Goal: Transaction & Acquisition: Purchase product/service

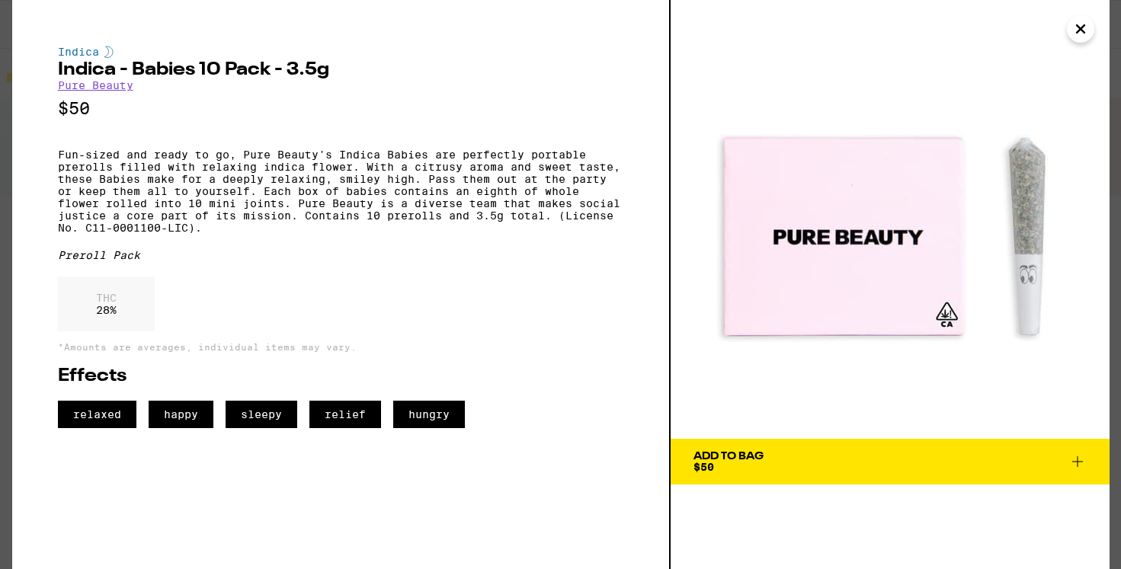
click at [1077, 31] on icon "Close" at bounding box center [1081, 29] width 8 height 8
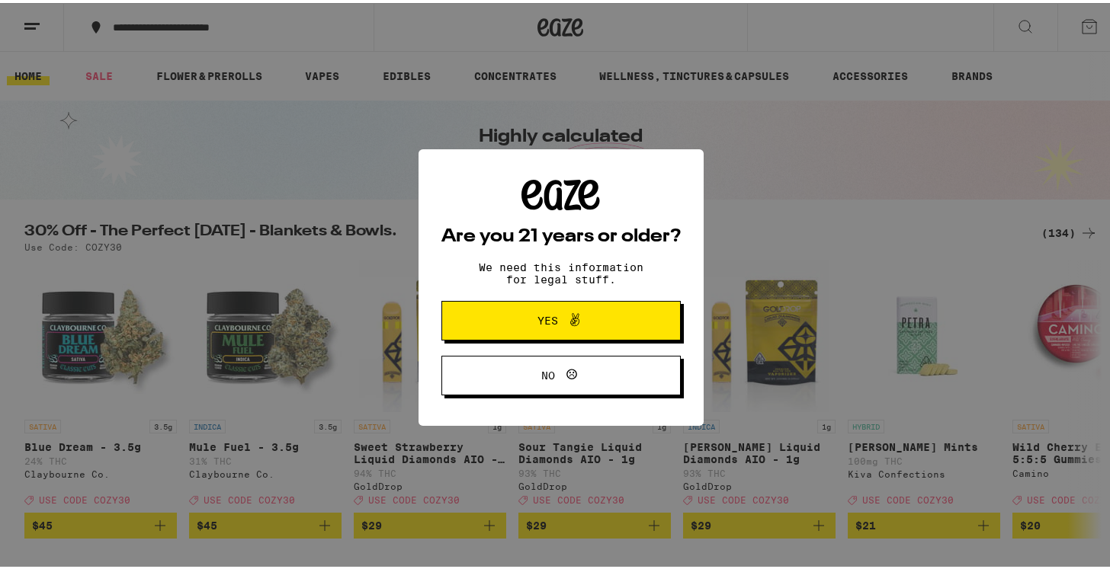
click at [489, 319] on button "Yes" at bounding box center [560, 318] width 239 height 40
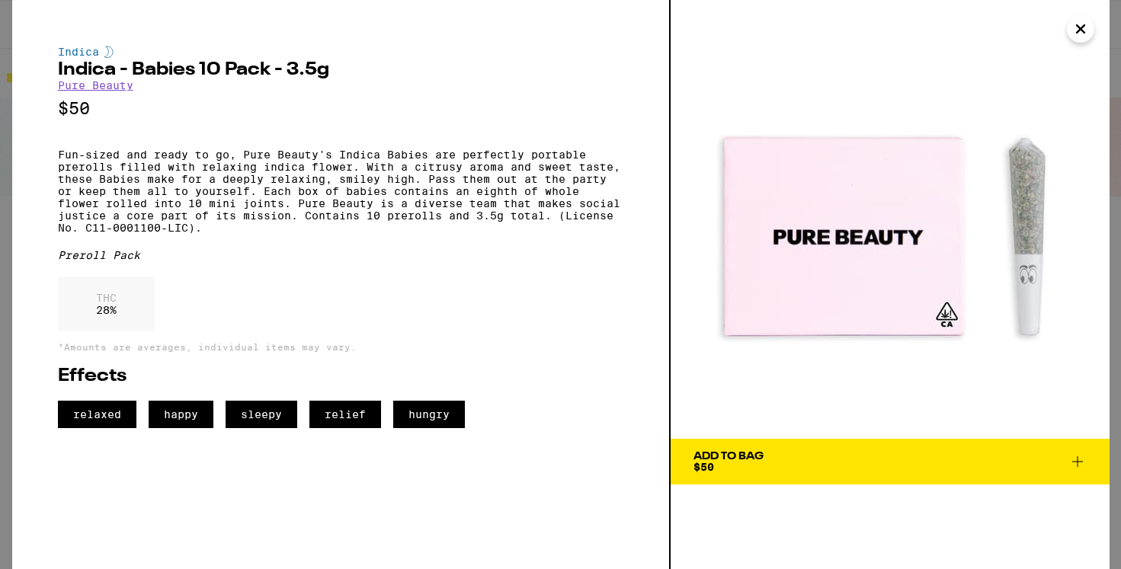
click at [1086, 27] on icon "Close" at bounding box center [1080, 29] width 18 height 23
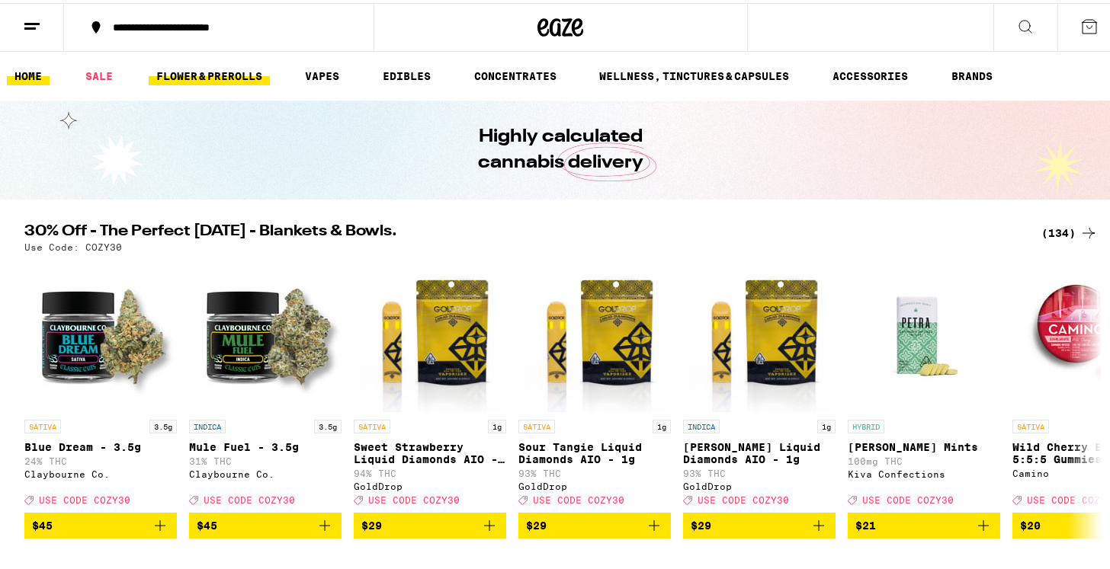
click at [202, 74] on link "FLOWER & PREROLLS" at bounding box center [209, 73] width 121 height 18
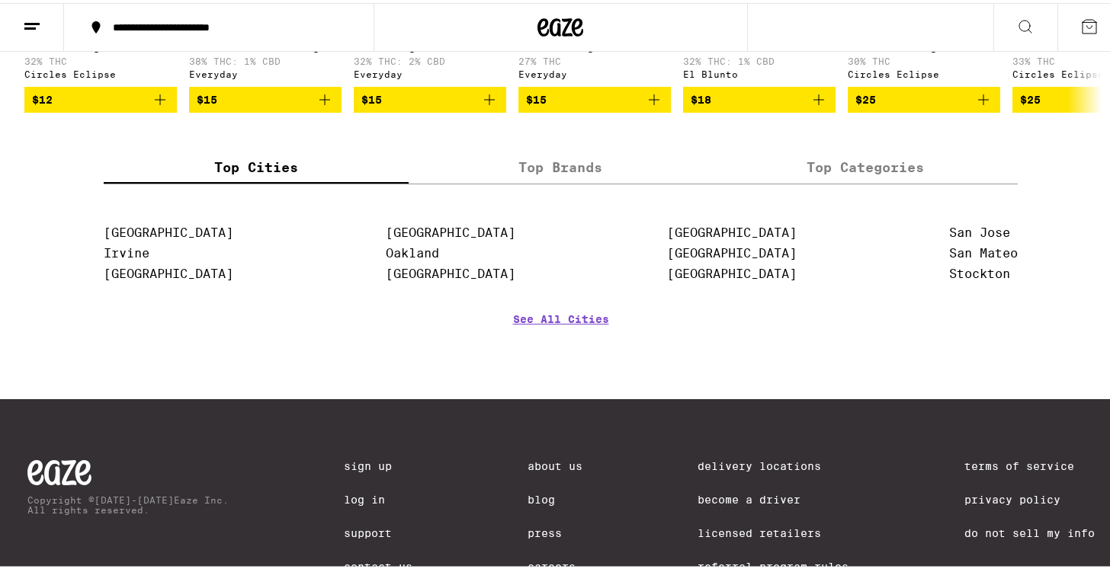
scroll to position [1433, 0]
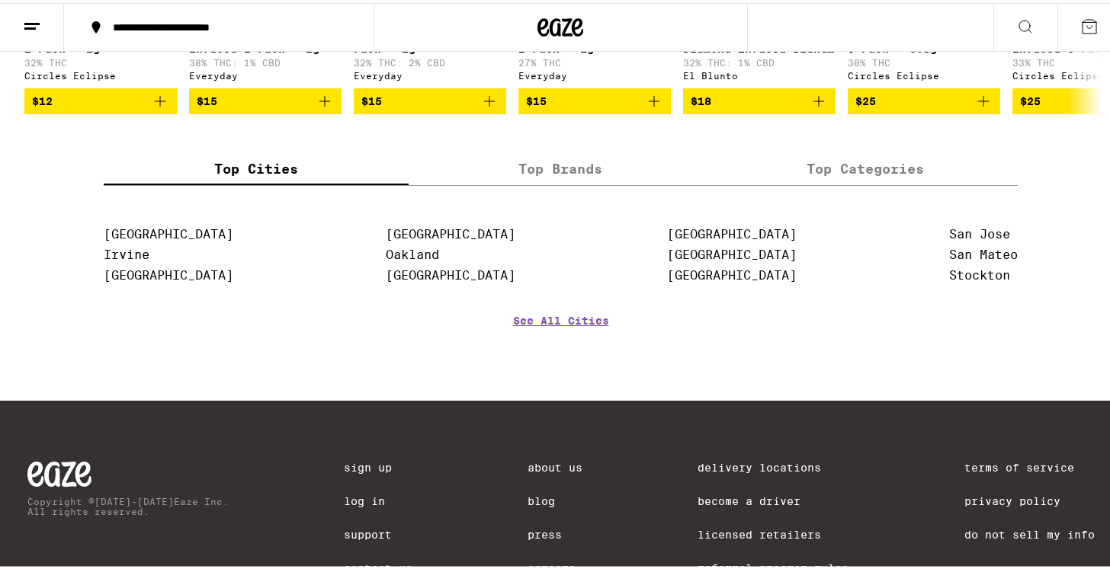
click at [579, 182] on label "Top Brands" at bounding box center [560, 165] width 305 height 33
click at [0, 0] on input "Top Brands" at bounding box center [0, 0] width 0 height 0
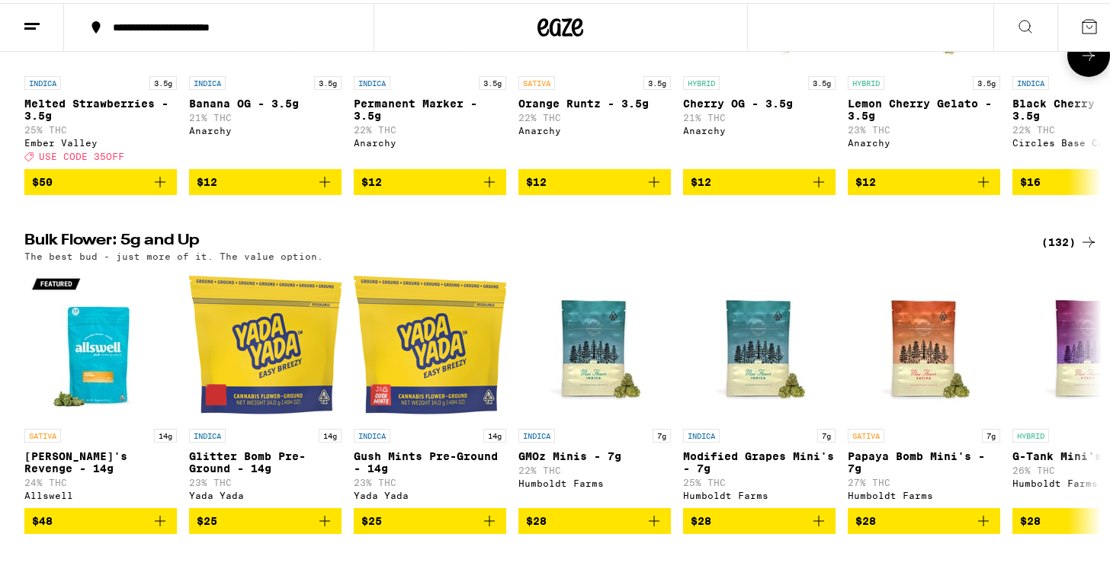
scroll to position [0, 0]
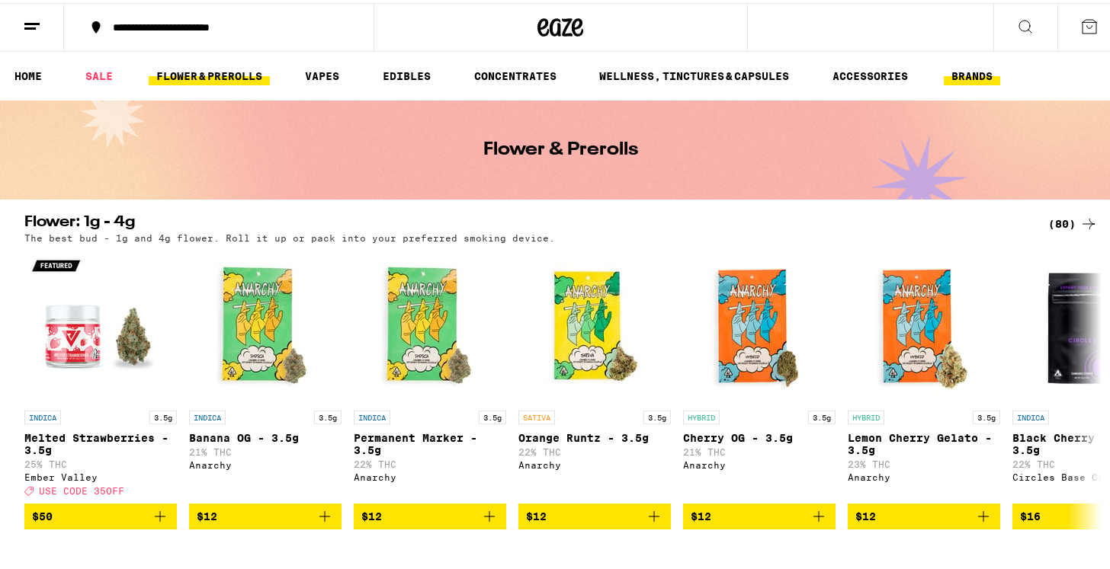
click at [972, 73] on link "BRANDS" at bounding box center [971, 73] width 56 height 18
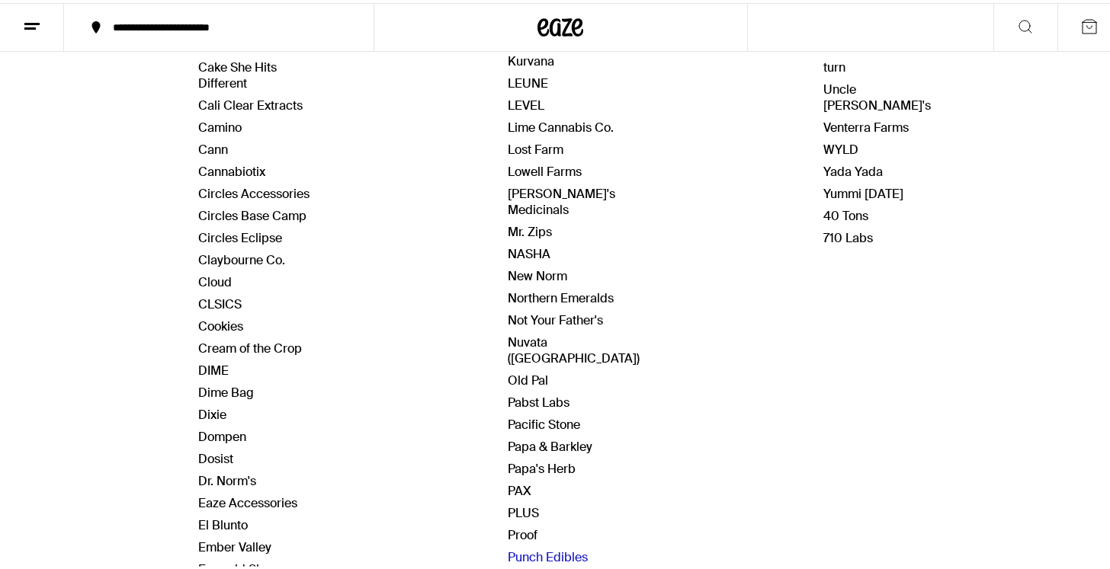
scroll to position [517, 0]
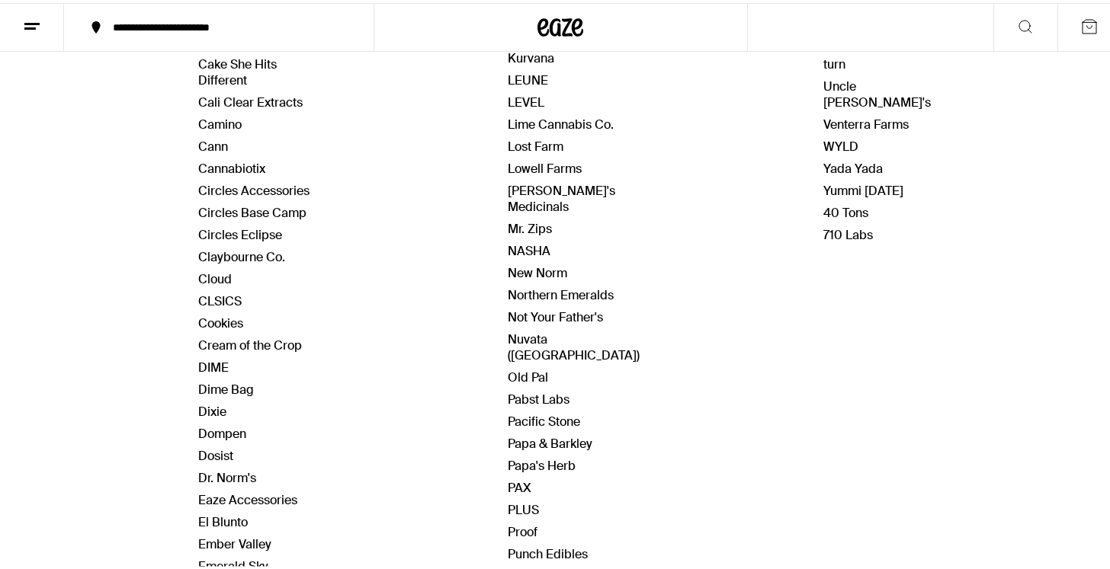
click at [543, 565] on link "Pure Beauty" at bounding box center [542, 573] width 68 height 16
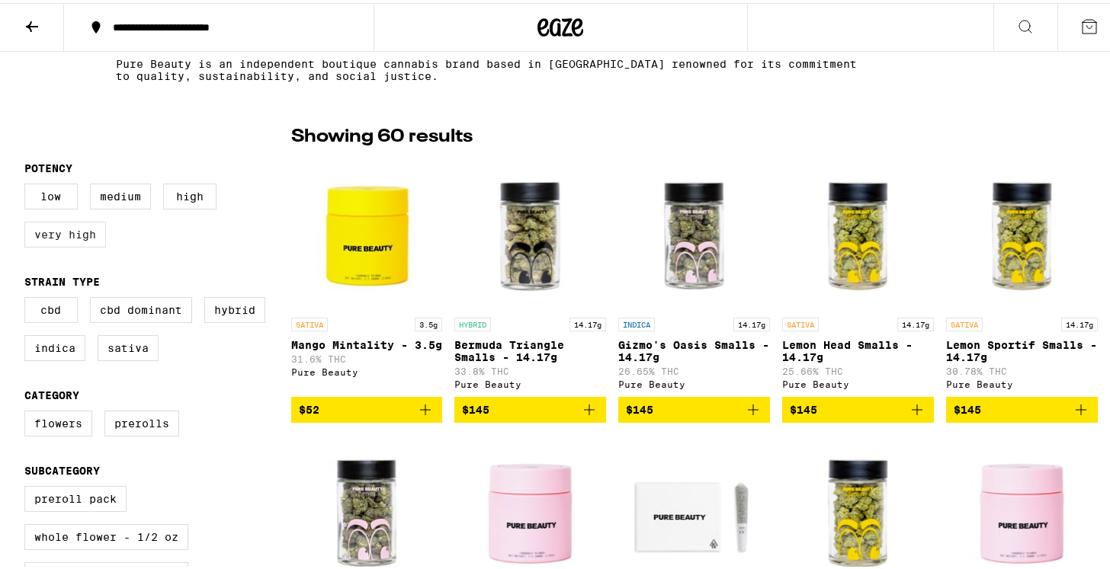
scroll to position [332, 0]
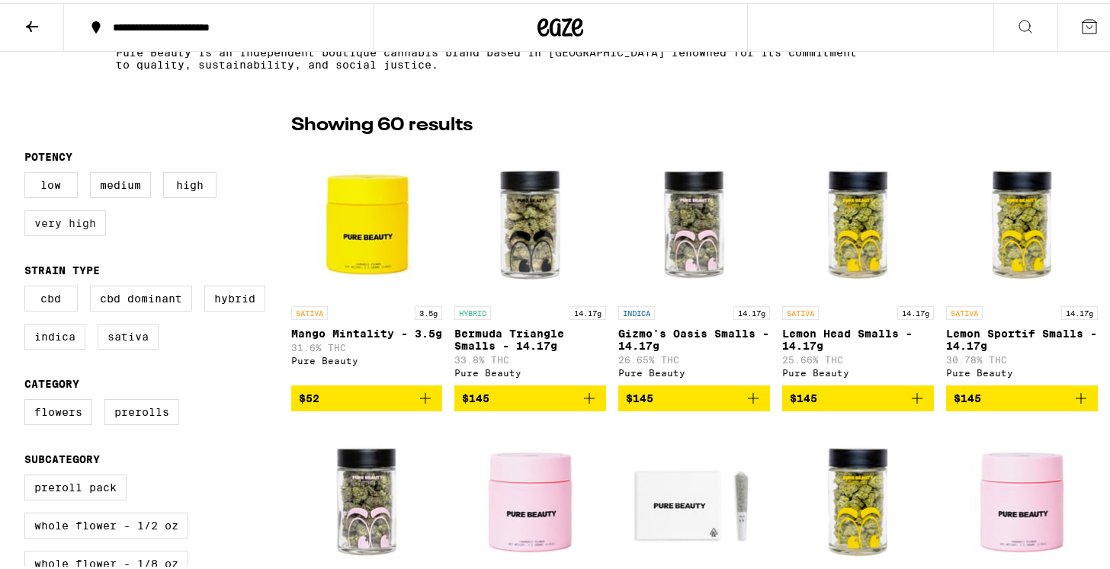
click at [77, 223] on label "Very High" at bounding box center [65, 220] width 82 height 26
click at [28, 172] on input "Very High" at bounding box center [27, 171] width 1 height 1
checkbox input "true"
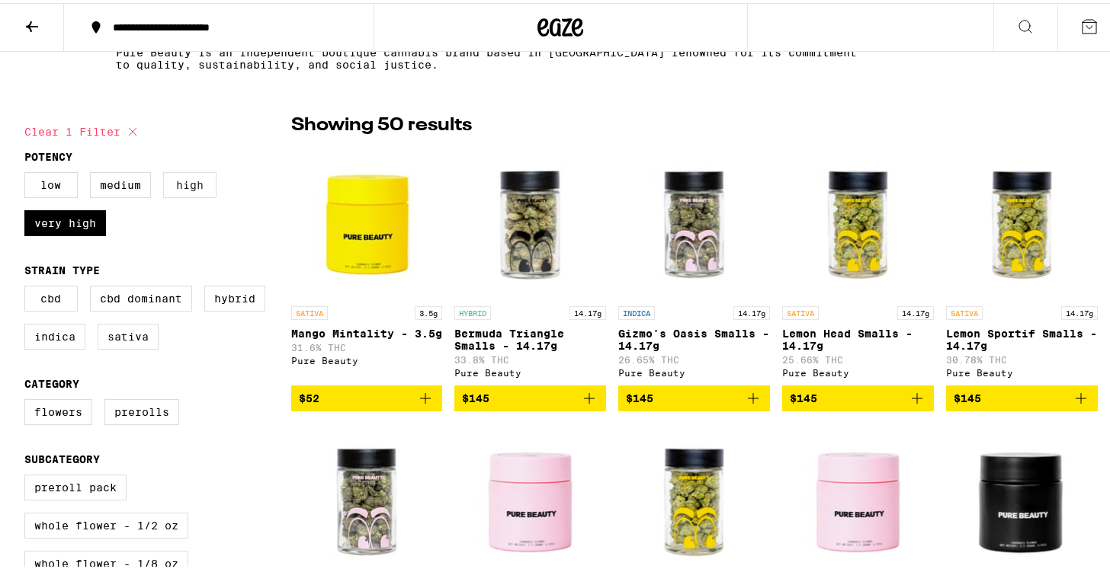
click at [181, 191] on label "High" at bounding box center [189, 182] width 53 height 26
click at [28, 172] on input "High" at bounding box center [27, 171] width 1 height 1
click at [181, 191] on label "High" at bounding box center [189, 182] width 53 height 26
click at [28, 172] on input "High" at bounding box center [27, 171] width 1 height 1
checkbox input "false"
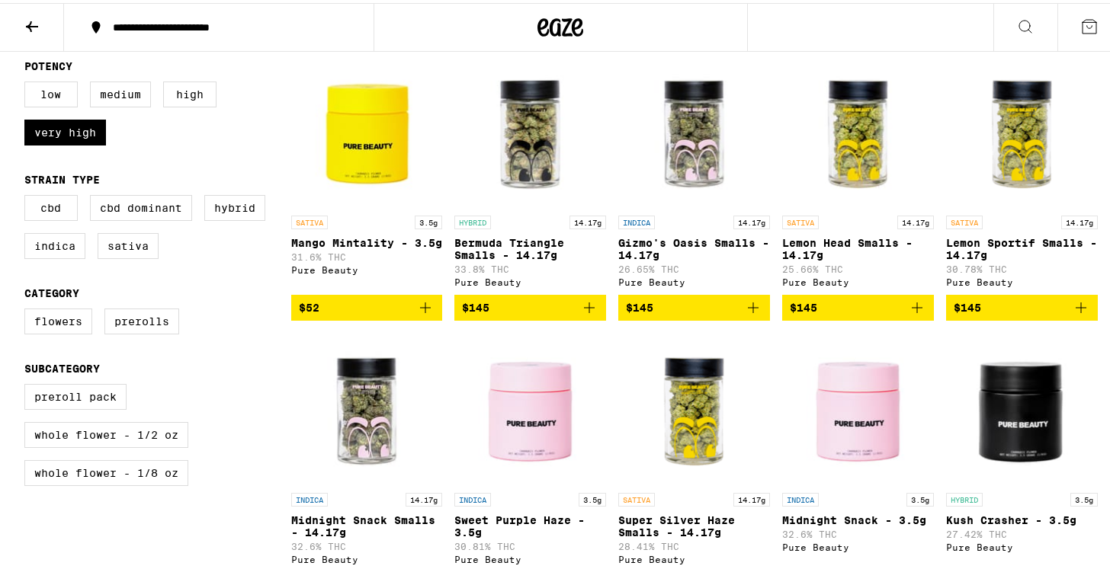
scroll to position [425, 0]
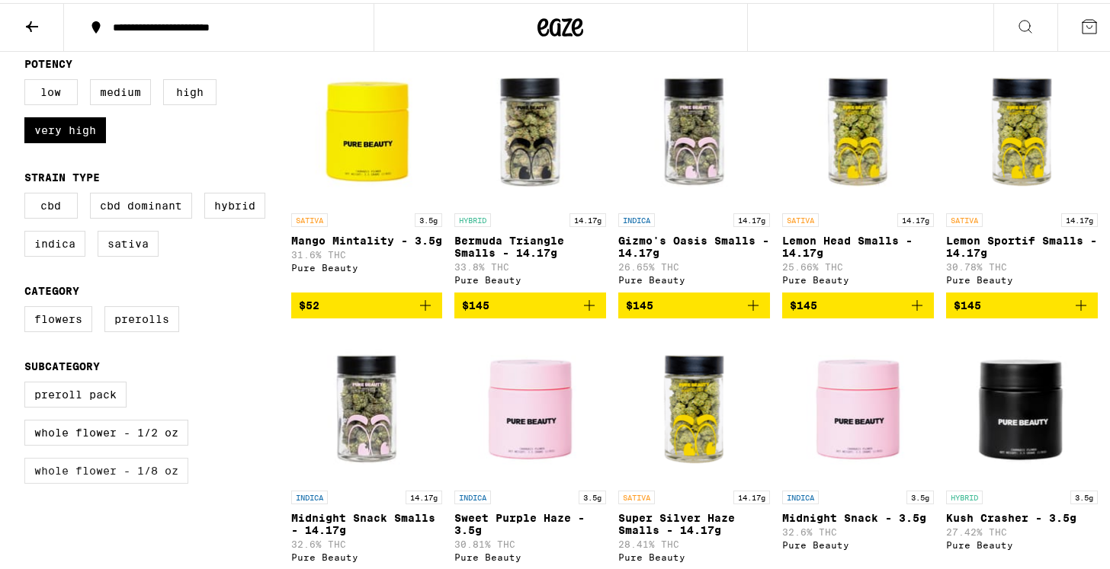
click at [146, 481] on label "Whole Flower - 1/8 oz" at bounding box center [106, 468] width 164 height 26
click at [28, 382] on input "Whole Flower - 1/8 oz" at bounding box center [27, 381] width 1 height 1
checkbox input "true"
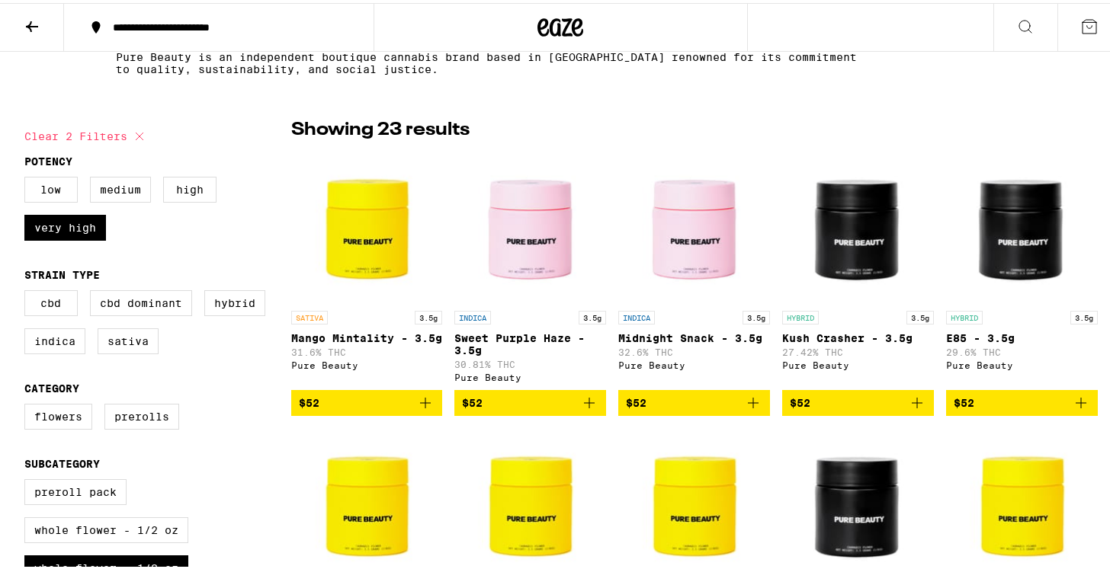
scroll to position [327, 0]
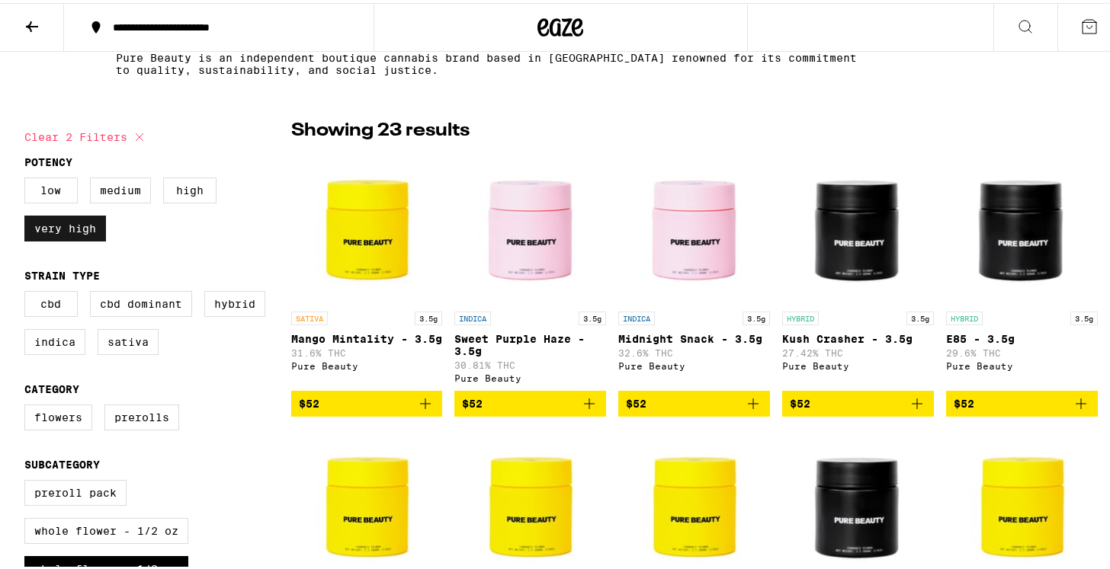
click at [78, 229] on label "Very High" at bounding box center [65, 226] width 82 height 26
click at [28, 178] on input "Very High" at bounding box center [27, 177] width 1 height 1
checkbox input "false"
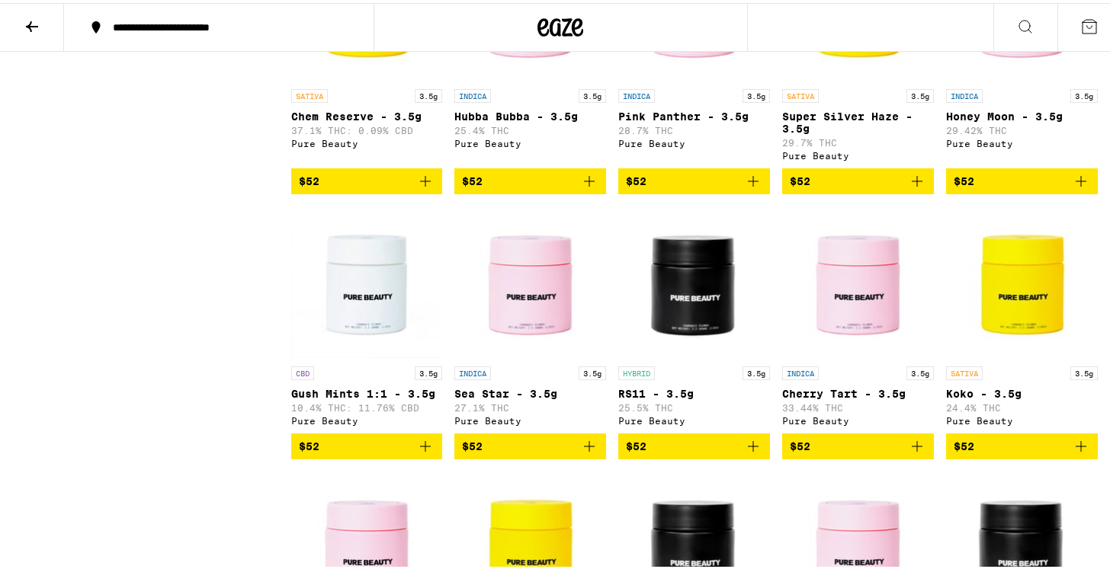
scroll to position [1189, 0]
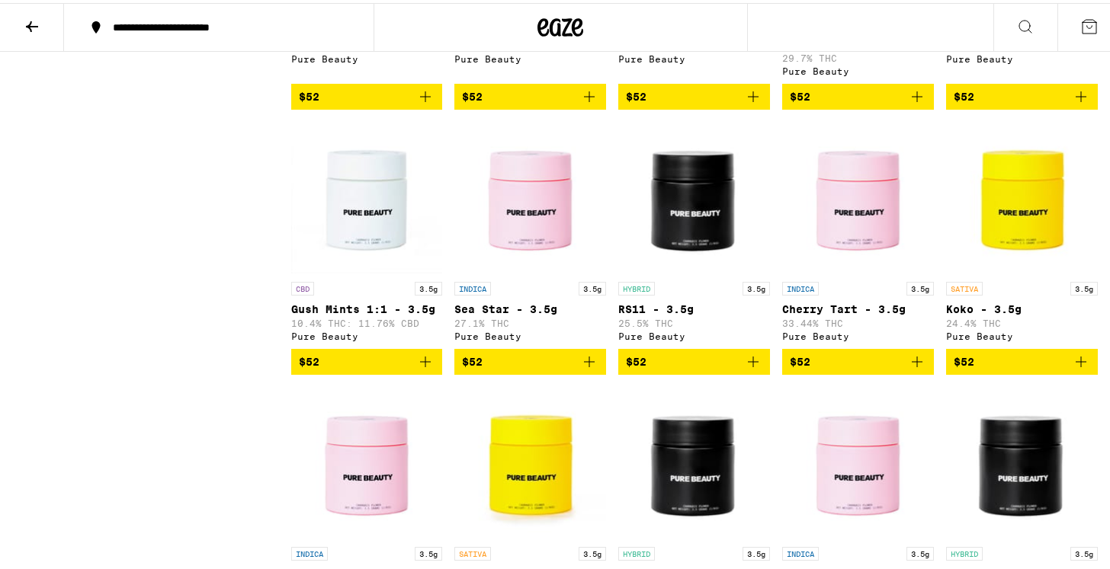
click at [517, 230] on img "Open page for Sea Star - 3.5g from Pure Beauty" at bounding box center [530, 195] width 152 height 152
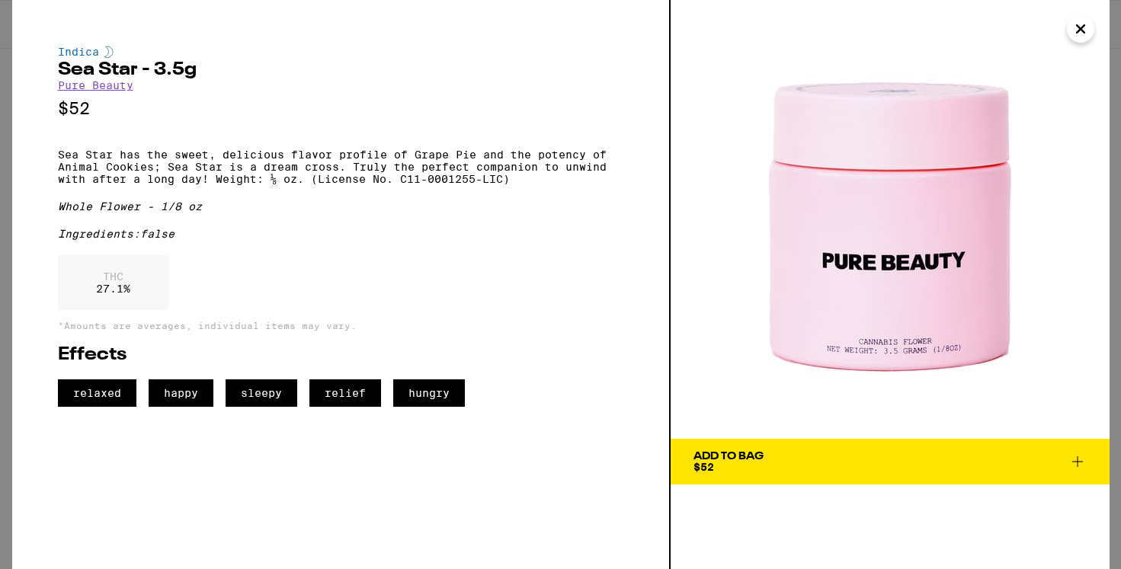
click at [735, 465] on div "Add To Bag $52" at bounding box center [728, 461] width 70 height 21
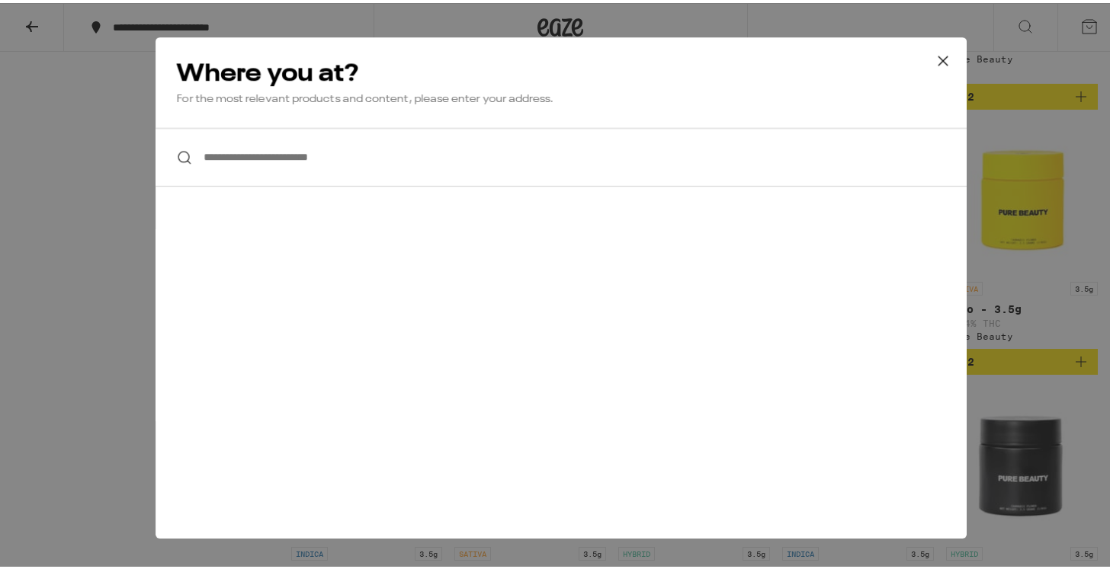
click at [381, 153] on input "**********" at bounding box center [560, 154] width 811 height 59
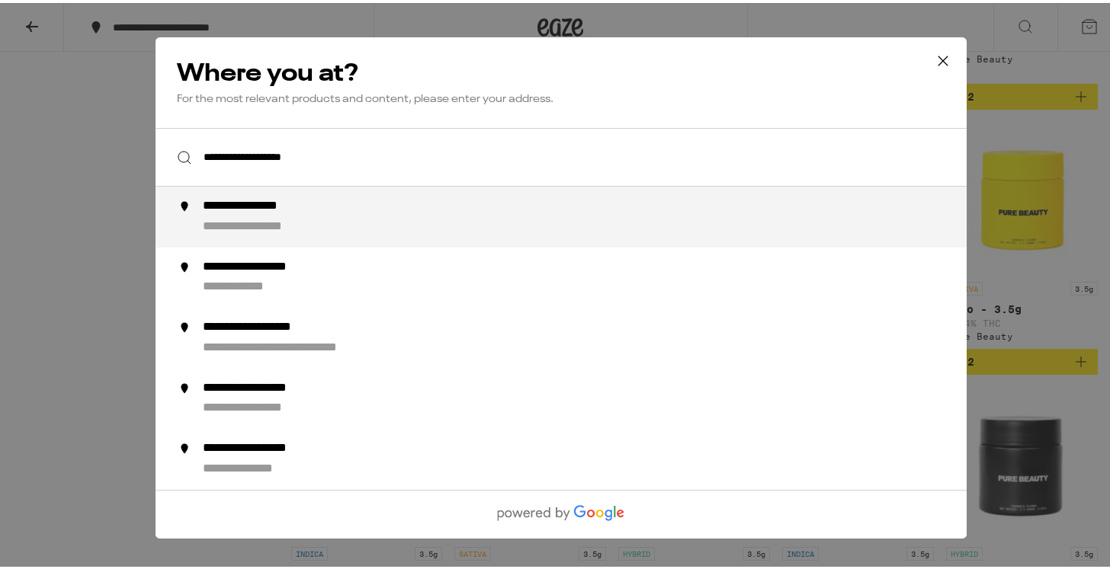
click at [360, 232] on div "**********" at bounding box center [590, 214] width 777 height 37
type input "**********"
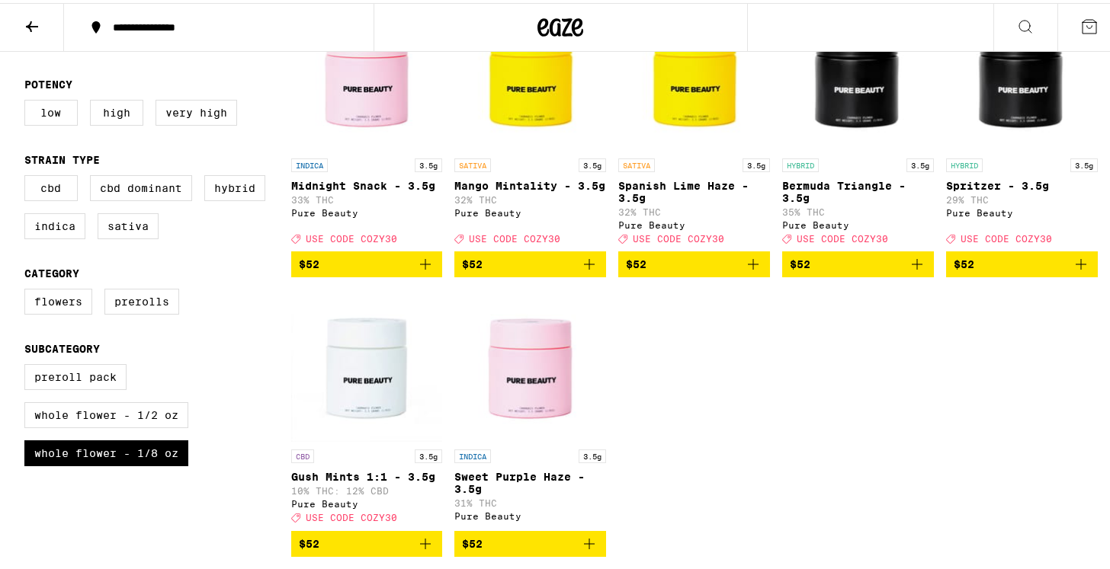
scroll to position [501, 0]
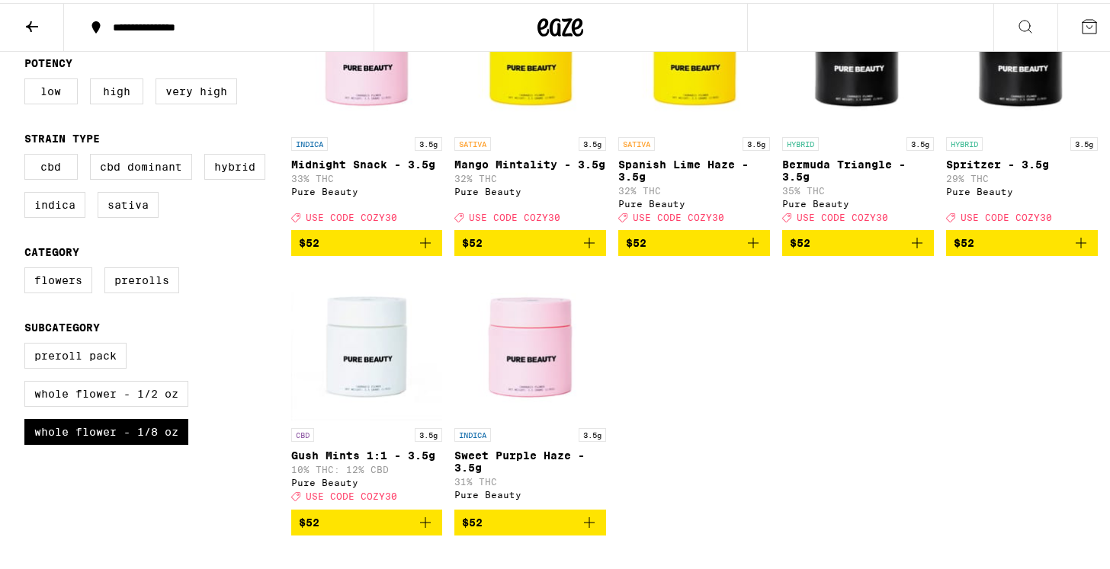
click at [421, 245] on icon "Add to bag" at bounding box center [425, 240] width 11 height 11
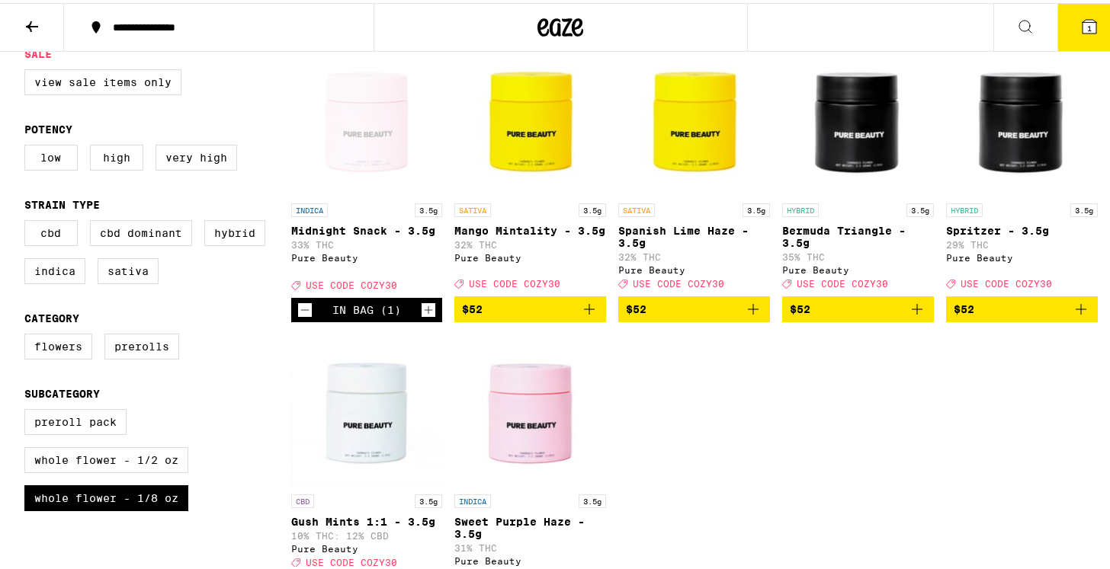
scroll to position [658, 0]
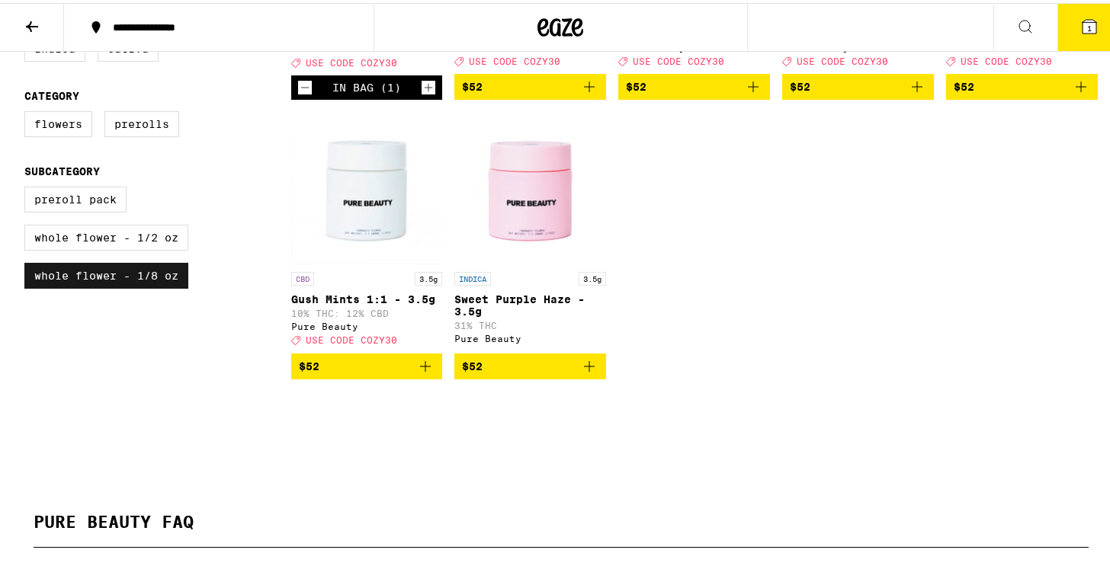
click at [120, 286] on label "Whole Flower - 1/8 oz" at bounding box center [106, 273] width 164 height 26
click at [28, 187] on input "Whole Flower - 1/8 oz" at bounding box center [27, 186] width 1 height 1
checkbox input "false"
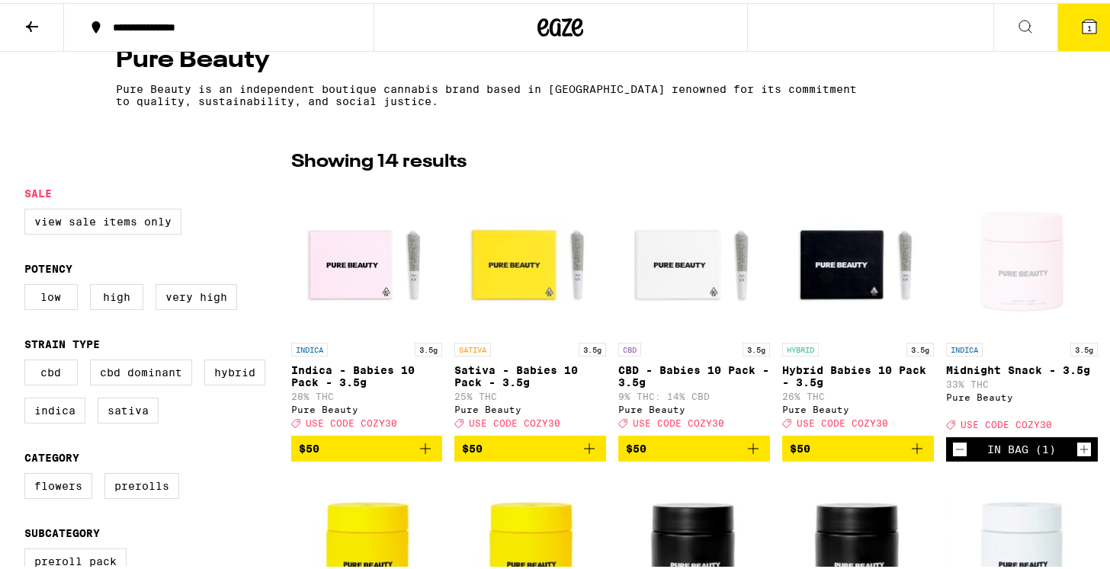
scroll to position [406, 0]
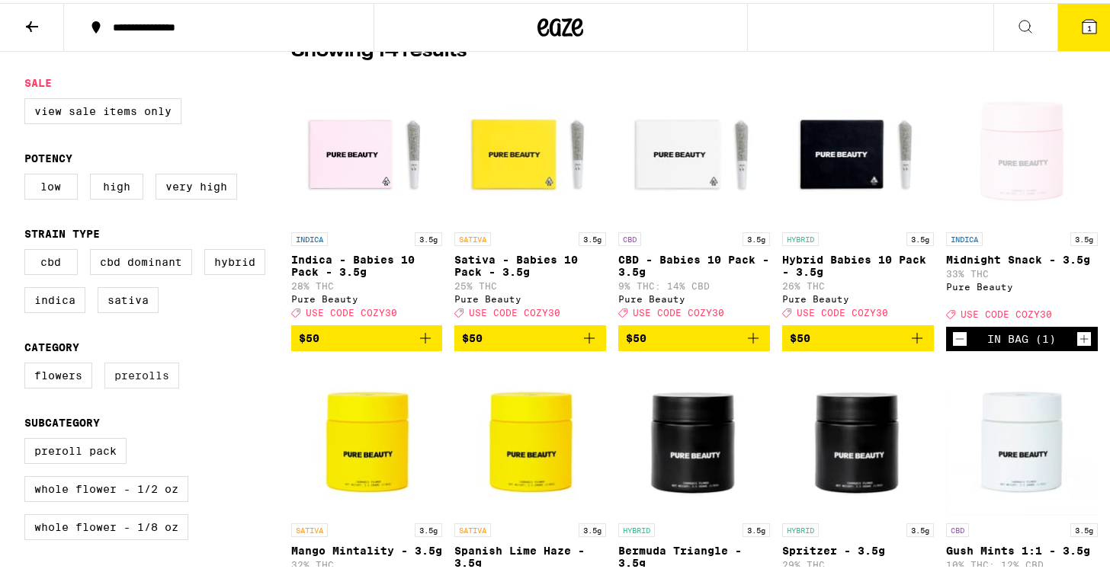
click at [139, 386] on label "Prerolls" at bounding box center [141, 373] width 75 height 26
click at [28, 363] on input "Prerolls" at bounding box center [27, 362] width 1 height 1
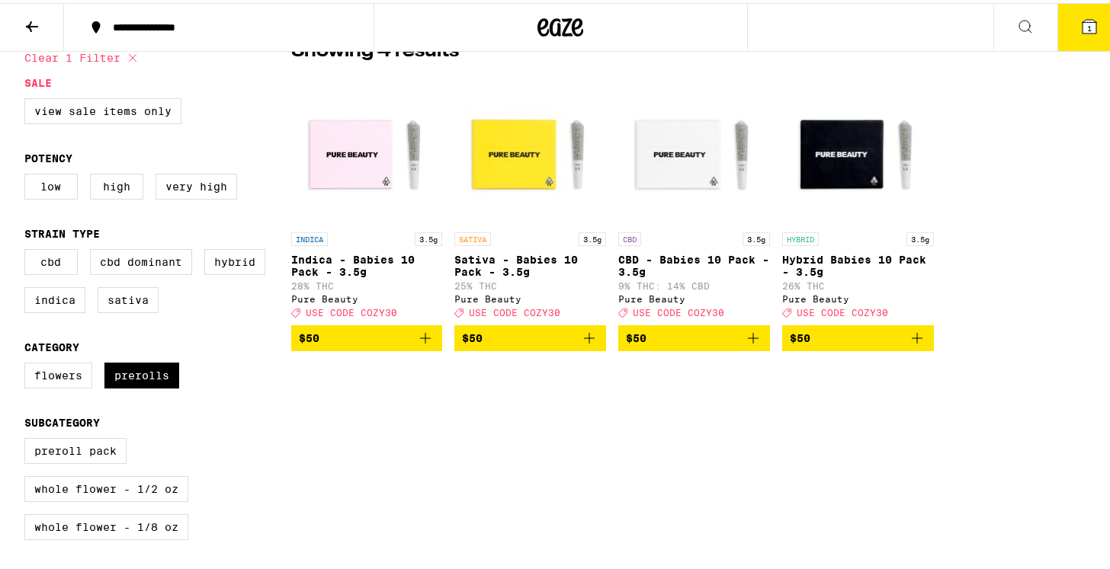
click at [584, 341] on icon "Add to bag" at bounding box center [589, 335] width 11 height 11
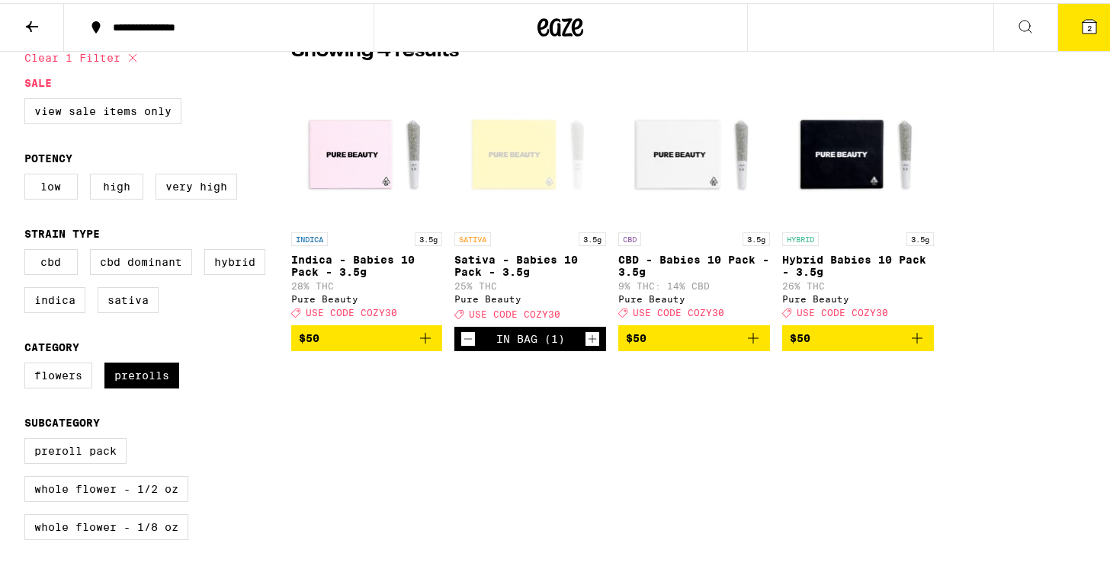
click at [421, 344] on icon "Add to bag" at bounding box center [425, 335] width 18 height 18
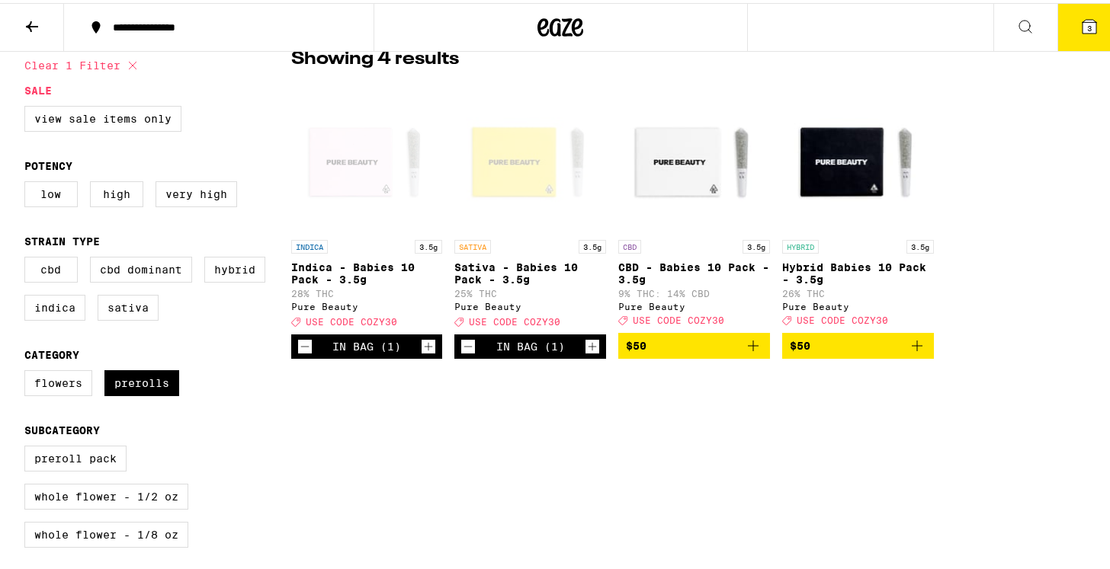
scroll to position [247, 0]
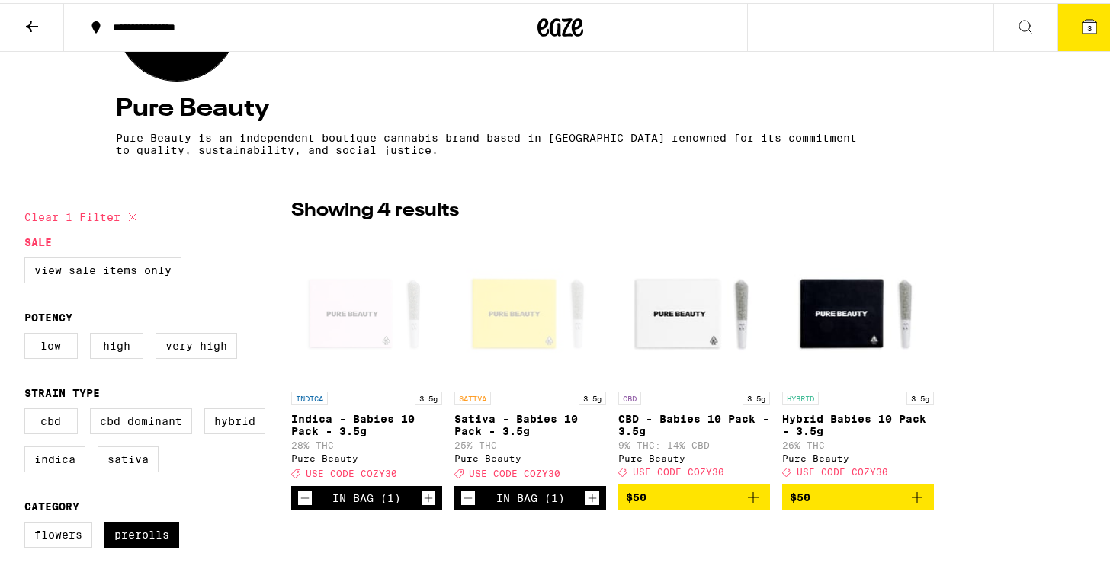
click at [129, 213] on icon at bounding box center [133, 214] width 8 height 8
checkbox input "false"
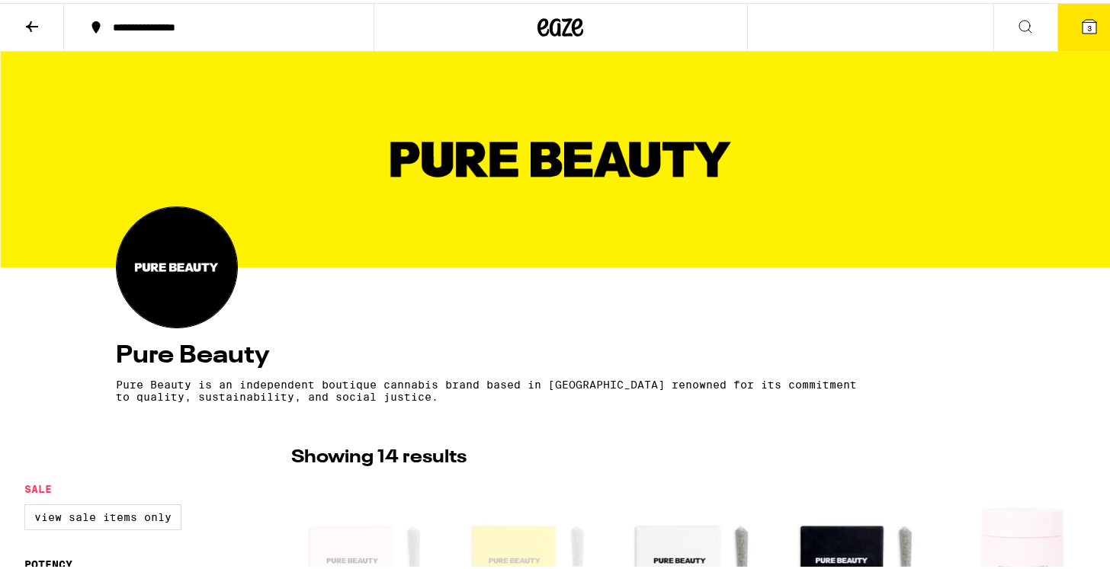
click at [1087, 27] on span "3" at bounding box center [1089, 25] width 5 height 9
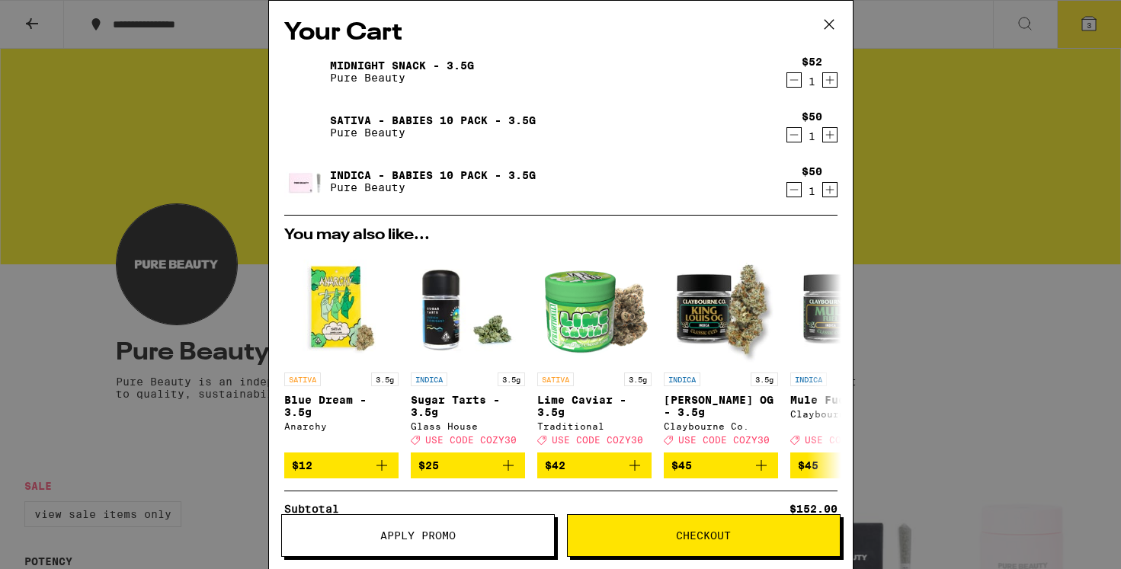
click at [787, 84] on icon "Decrement" at bounding box center [794, 80] width 14 height 18
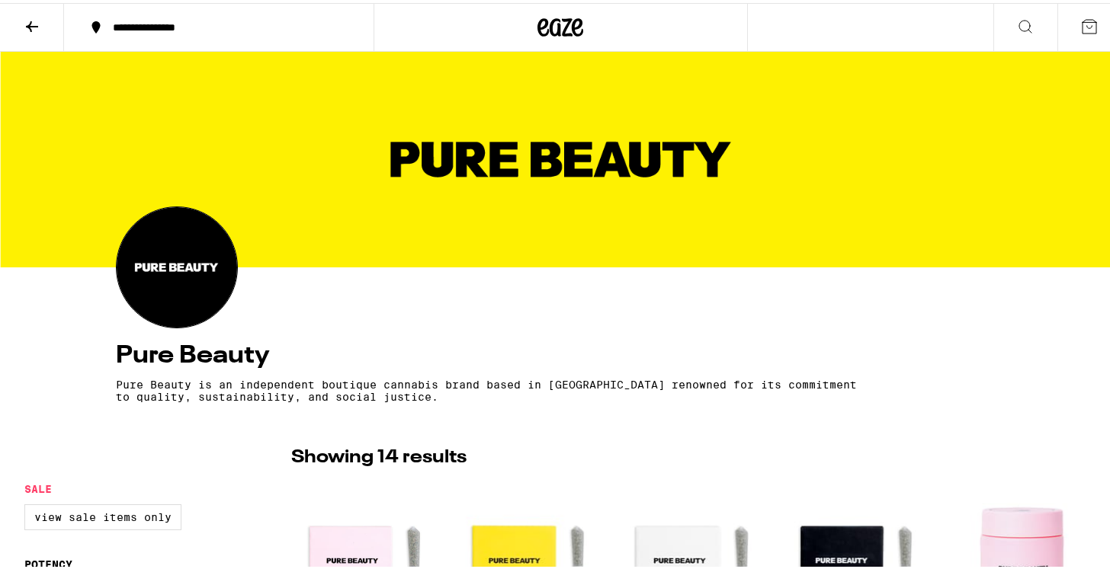
click at [1080, 26] on icon at bounding box center [1089, 23] width 18 height 18
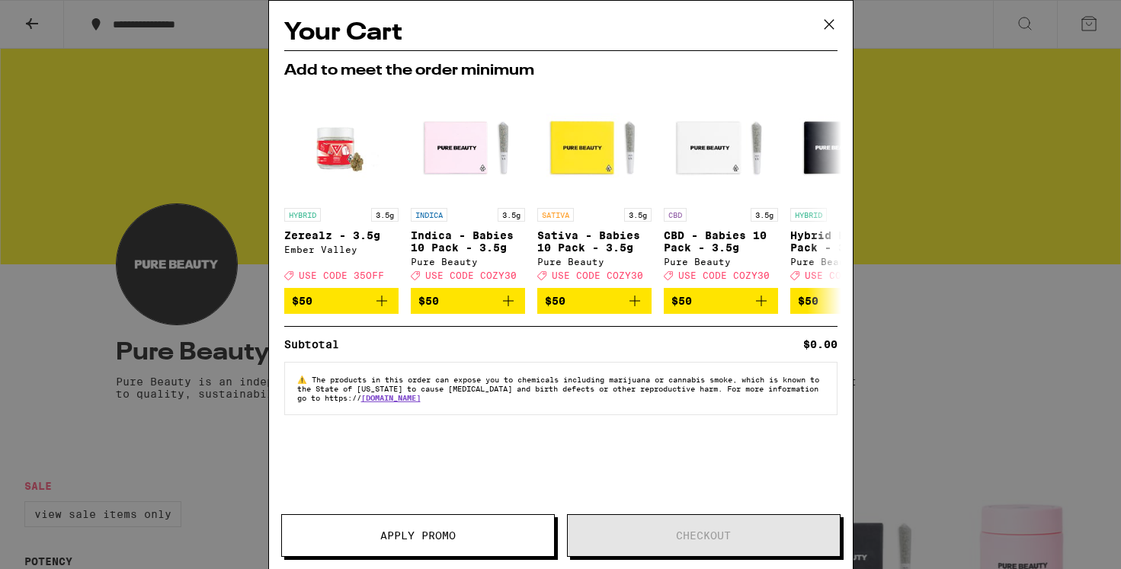
click at [988, 264] on div "Your Cart Add to meet the order minimum HYBRID 3.5g Zerealz - 3.5g Ember Valley…" at bounding box center [560, 284] width 1121 height 569
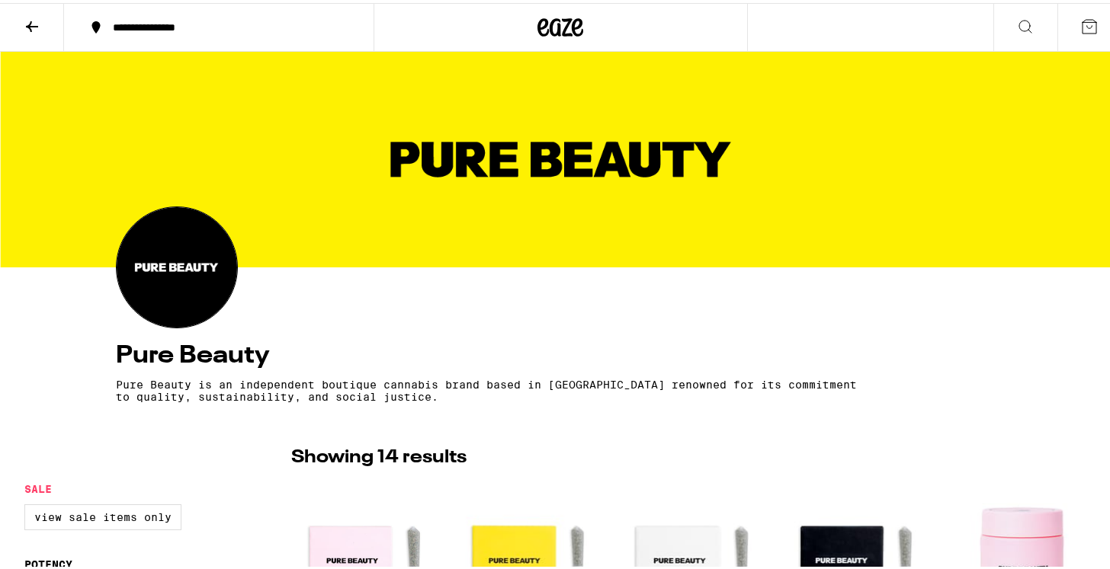
click at [24, 24] on icon at bounding box center [32, 23] width 18 height 18
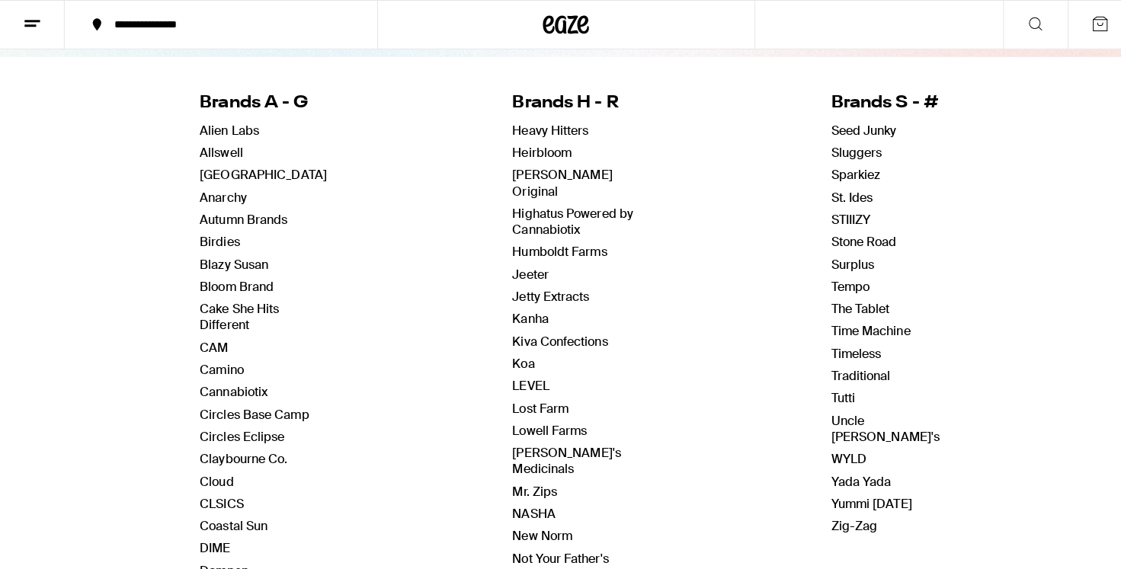
scroll to position [81, 0]
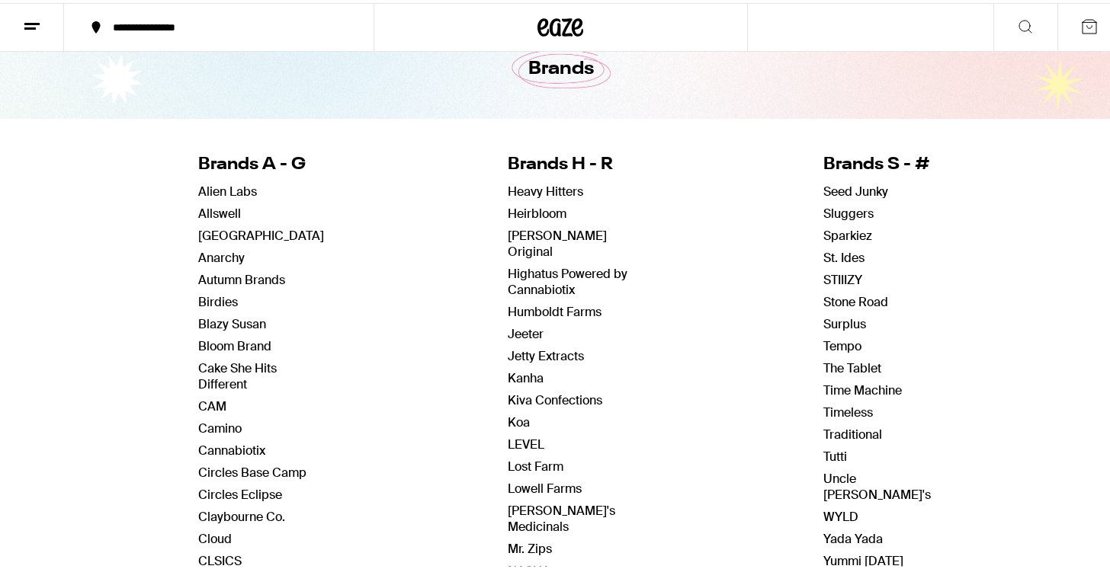
click at [1080, 27] on icon at bounding box center [1089, 23] width 18 height 18
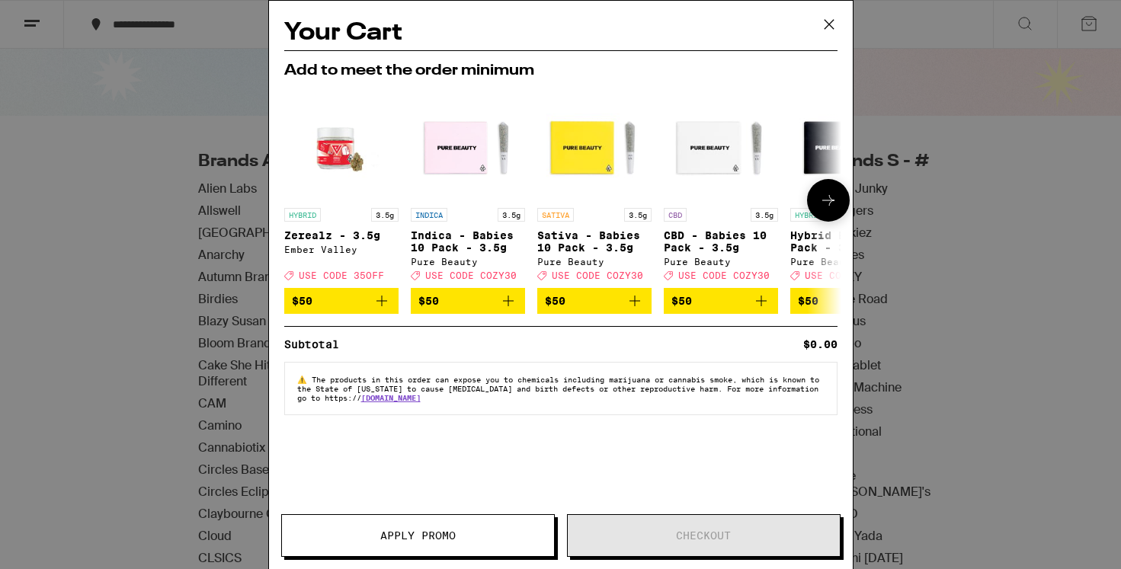
click at [835, 197] on icon at bounding box center [828, 200] width 18 height 18
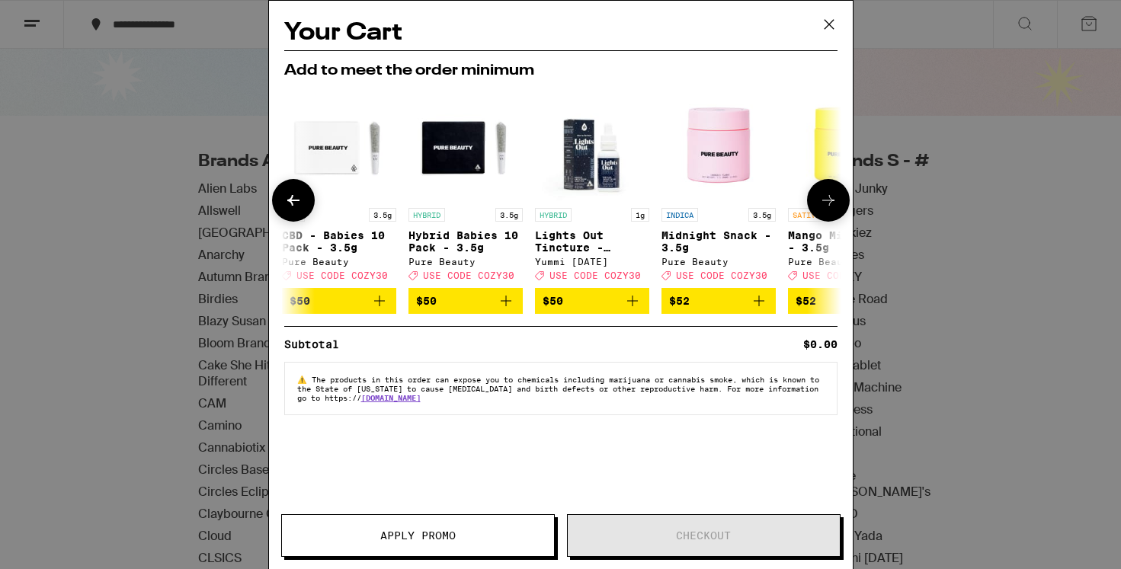
scroll to position [0, 387]
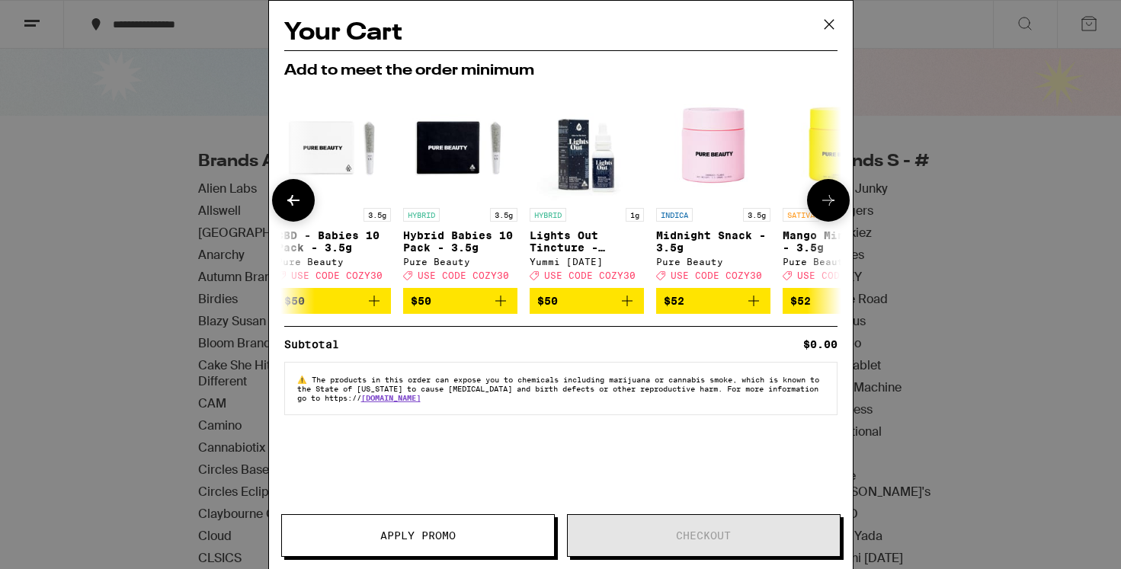
click at [831, 206] on icon at bounding box center [828, 200] width 18 height 18
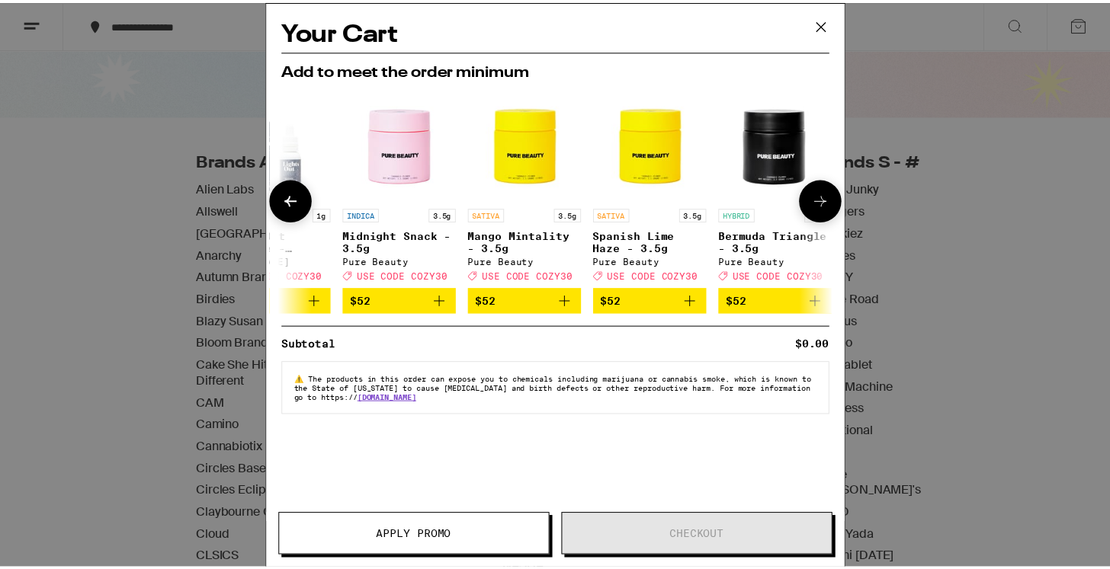
scroll to position [0, 712]
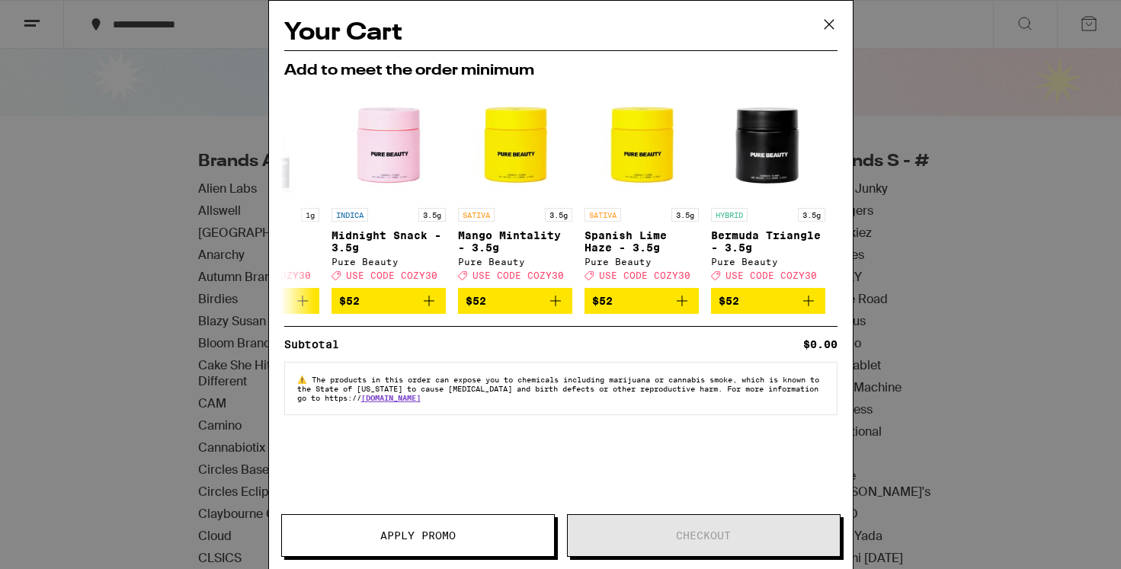
click at [963, 78] on div "Your Cart Add to meet the order minimum HYBRID 3.5g Zerealz - 3.5g Ember Valley…" at bounding box center [560, 284] width 1121 height 569
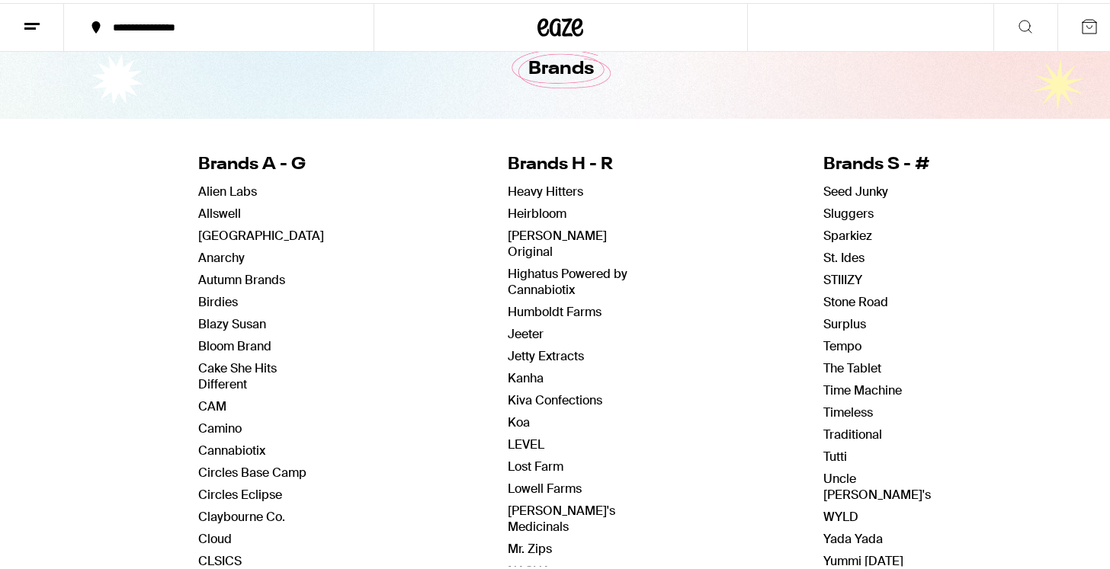
click at [1076, 37] on button at bounding box center [1089, 24] width 64 height 47
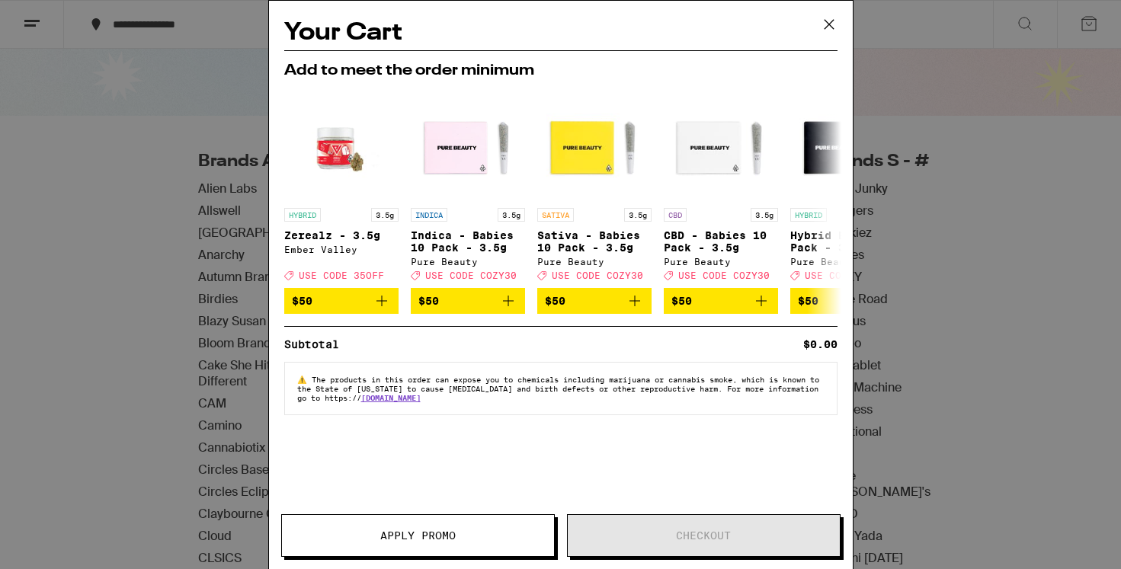
click at [481, 522] on button "Apply Promo" at bounding box center [418, 535] width 274 height 43
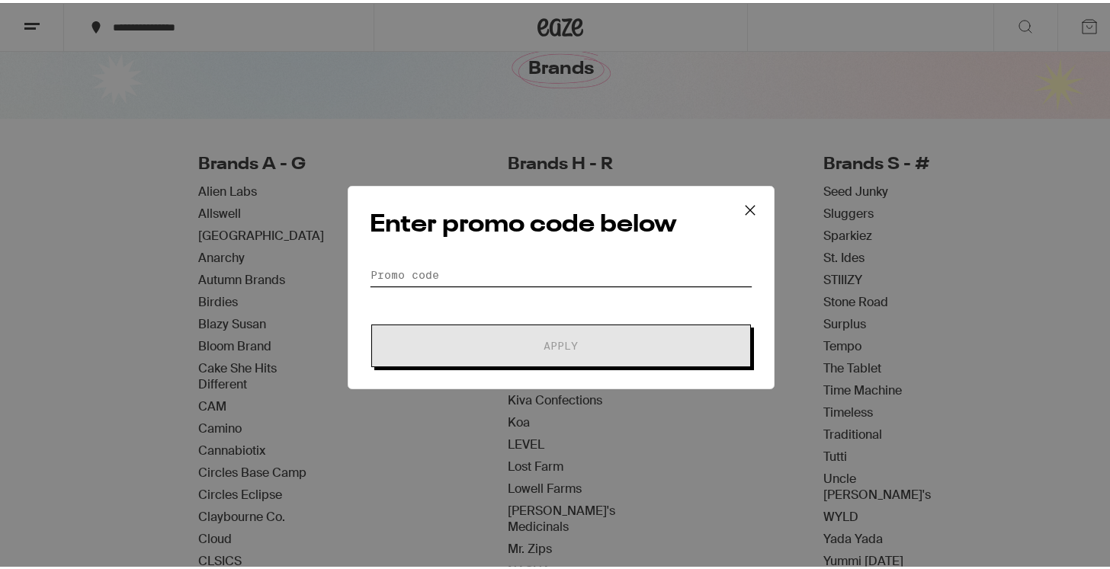
click at [437, 269] on input "Promo Code" at bounding box center [561, 272] width 383 height 23
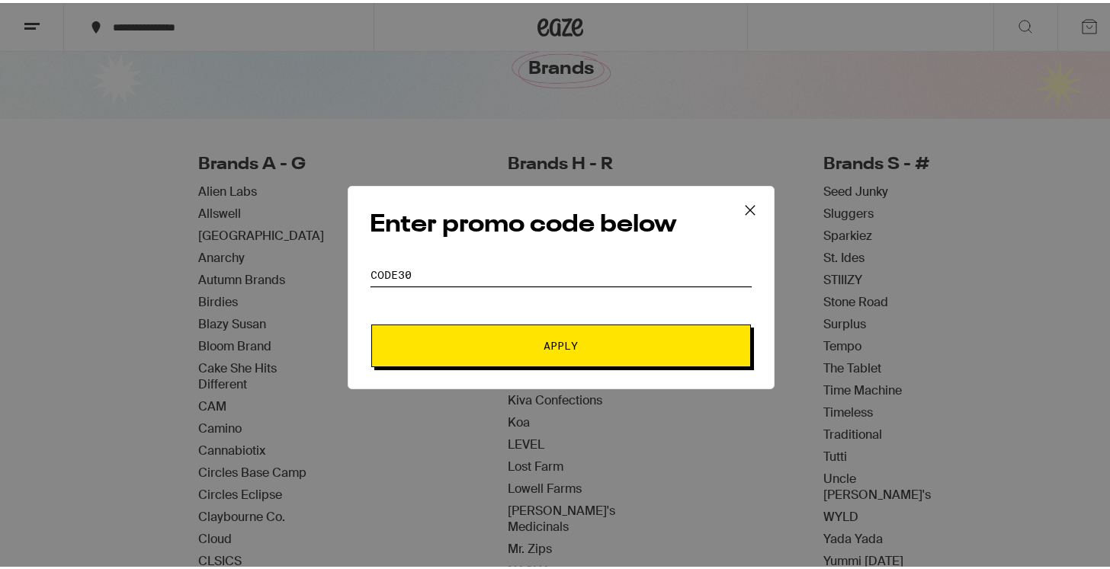
type input "CODE30"
click at [527, 354] on button "Apply" at bounding box center [560, 343] width 379 height 43
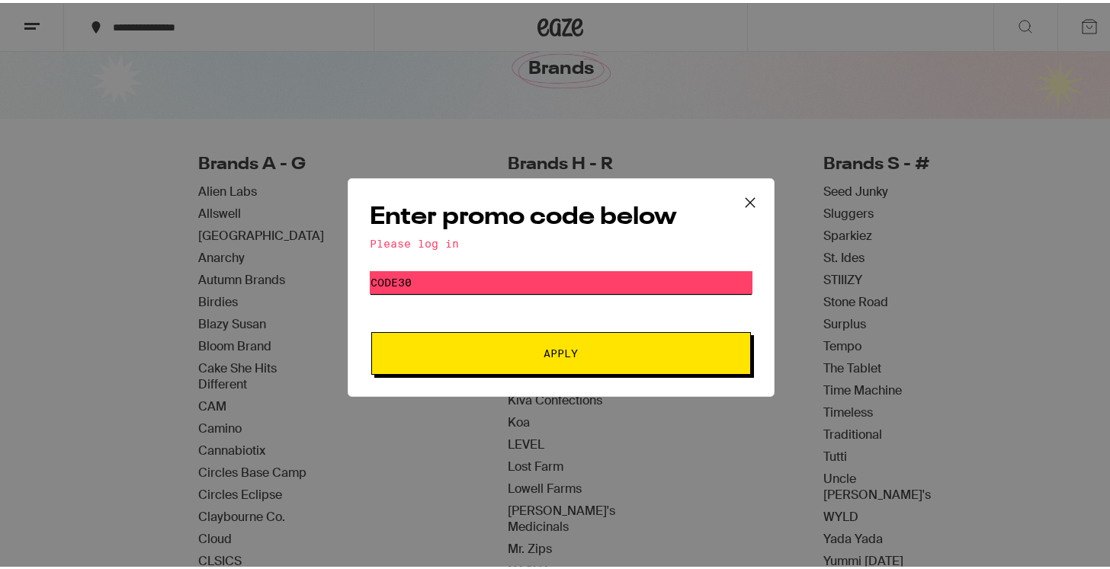
click at [415, 280] on input "CODE30" at bounding box center [561, 279] width 383 height 23
click at [389, 282] on input "CODE30" at bounding box center [561, 279] width 383 height 23
click at [745, 191] on icon at bounding box center [749, 199] width 23 height 23
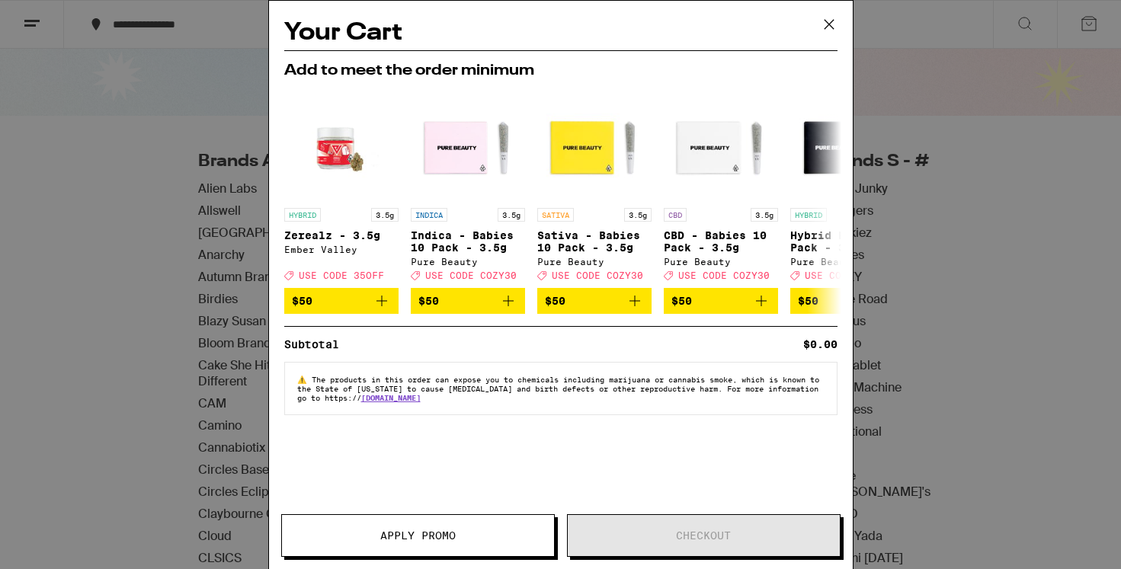
click at [830, 21] on icon at bounding box center [829, 24] width 23 height 23
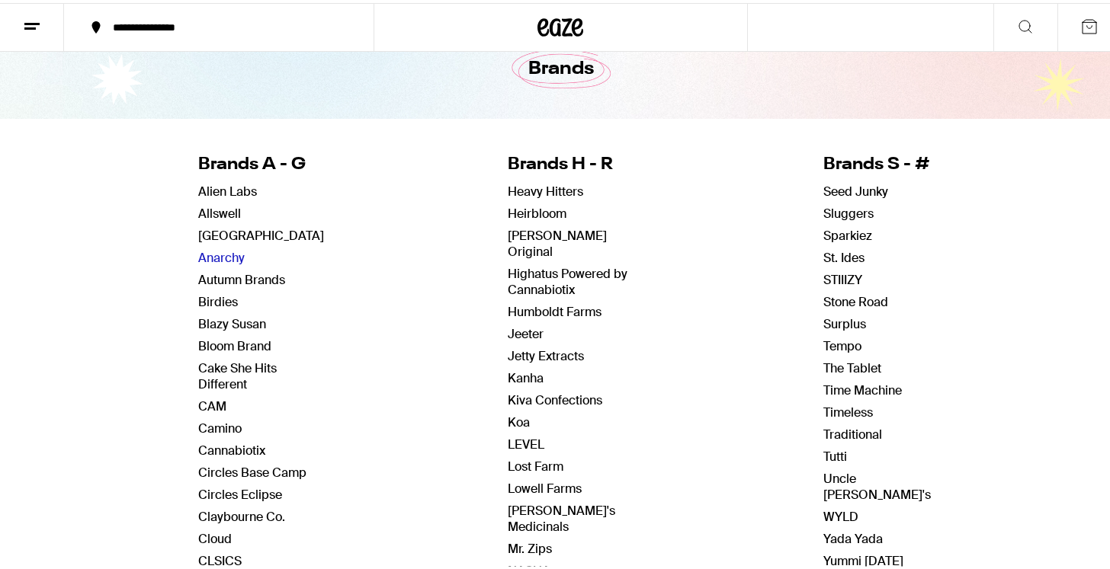
click at [223, 247] on link "Anarchy" at bounding box center [221, 255] width 46 height 16
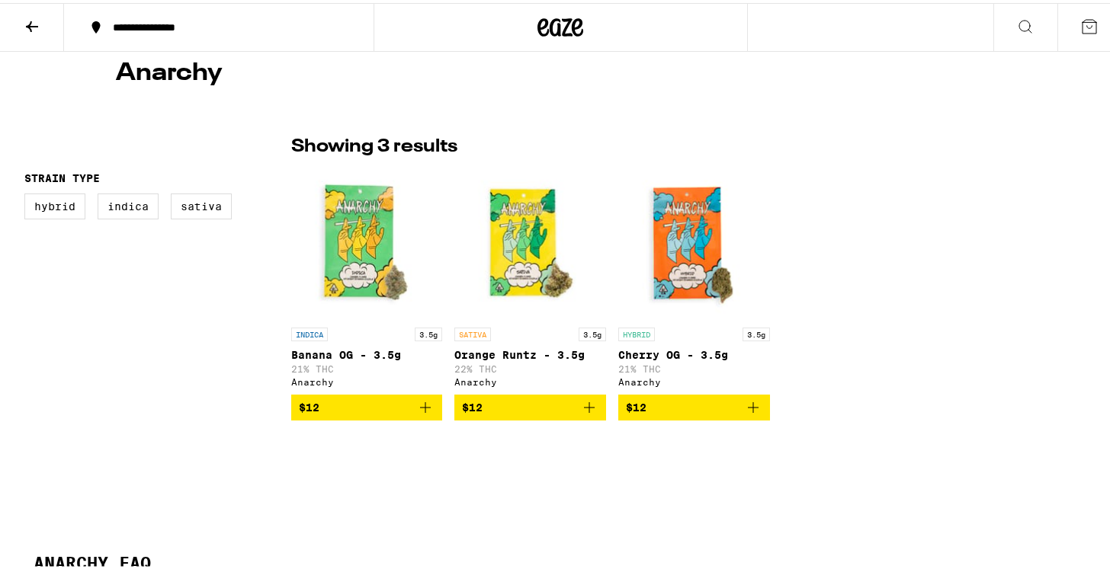
scroll to position [283, 0]
click at [750, 411] on icon "Add to bag" at bounding box center [753, 404] width 18 height 18
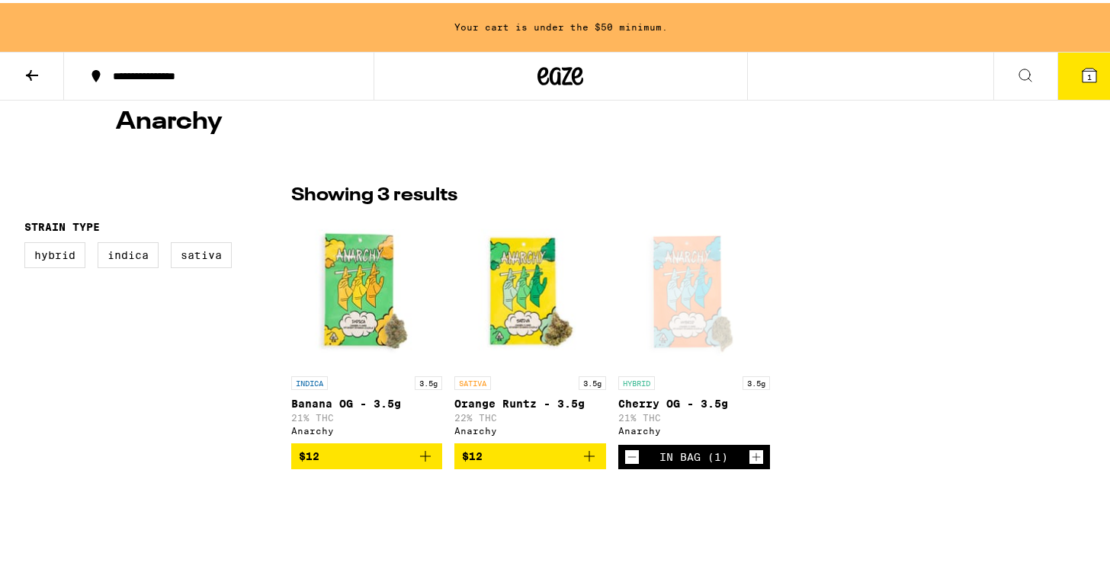
scroll to position [331, 0]
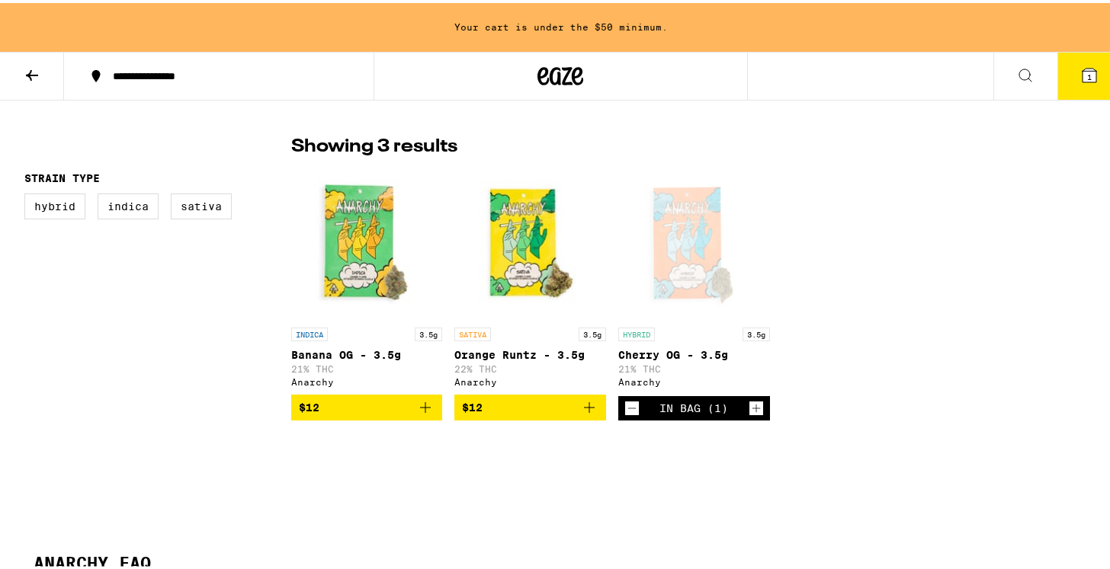
click at [1084, 65] on icon at bounding box center [1089, 72] width 18 height 18
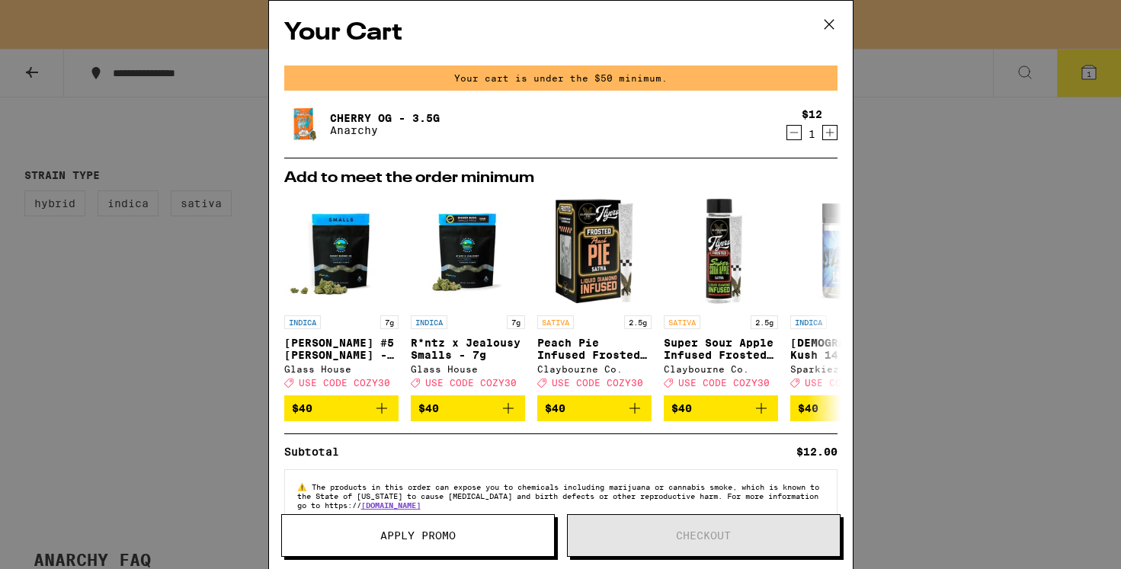
click at [911, 162] on div "Your Cart Your cart is under the $50 minimum. Cherry OG - 3.5g Anarchy $12 1 Ad…" at bounding box center [560, 284] width 1121 height 569
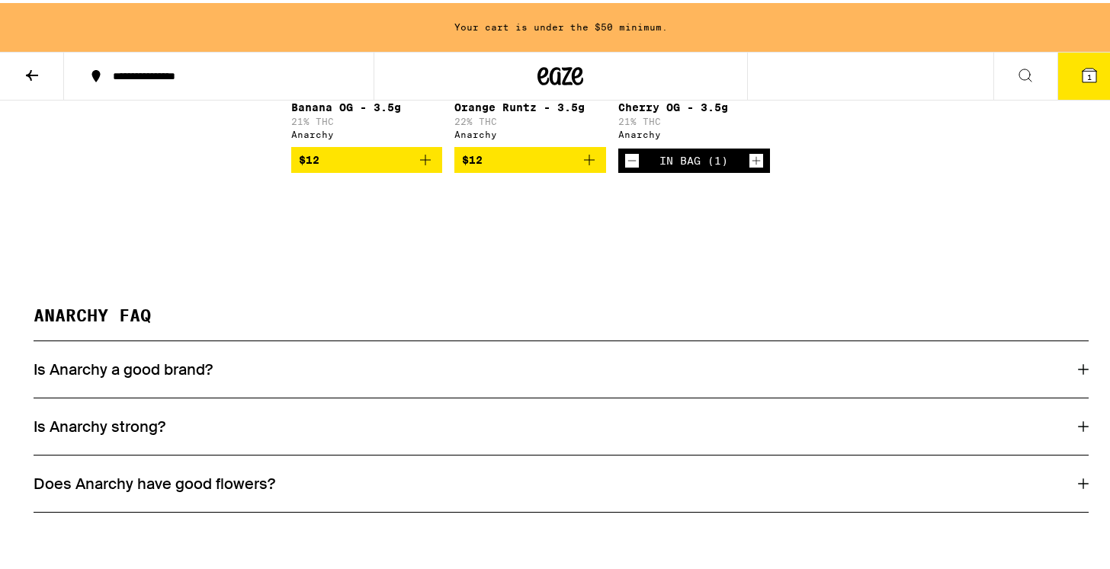
scroll to position [575, 0]
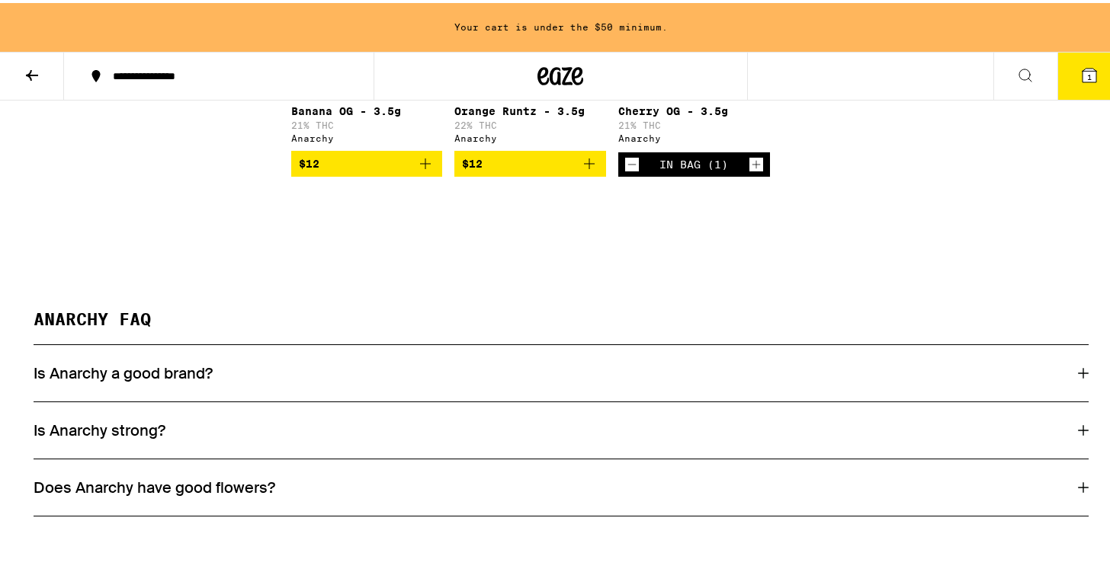
drag, startPoint x: 119, startPoint y: 368, endPoint x: 131, endPoint y: 367, distance: 12.2
click at [119, 369] on h3 "Is Anarchy a good brand?" at bounding box center [123, 370] width 179 height 20
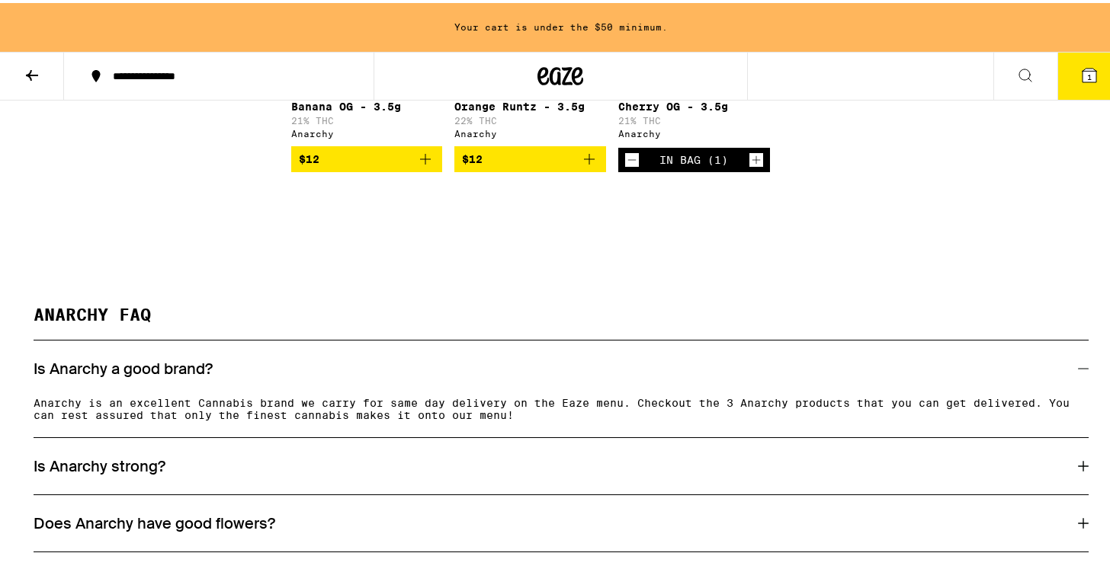
scroll to position [235, 0]
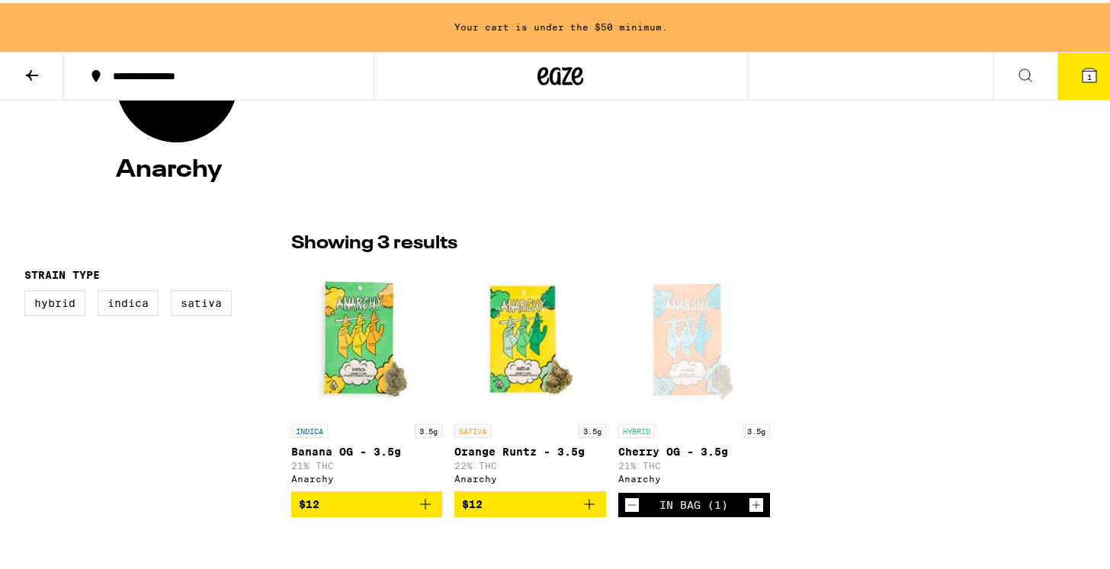
click at [1087, 69] on span "1" at bounding box center [1089, 73] width 5 height 9
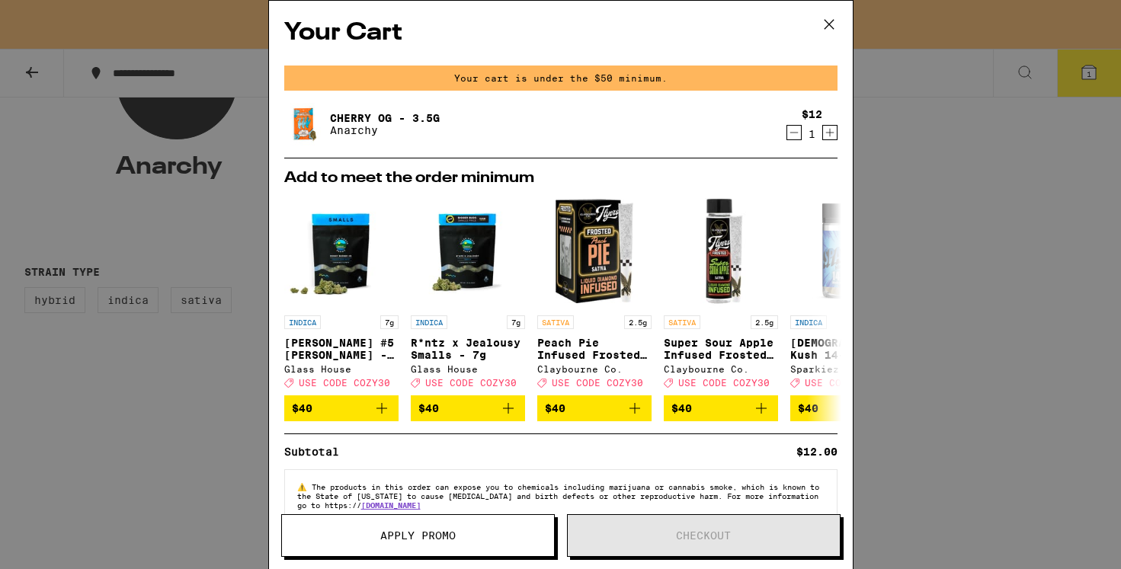
click at [607, 76] on div "Your cart is under the $50 minimum." at bounding box center [560, 78] width 553 height 25
click at [895, 189] on div "Your Cart Your cart is under the $50 minimum. Cherry OG - 3.5g Anarchy $12 1 Ad…" at bounding box center [560, 284] width 1121 height 569
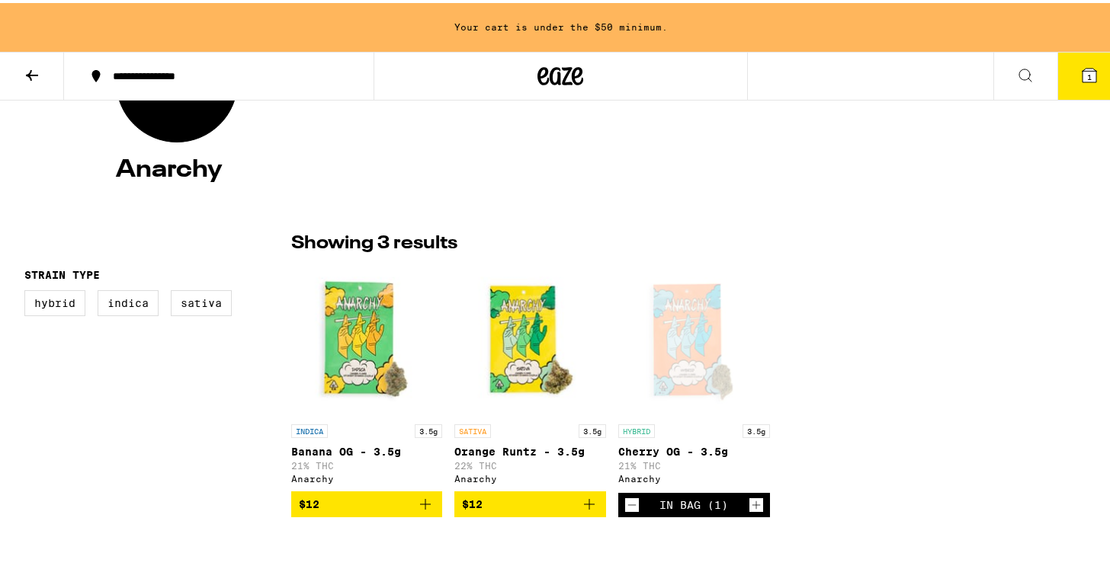
click at [1016, 75] on icon at bounding box center [1025, 72] width 18 height 18
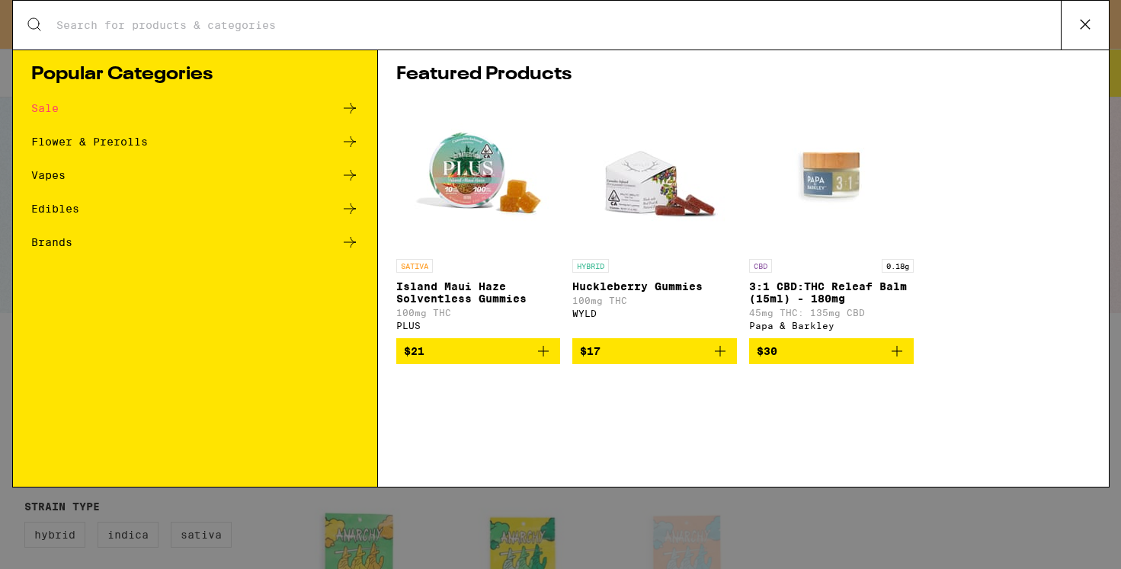
click at [807, 18] on input "Search for Products" at bounding box center [558, 25] width 1005 height 14
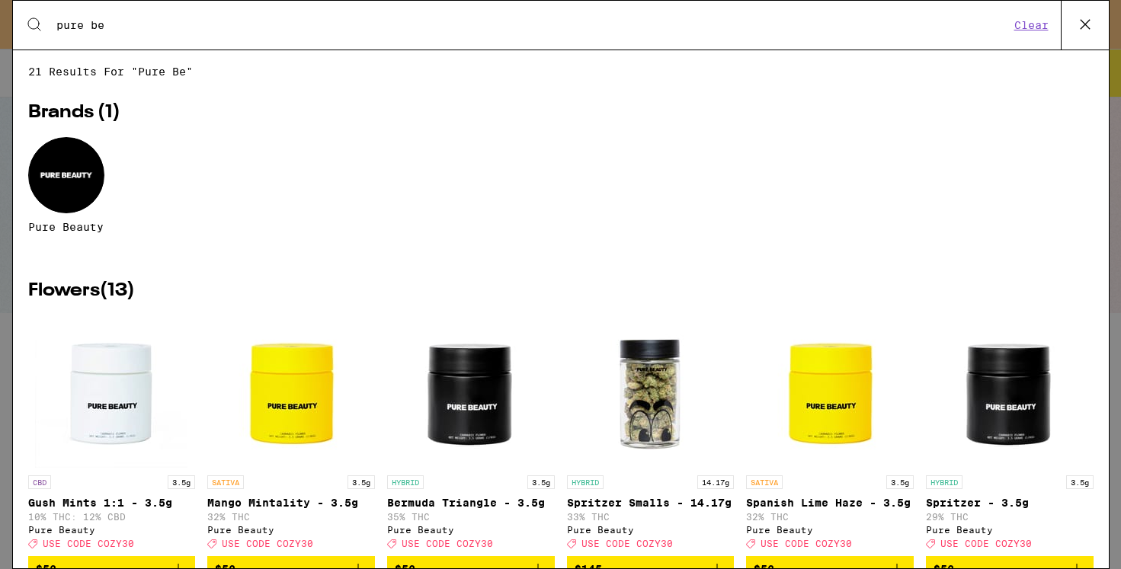
type input "pure be"
click at [53, 175] on div at bounding box center [66, 175] width 76 height 76
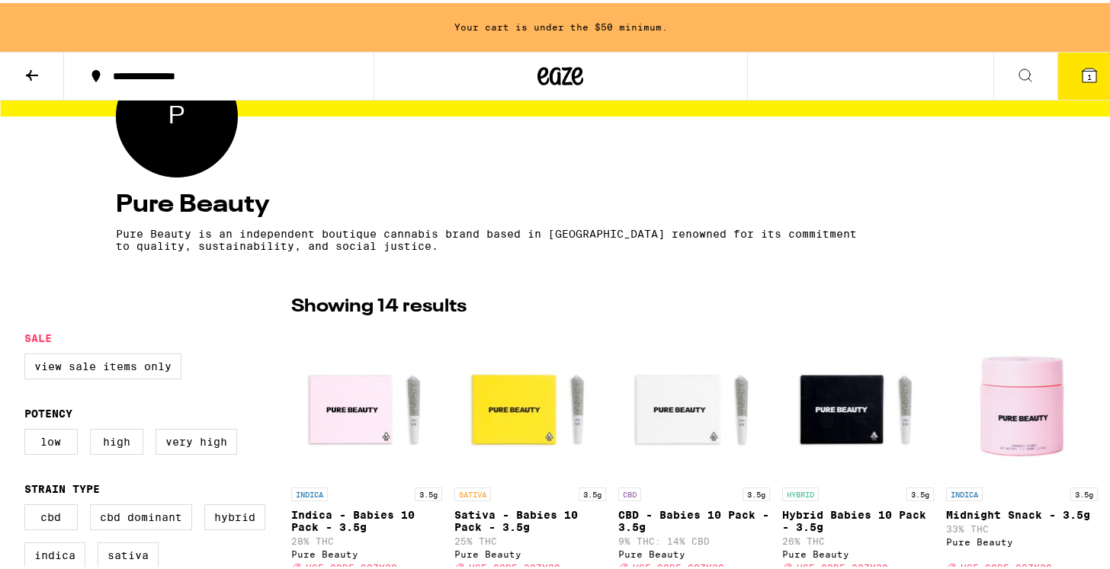
scroll to position [376, 0]
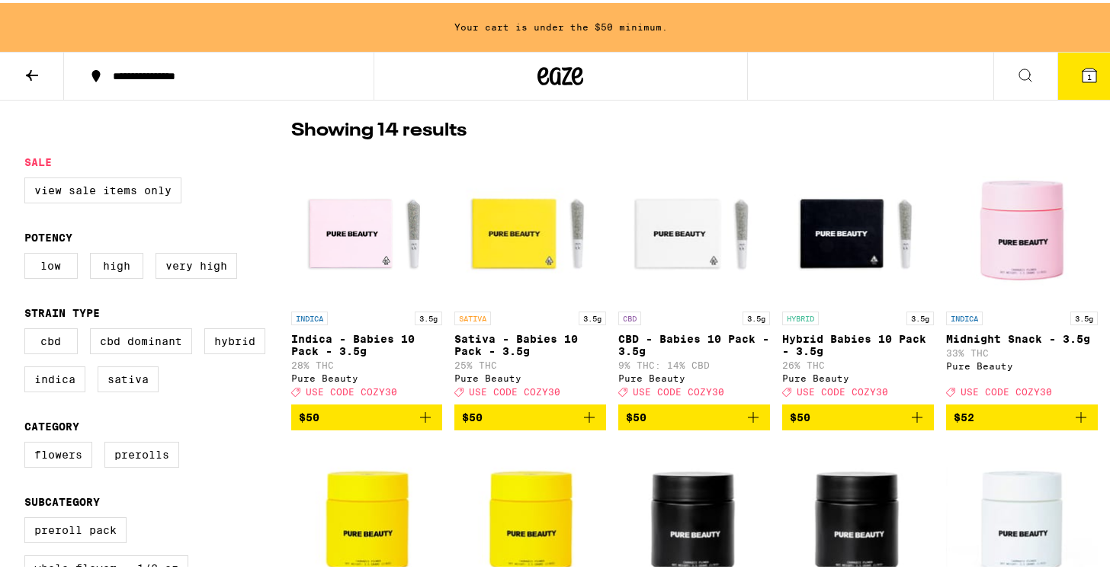
click at [421, 424] on icon "Add to bag" at bounding box center [425, 414] width 18 height 18
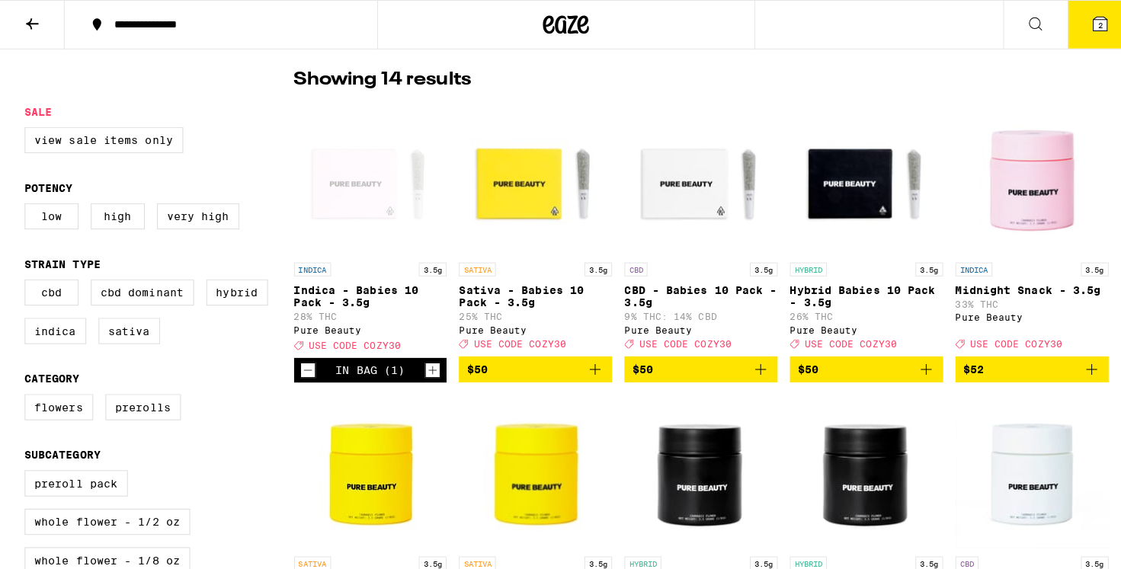
scroll to position [327, 0]
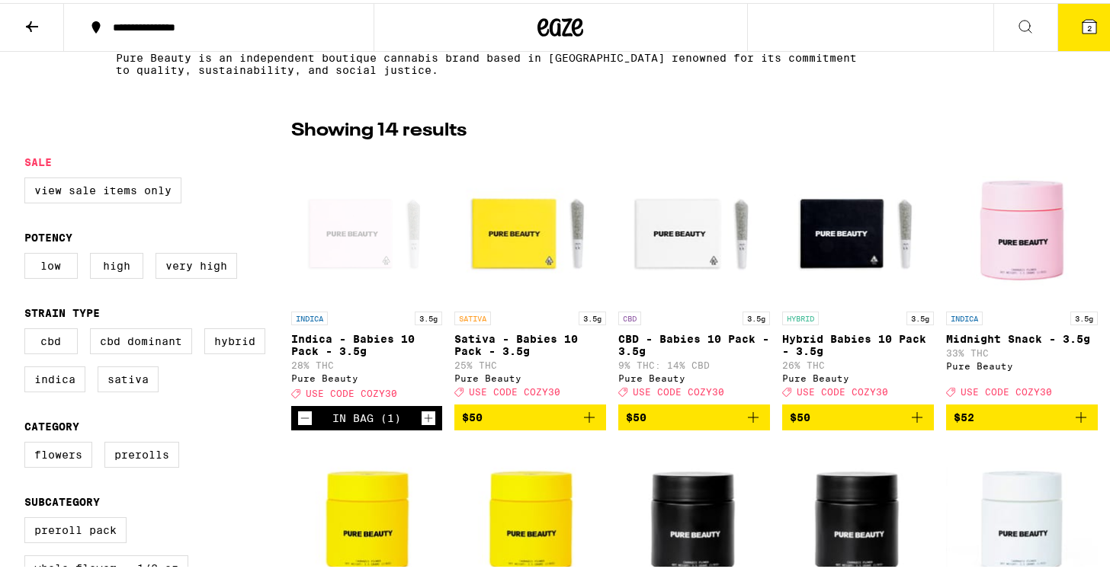
click at [584, 420] on icon "Add to bag" at bounding box center [589, 414] width 18 height 18
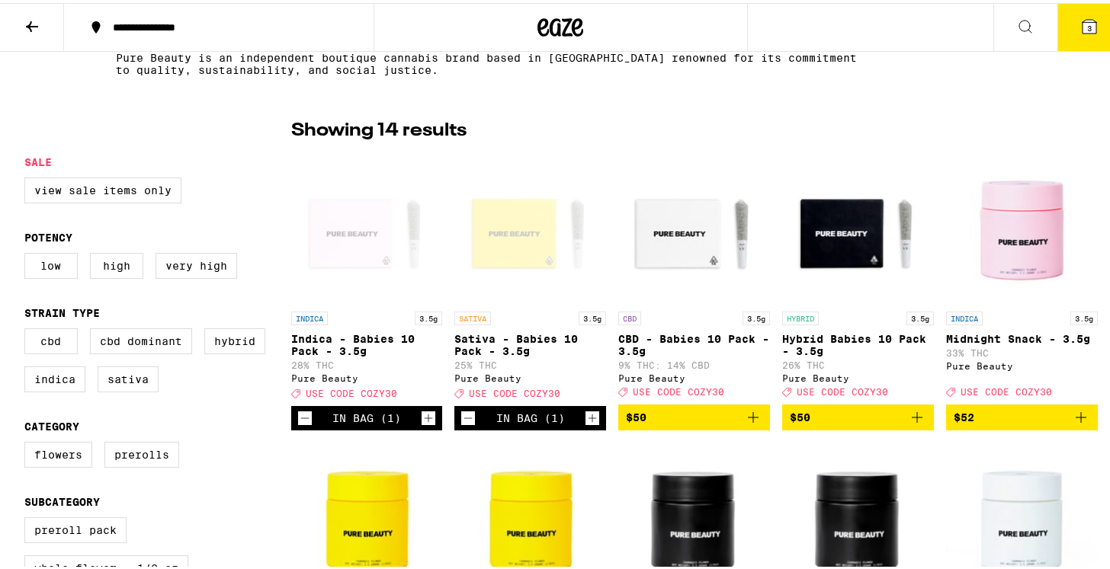
click at [1082, 28] on icon at bounding box center [1089, 24] width 14 height 14
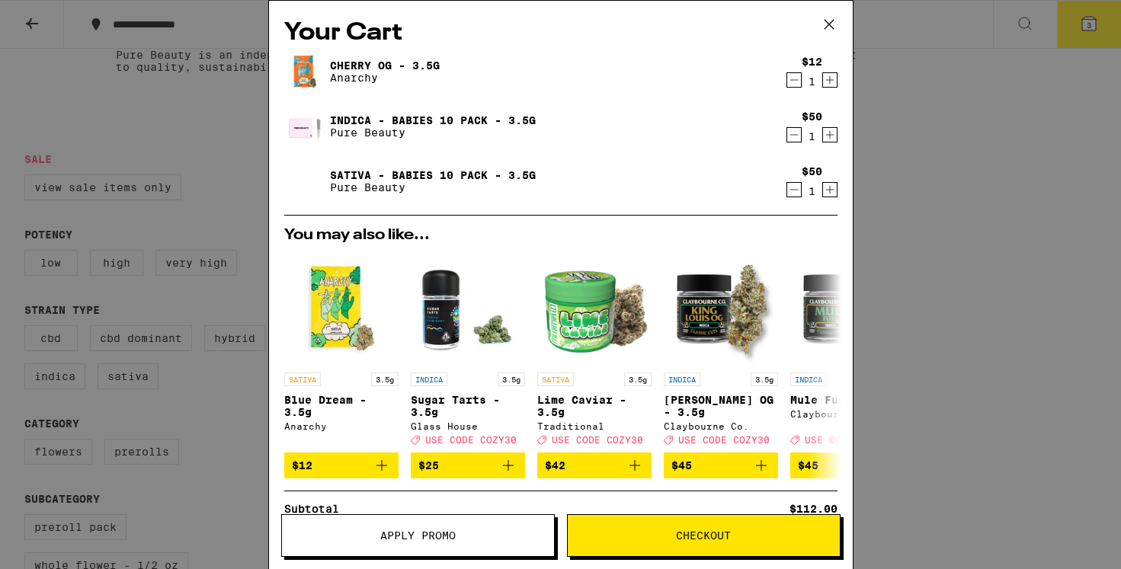
click at [668, 532] on span "Checkout" at bounding box center [704, 535] width 272 height 11
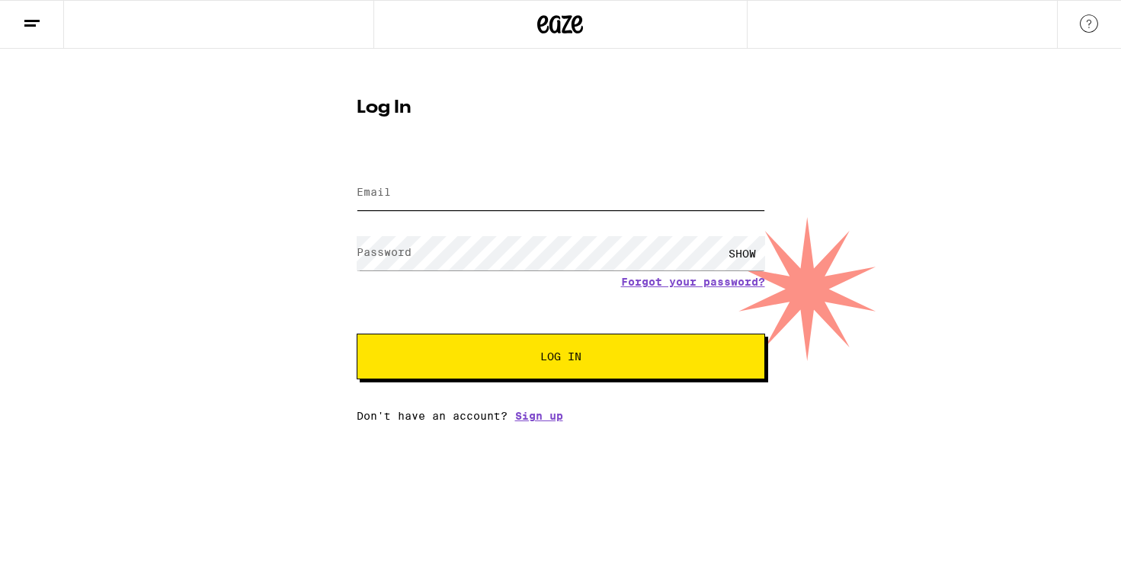
click at [420, 183] on input "Email" at bounding box center [561, 193] width 408 height 34
type input "ekopelow@gmail.com"
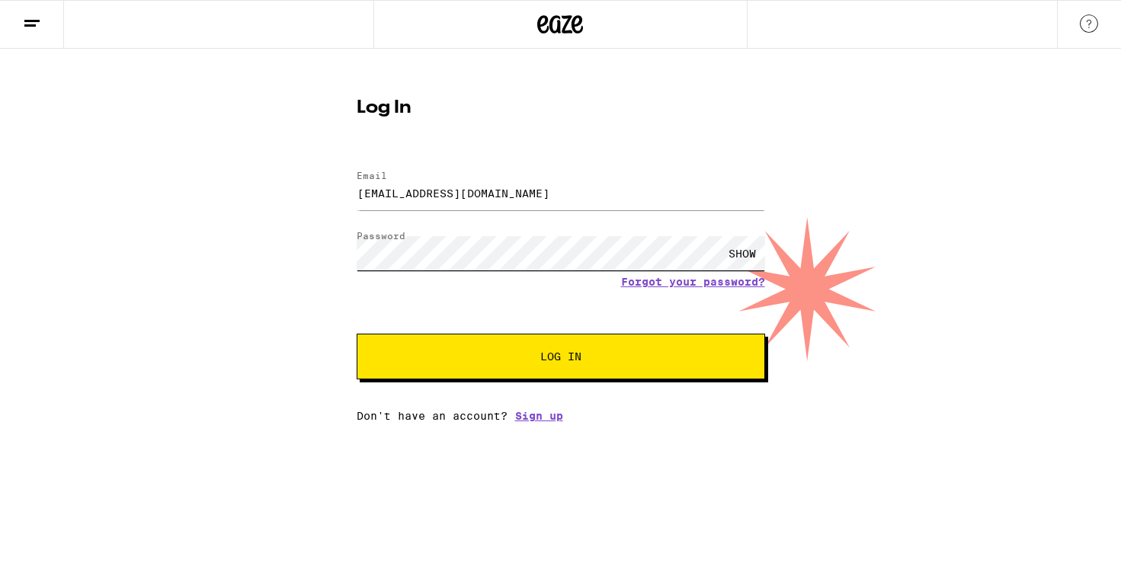
click at [357, 334] on button "Log In" at bounding box center [561, 357] width 408 height 46
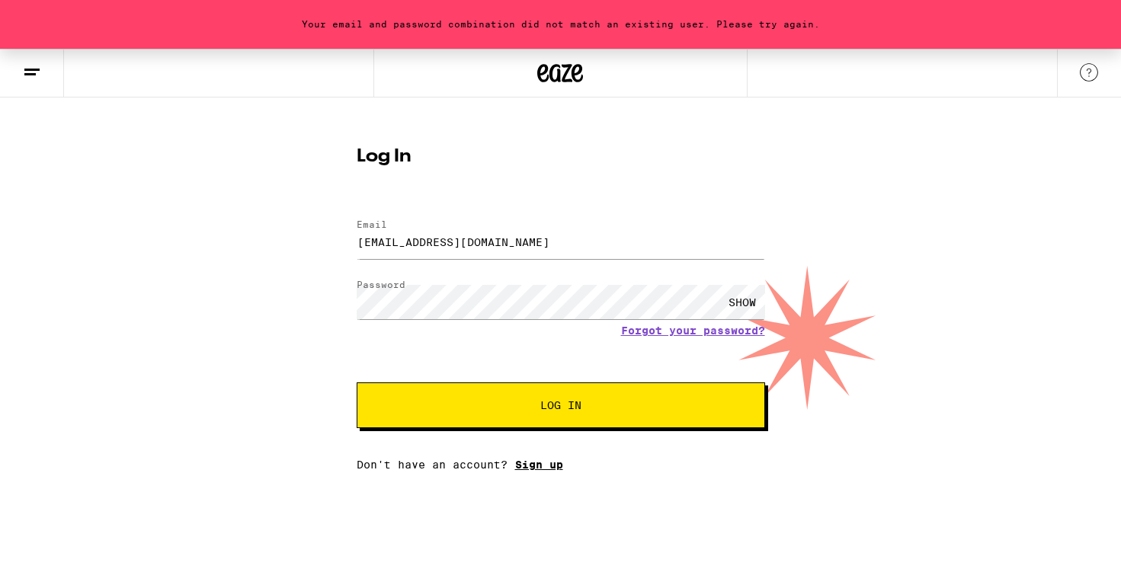
click at [543, 471] on link "Sign up" at bounding box center [539, 465] width 48 height 12
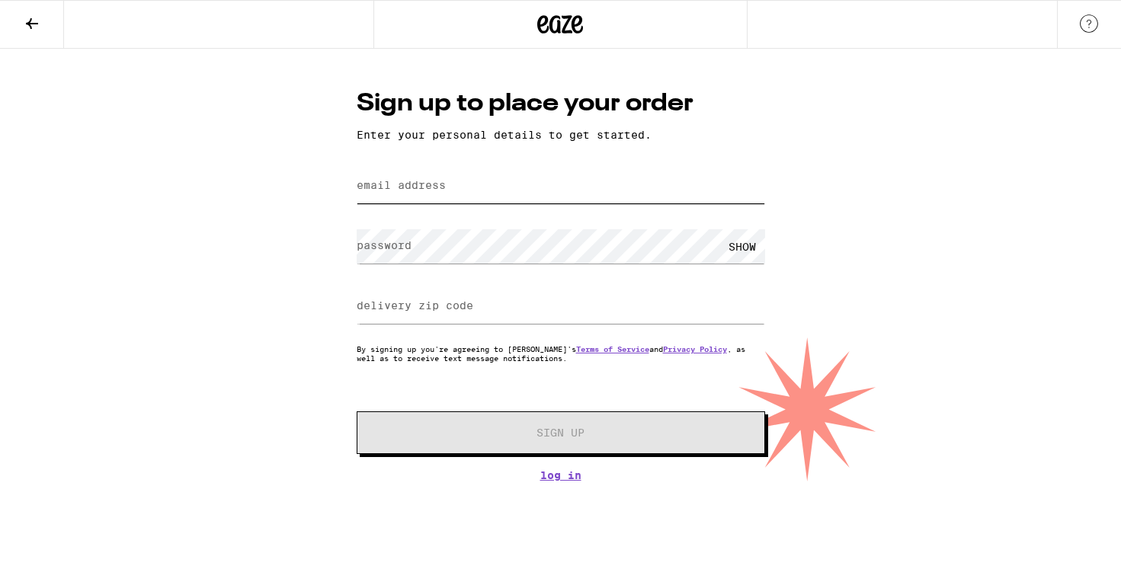
click at [546, 187] on input "email address" at bounding box center [561, 186] width 408 height 34
type input "ekopelow@gmail.com"
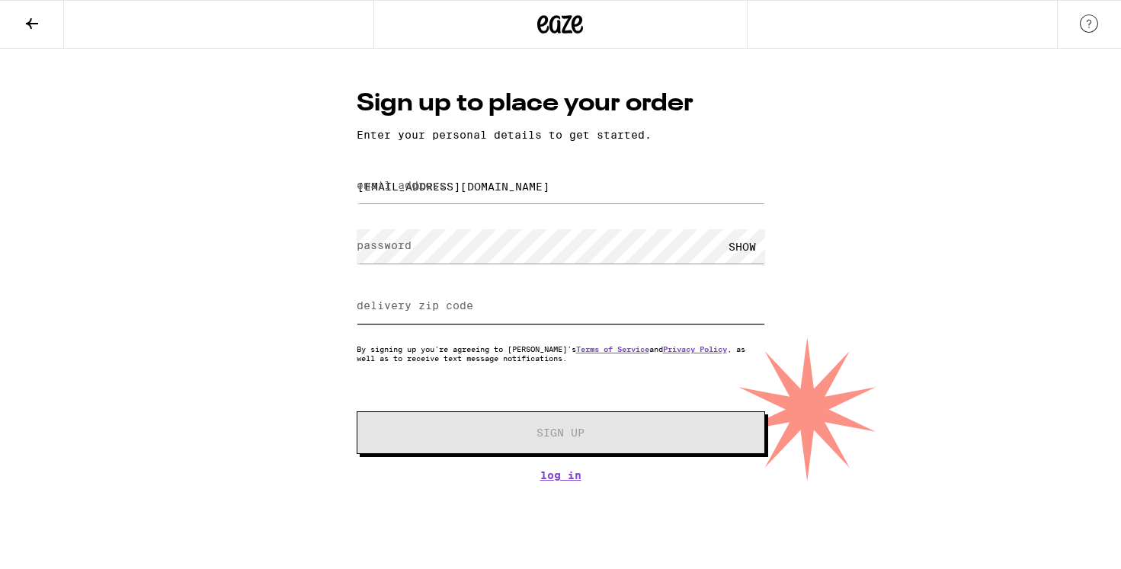
type input "08080"
click at [385, 356] on form "email address ekopelow@gmail.com password SHOW delivery zip code 08080 By signi…" at bounding box center [561, 309] width 408 height 290
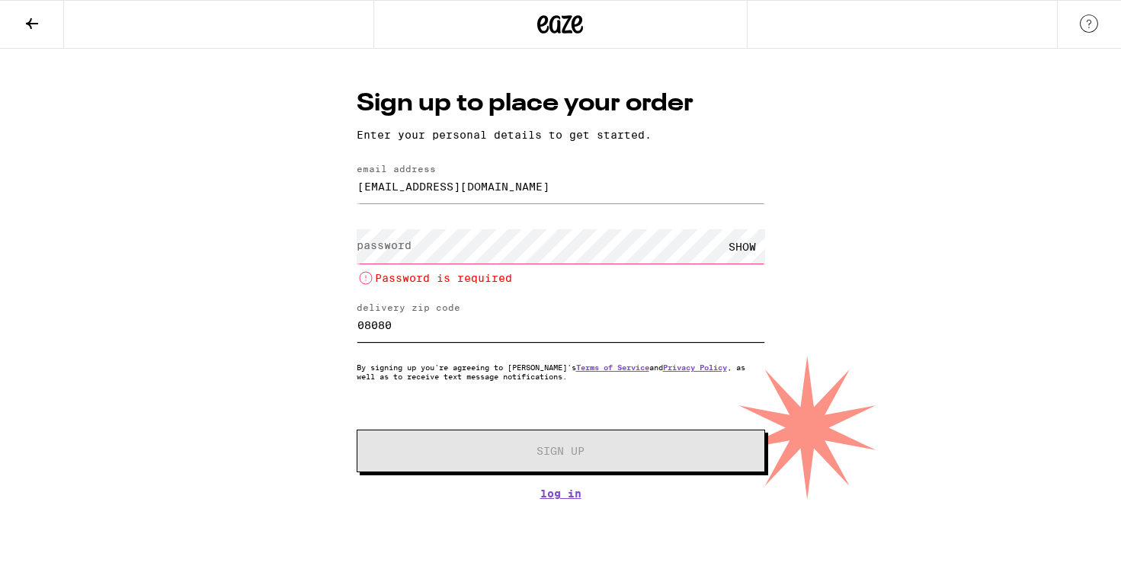
click at [403, 320] on input "08080" at bounding box center [561, 325] width 408 height 34
click at [422, 318] on input "08080" at bounding box center [561, 325] width 408 height 34
drag, startPoint x: 405, startPoint y: 328, endPoint x: 355, endPoint y: 325, distance: 49.6
click at [355, 325] on div "Sign up to place your order Enter your personal details to get started. email a…" at bounding box center [560, 293] width 439 height 413
type input "91766"
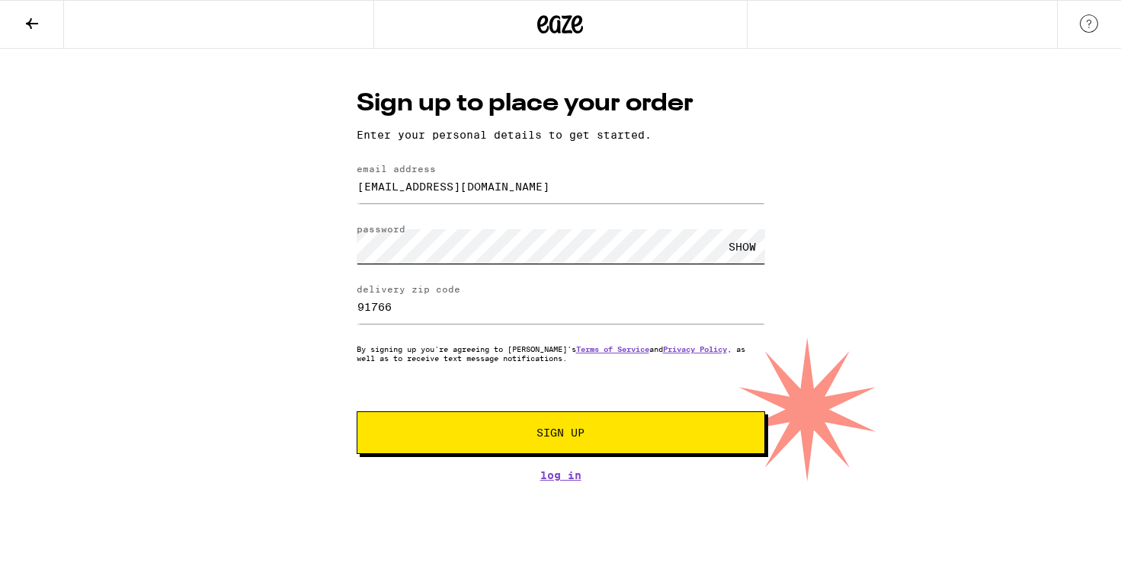
click at [357, 411] on button "Sign Up" at bounding box center [561, 432] width 408 height 43
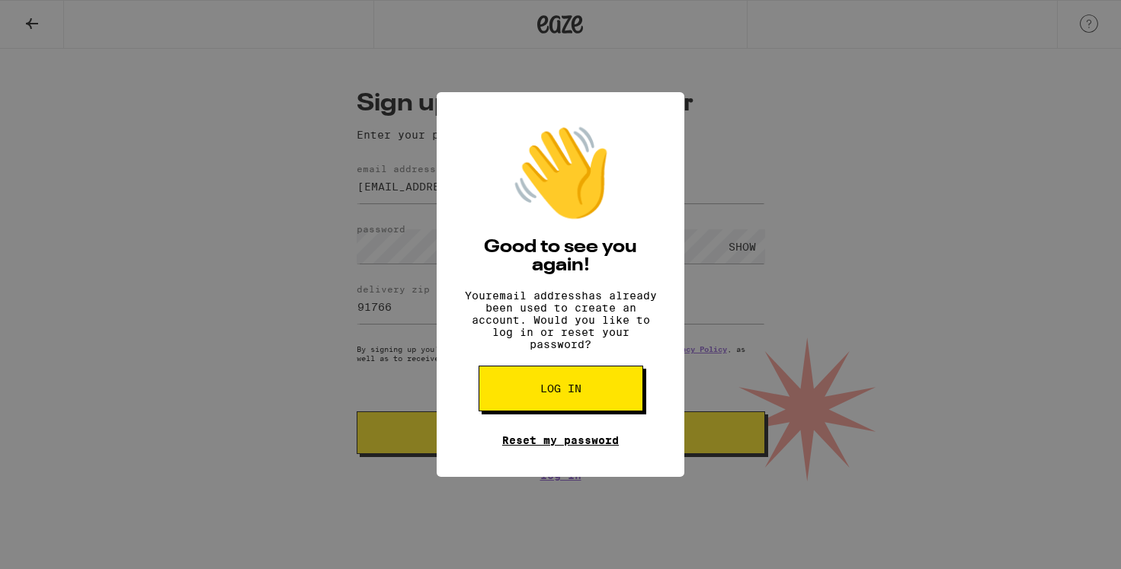
click at [591, 447] on link "Reset my password" at bounding box center [560, 440] width 117 height 12
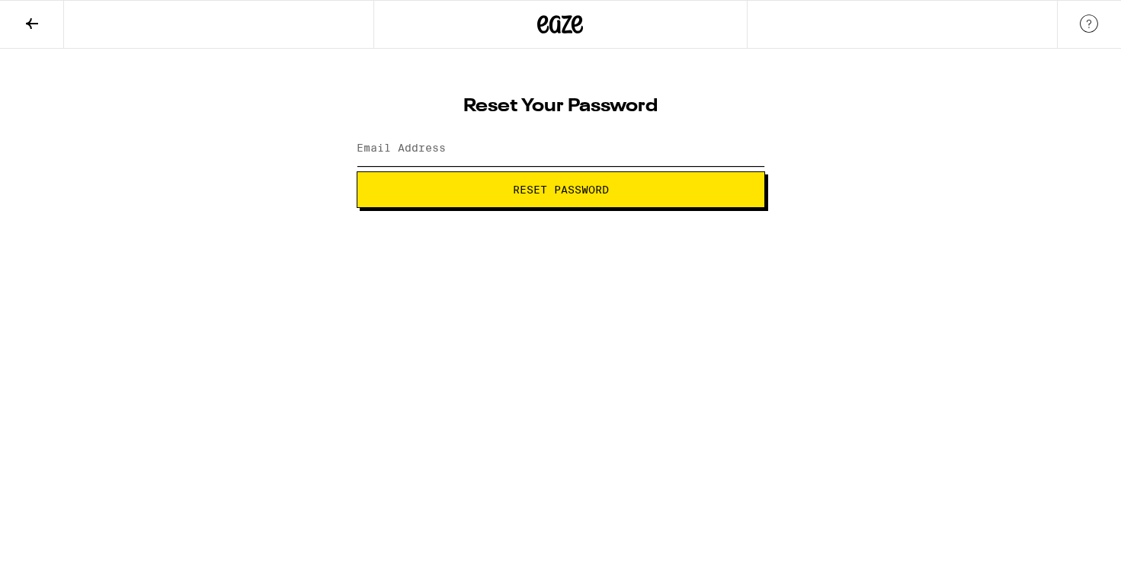
click at [521, 133] on input "Email Address" at bounding box center [561, 149] width 408 height 34
type input "ekopelow@gmail.com"
click at [492, 197] on button "Reset Password" at bounding box center [561, 189] width 408 height 37
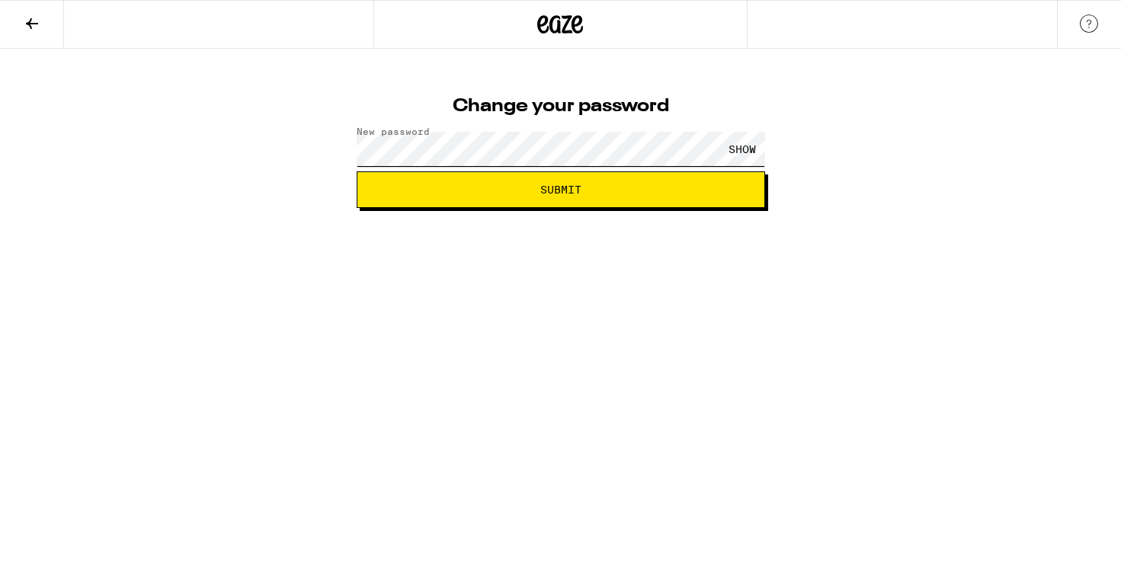
click at [357, 171] on button "Submit" at bounding box center [561, 189] width 408 height 37
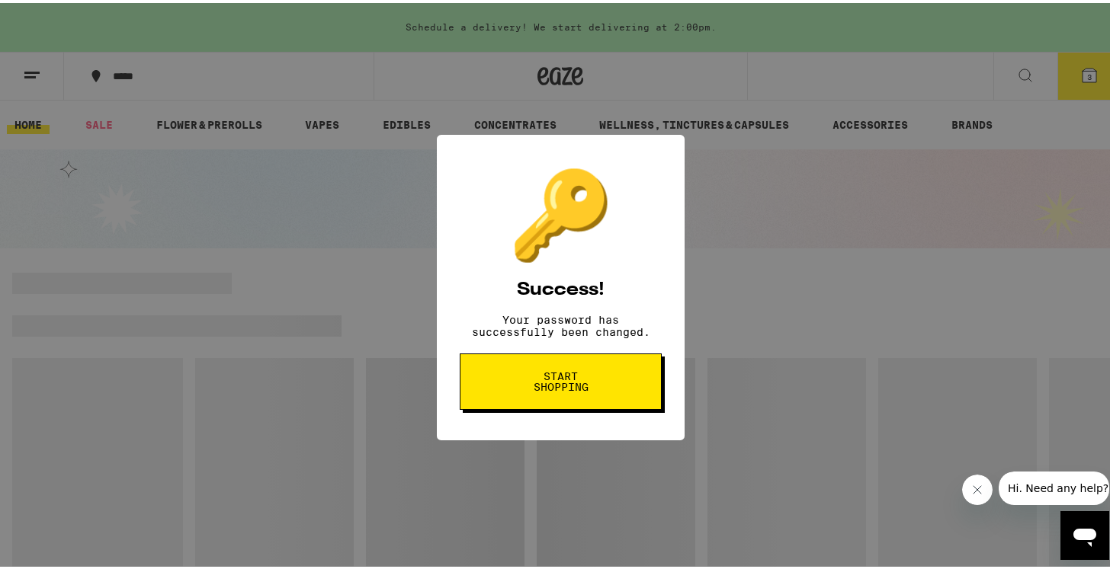
click at [811, 279] on div "🔑 Success! Your password has successfully been changed. Start shopping" at bounding box center [560, 284] width 1121 height 569
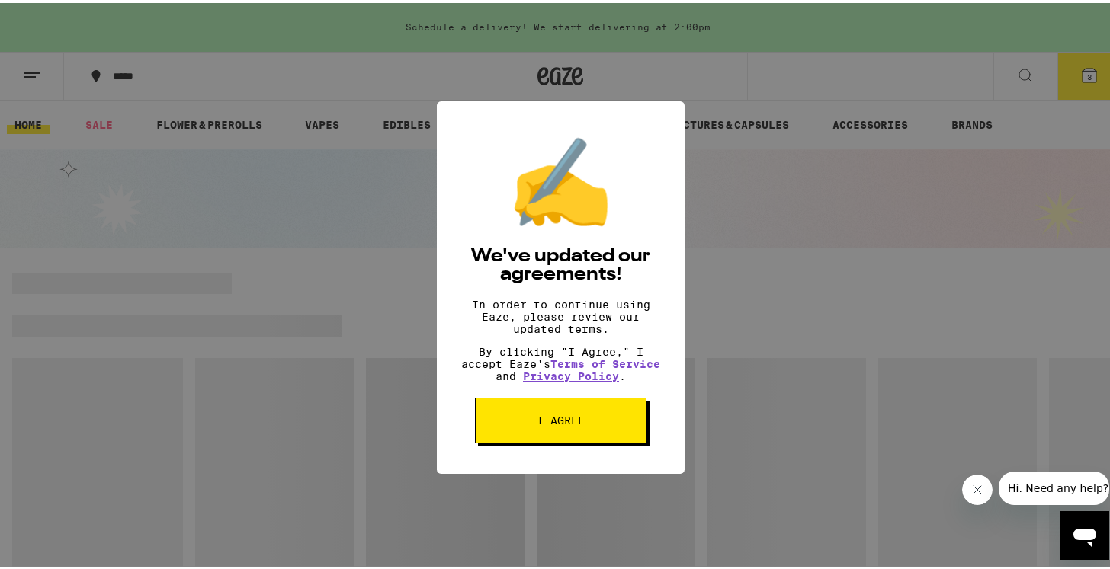
click at [577, 423] on span "I agree" at bounding box center [560, 417] width 48 height 11
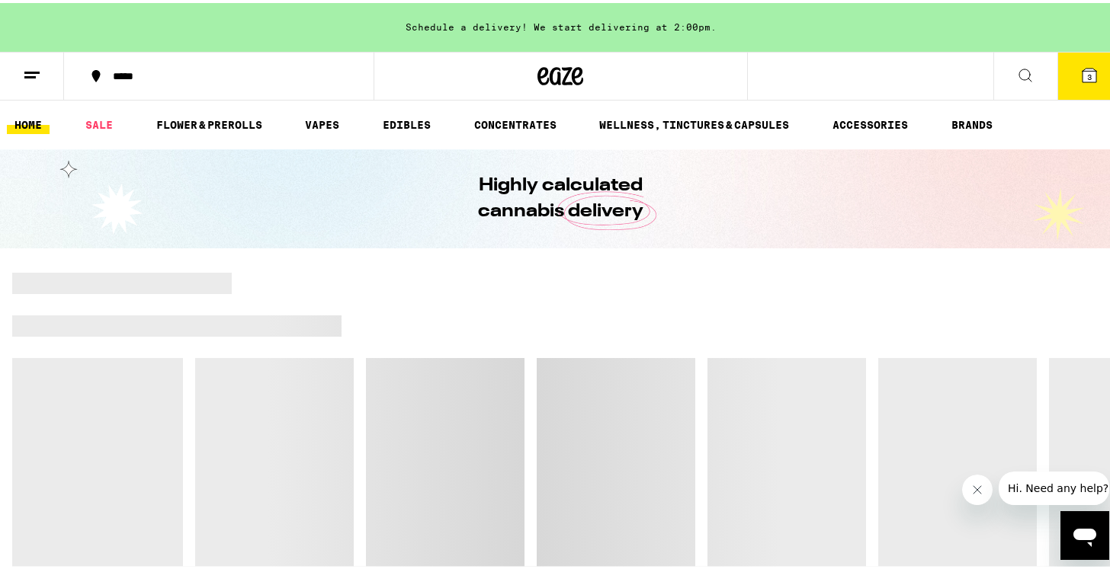
click at [1087, 73] on span "3" at bounding box center [1089, 73] width 5 height 9
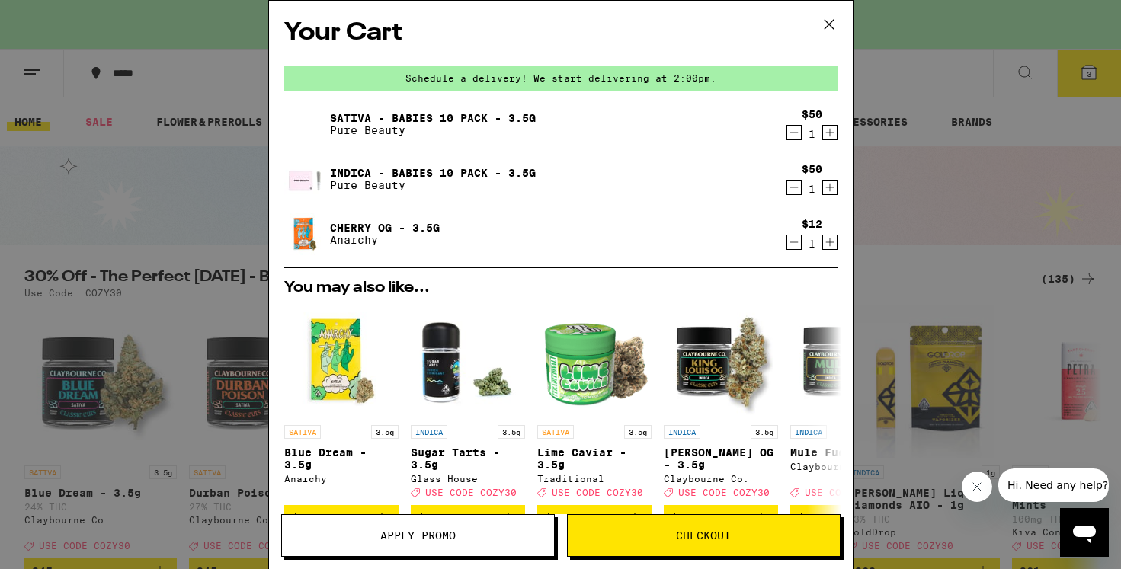
click at [477, 534] on span "Apply Promo" at bounding box center [418, 535] width 272 height 11
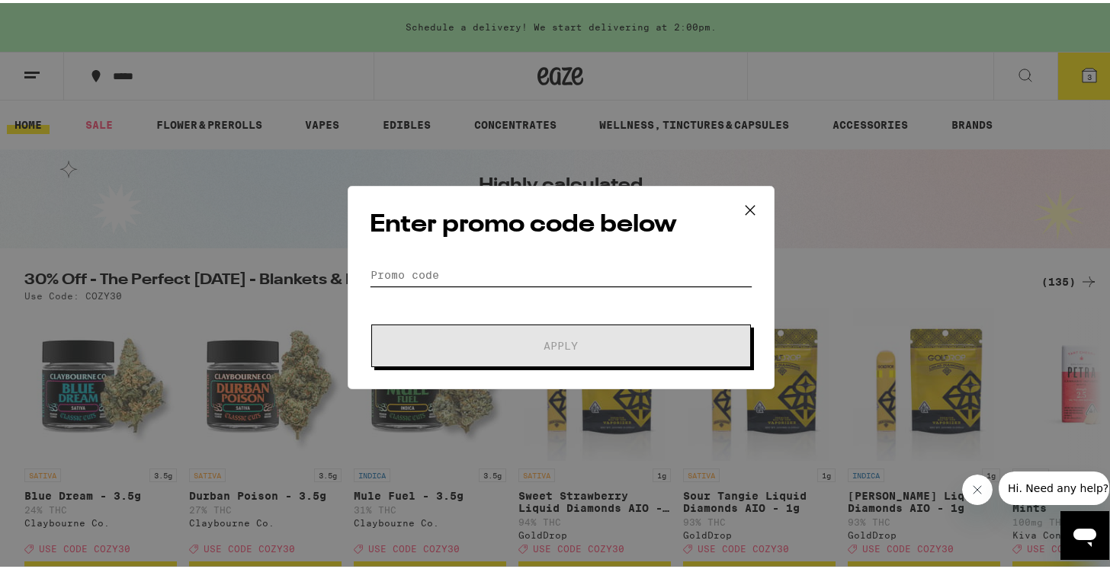
click at [454, 270] on input "Promo Code" at bounding box center [561, 272] width 383 height 23
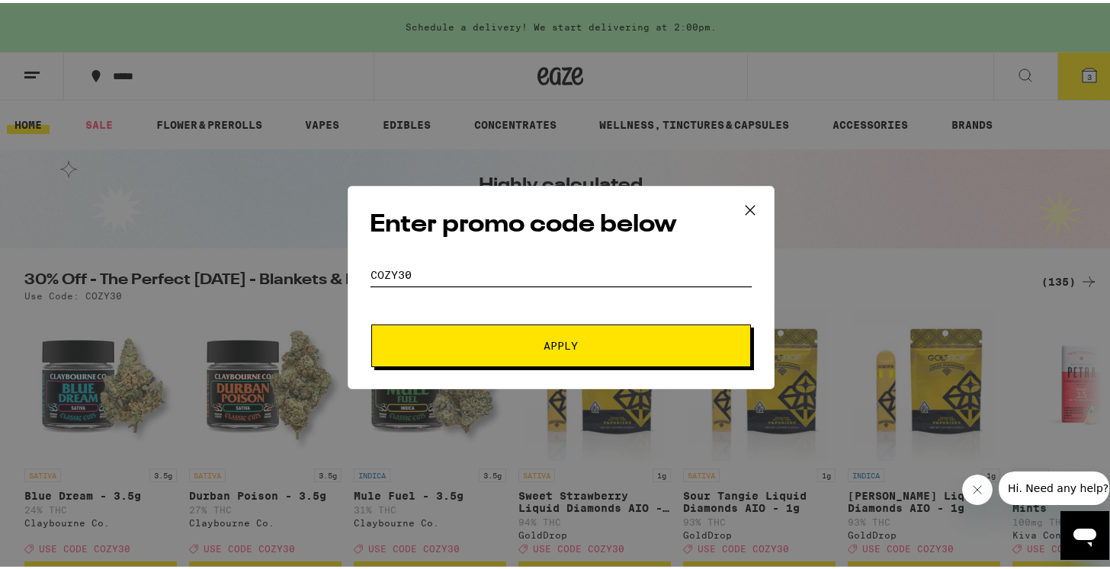
type input "COZY30"
click at [526, 341] on span "Apply" at bounding box center [561, 343] width 274 height 11
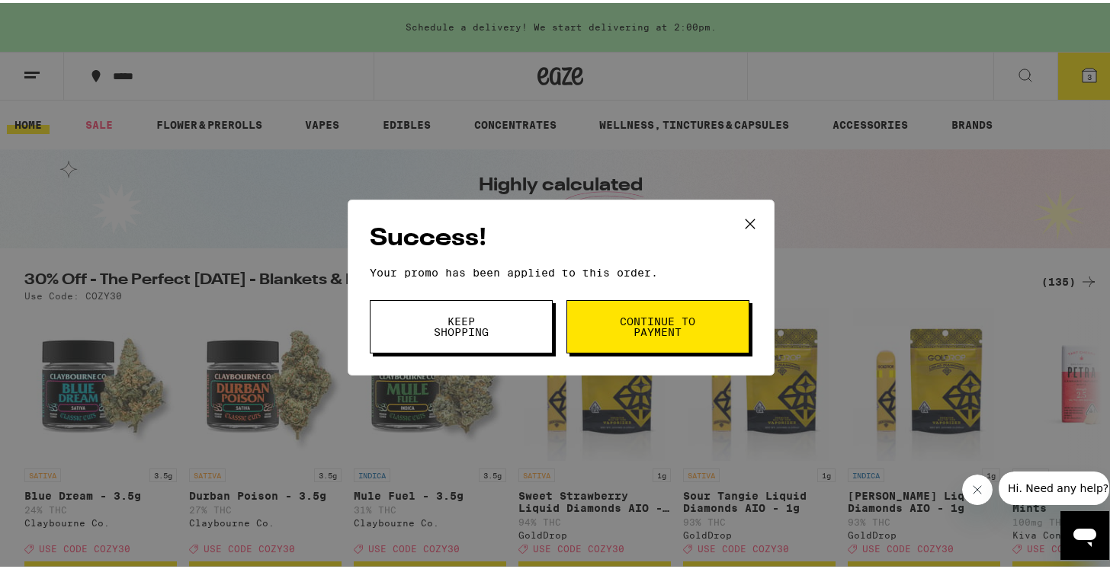
click at [661, 335] on span "Continue to payment" at bounding box center [658, 323] width 78 height 21
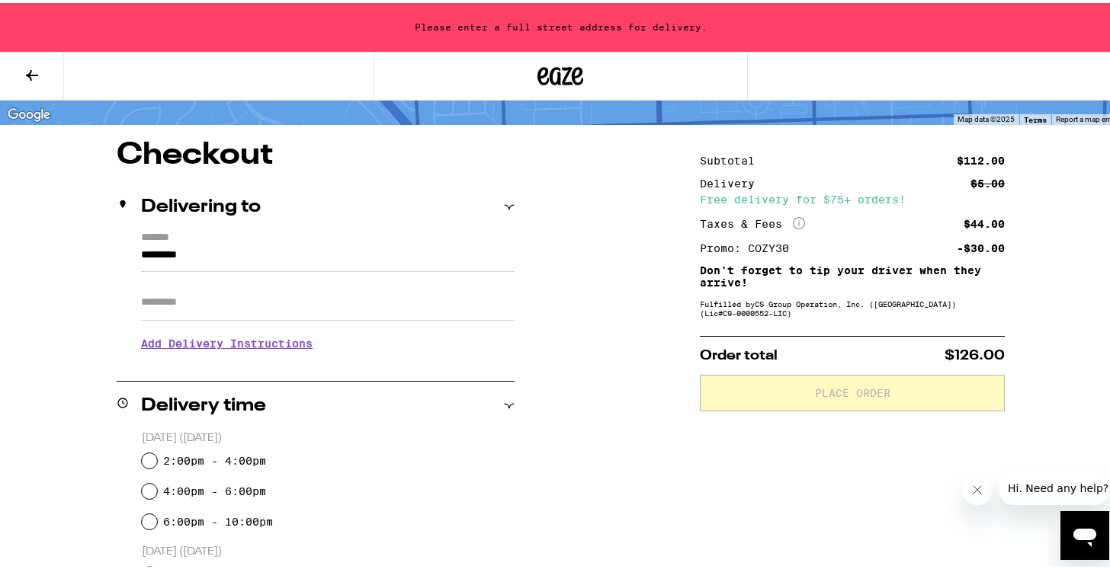
scroll to position [144, 0]
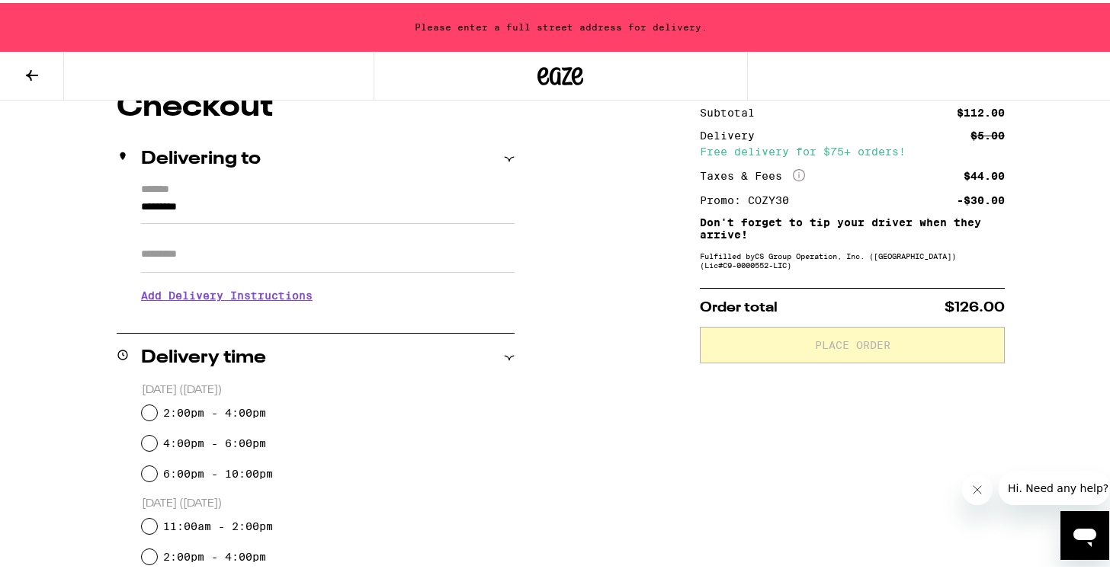
click at [207, 296] on h3 "Add Delivery Instructions" at bounding box center [327, 292] width 373 height 35
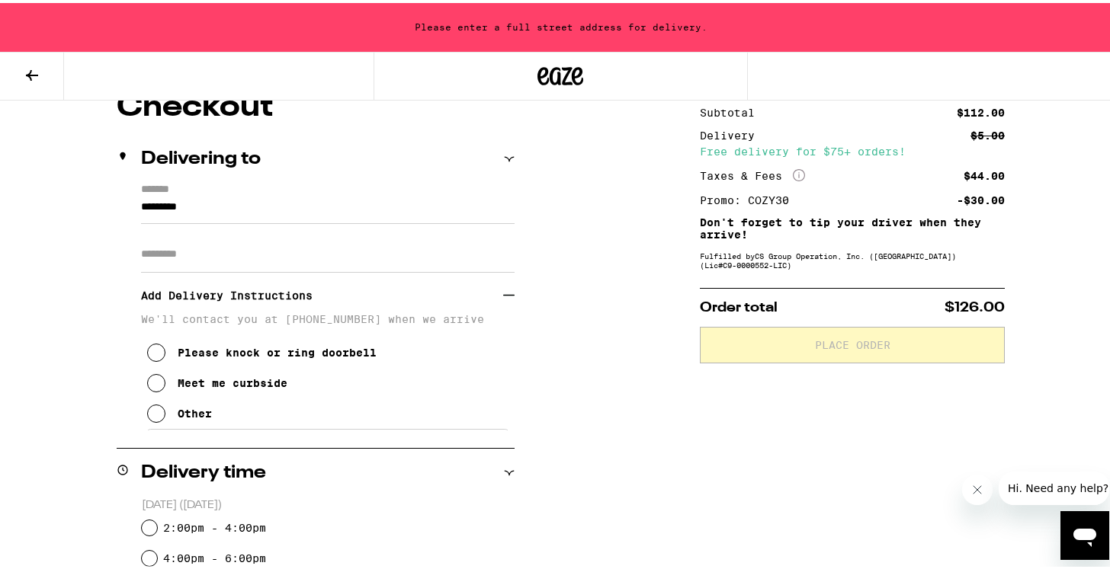
click at [264, 211] on input "*********" at bounding box center [327, 208] width 373 height 26
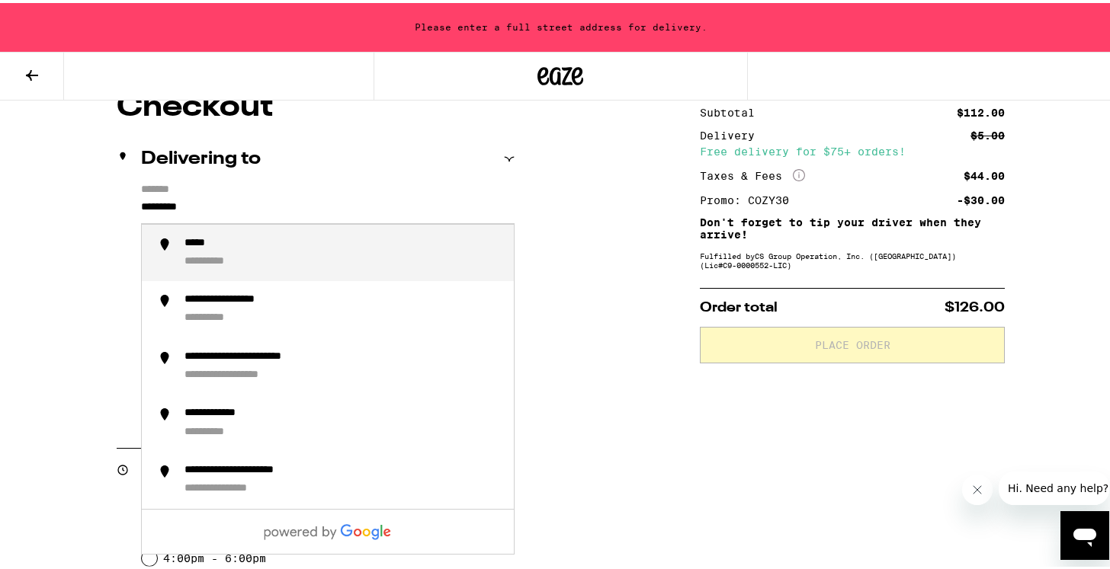
drag, startPoint x: 226, startPoint y: 197, endPoint x: 218, endPoint y: 201, distance: 8.5
click at [223, 199] on input "*********" at bounding box center [327, 208] width 373 height 26
drag, startPoint x: 212, startPoint y: 203, endPoint x: 122, endPoint y: 200, distance: 90.0
click at [122, 200] on div "**********" at bounding box center [316, 304] width 398 height 247
click at [209, 318] on div "**********" at bounding box center [242, 316] width 117 height 14
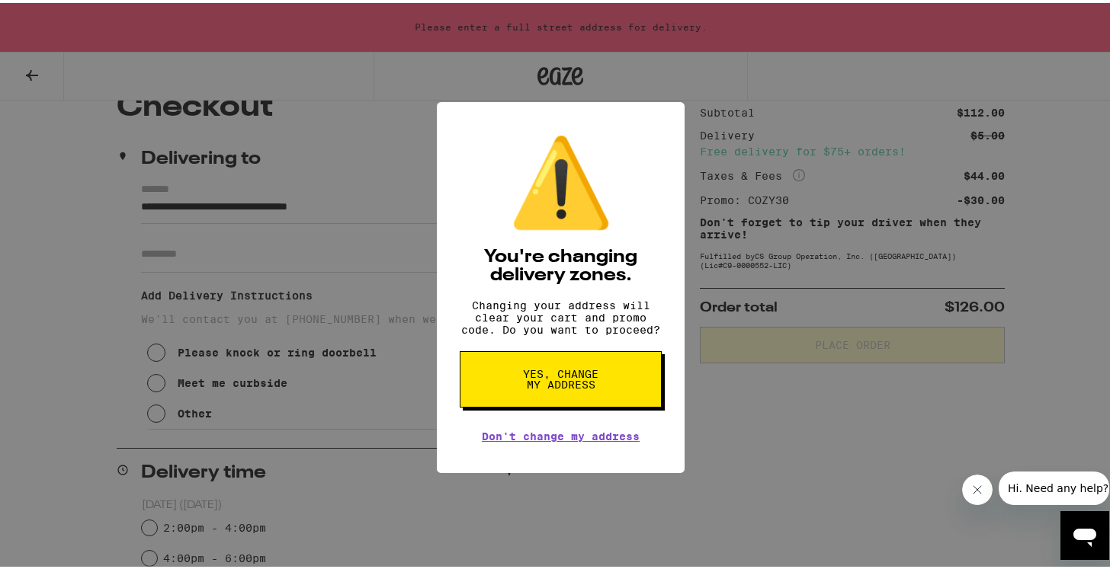
click at [559, 387] on span "Yes, change my address" at bounding box center [560, 376] width 78 height 21
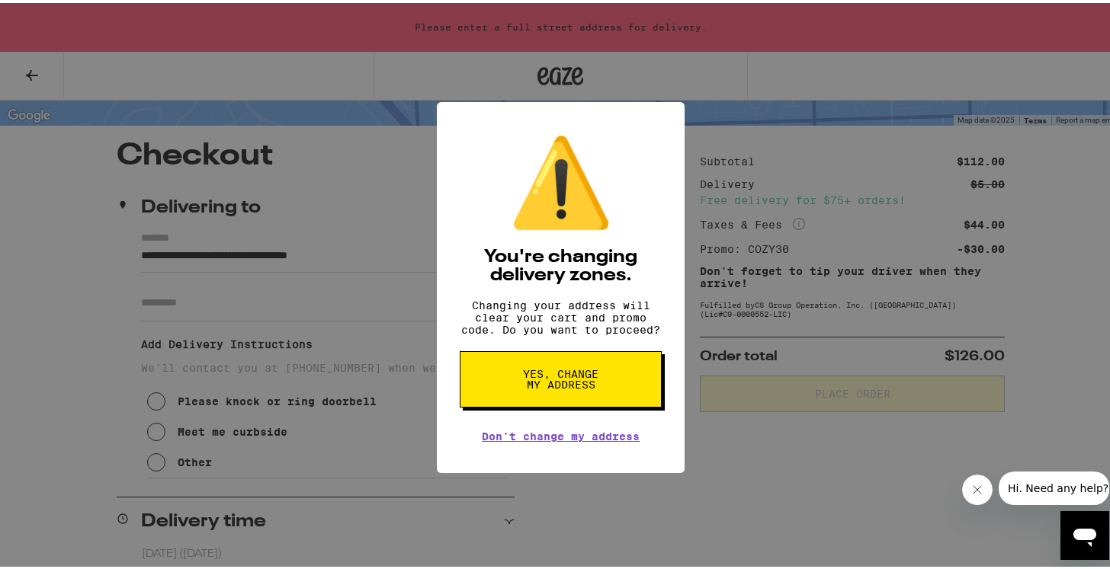
type input "**********"
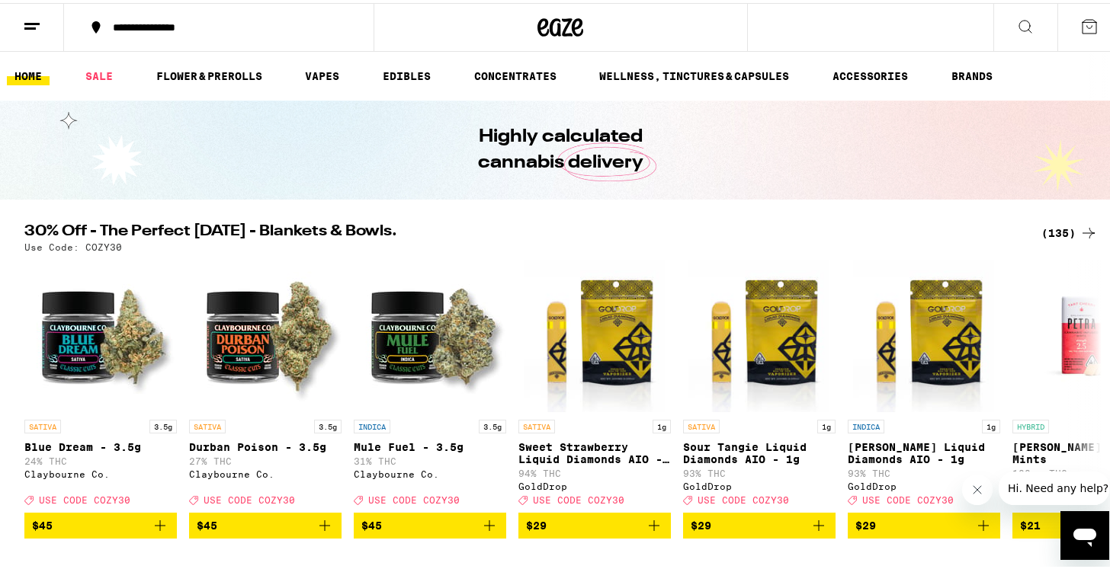
click at [1080, 24] on icon at bounding box center [1089, 23] width 18 height 18
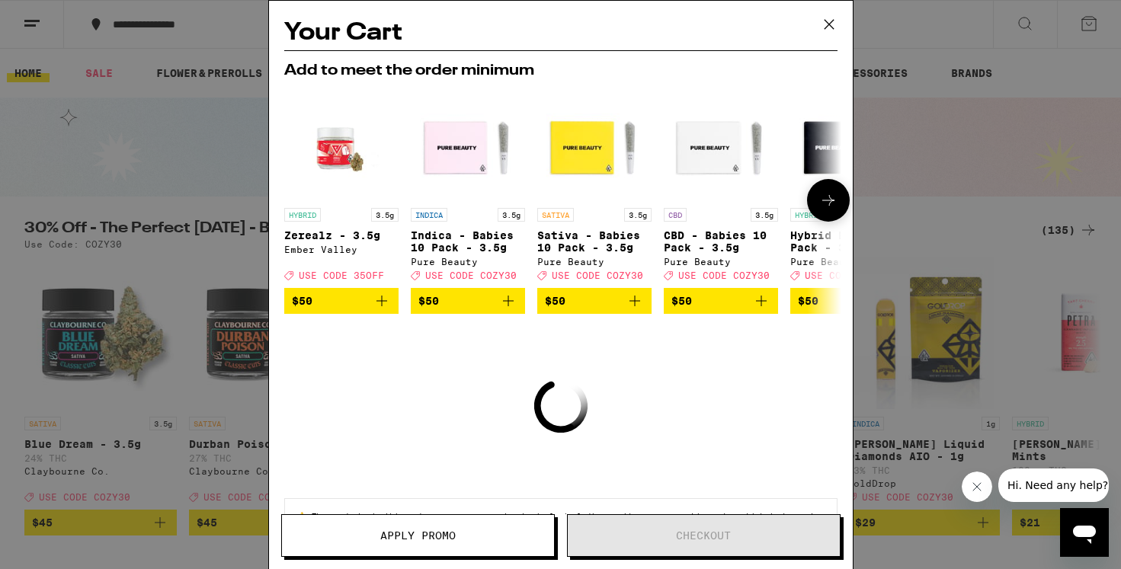
click at [506, 306] on icon "Add to bag" at bounding box center [508, 301] width 18 height 18
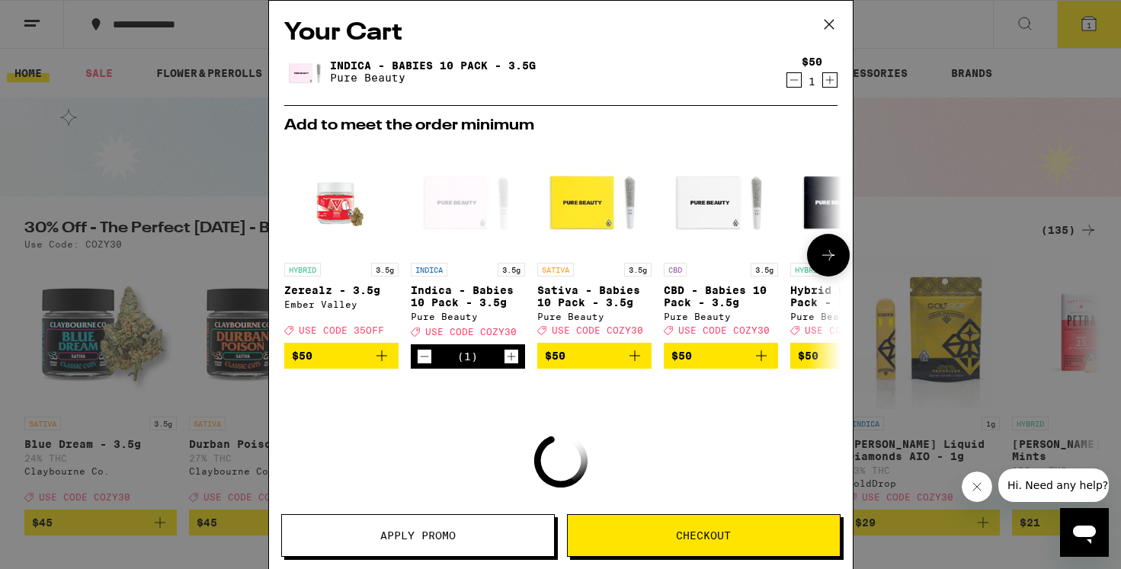
click at [634, 361] on icon "Add to bag" at bounding box center [634, 356] width 11 height 11
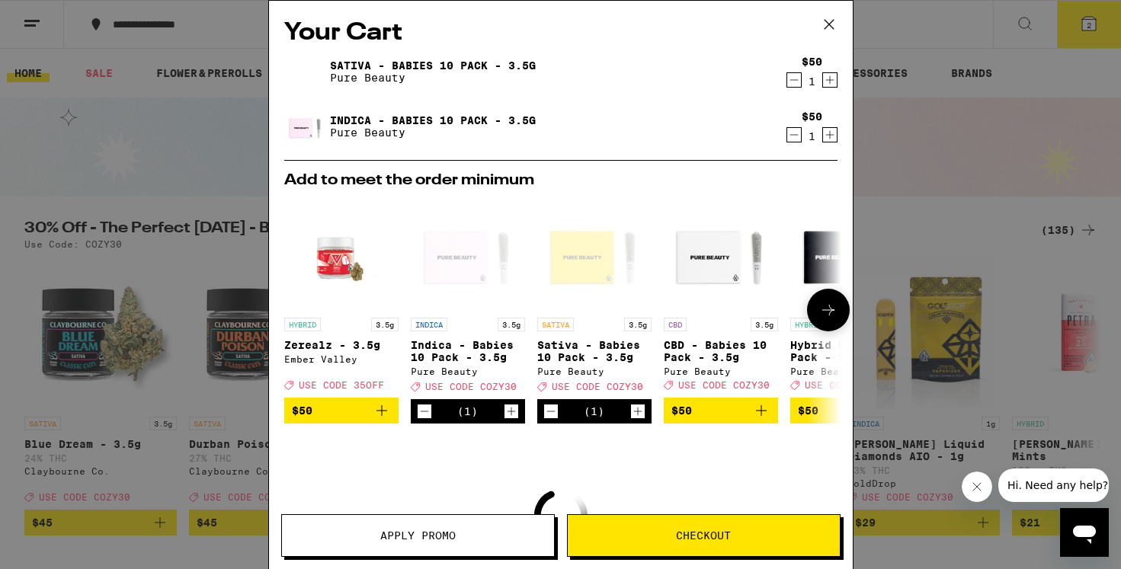
click at [819, 309] on icon at bounding box center [828, 310] width 18 height 18
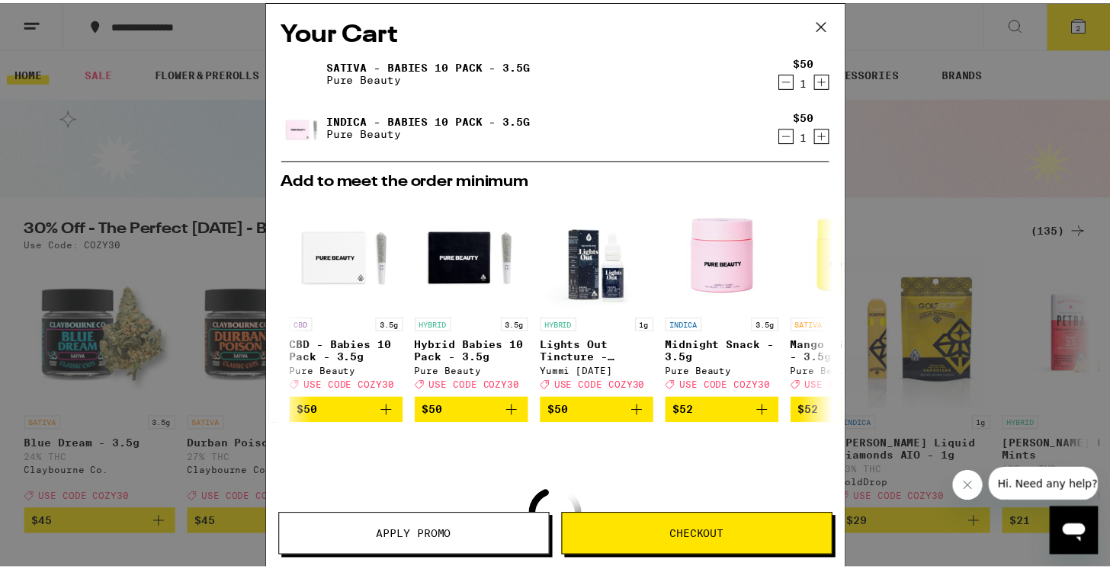
scroll to position [0, 376]
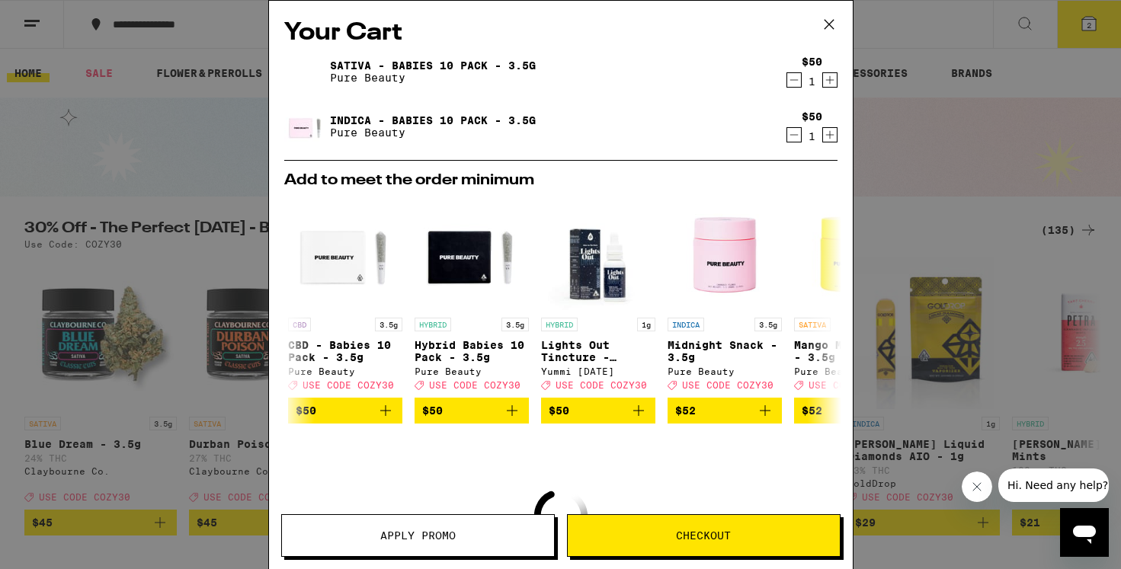
click at [126, 141] on div "Your Cart Sativa - Babies 10 Pack - 3.5g Pure Beauty $50 1 Indica - Babies 10 P…" at bounding box center [560, 284] width 1121 height 569
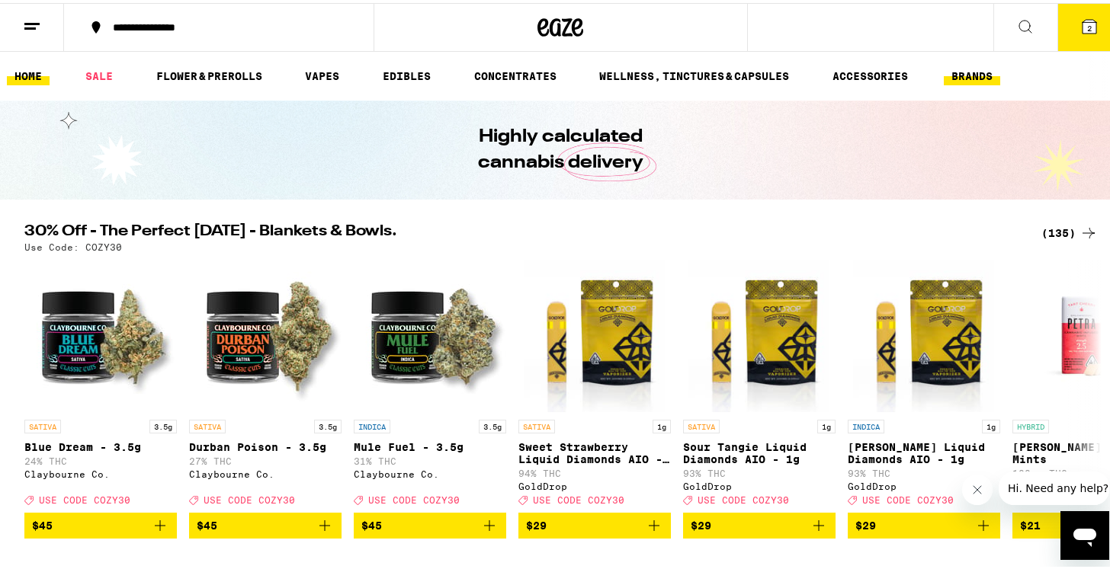
click at [981, 73] on link "BRANDS" at bounding box center [971, 73] width 56 height 18
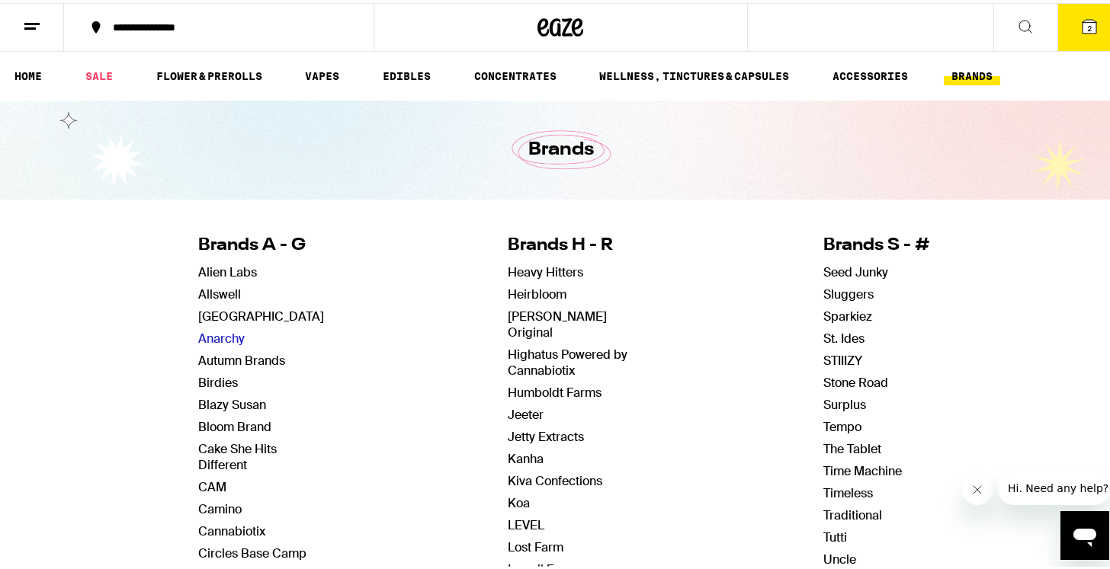
click at [219, 336] on link "Anarchy" at bounding box center [221, 336] width 46 height 16
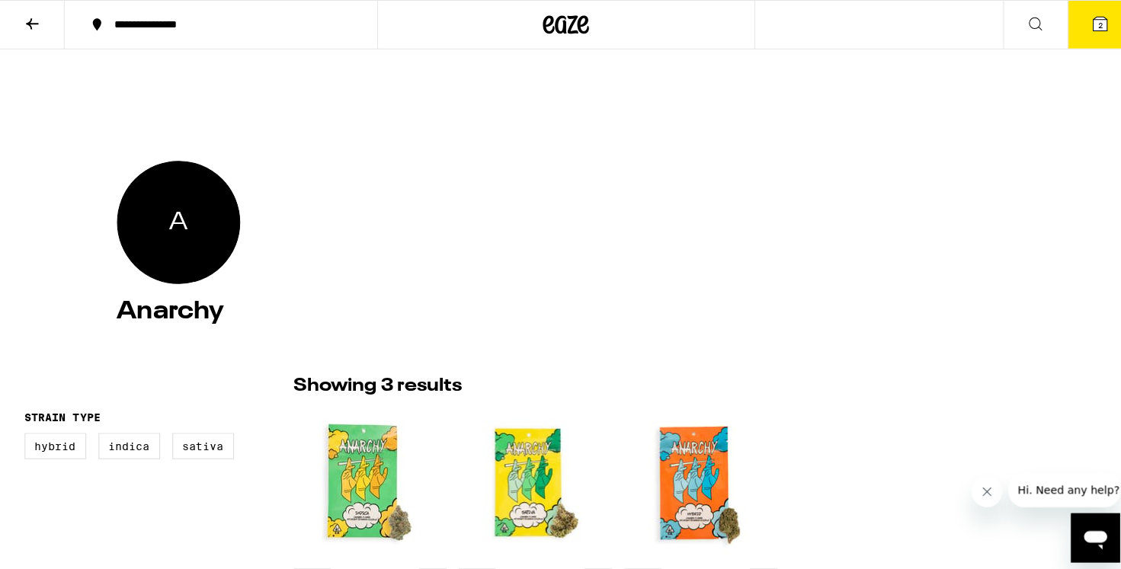
scroll to position [171, 0]
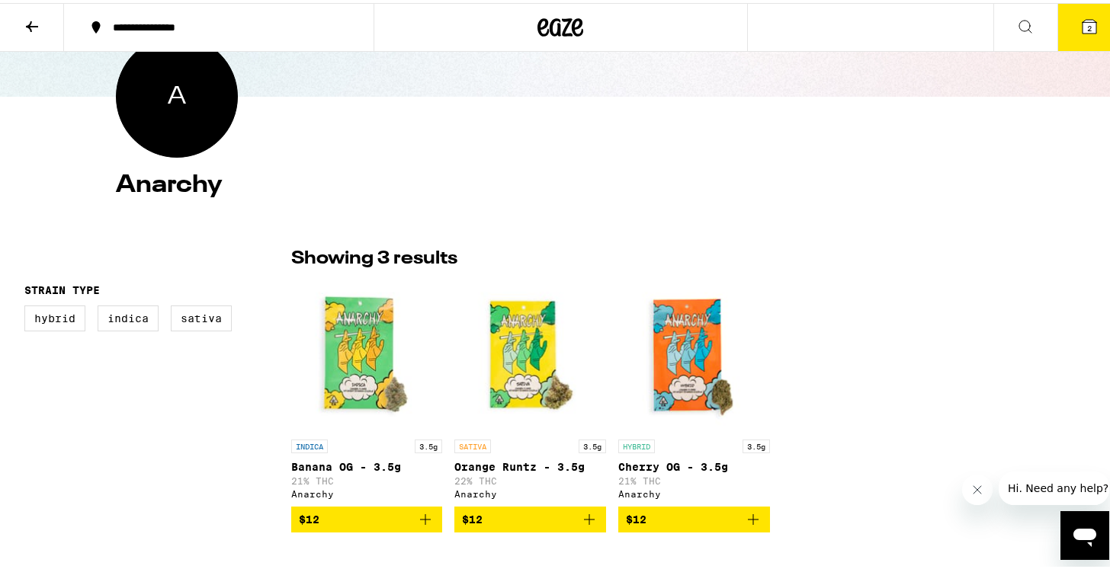
click at [753, 524] on icon "Add to bag" at bounding box center [753, 517] width 18 height 18
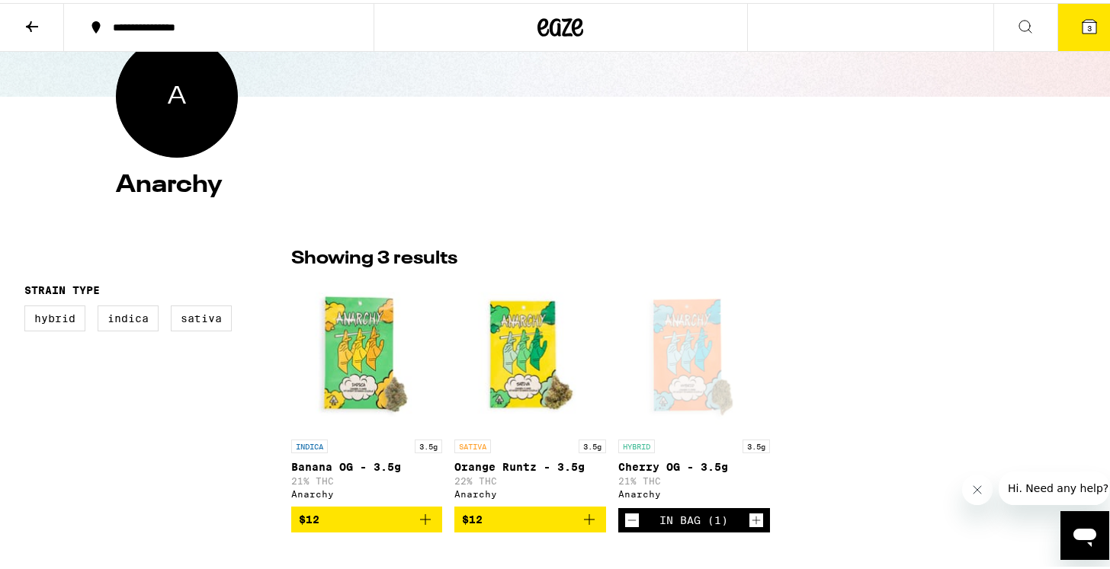
click at [1082, 29] on icon at bounding box center [1089, 24] width 14 height 14
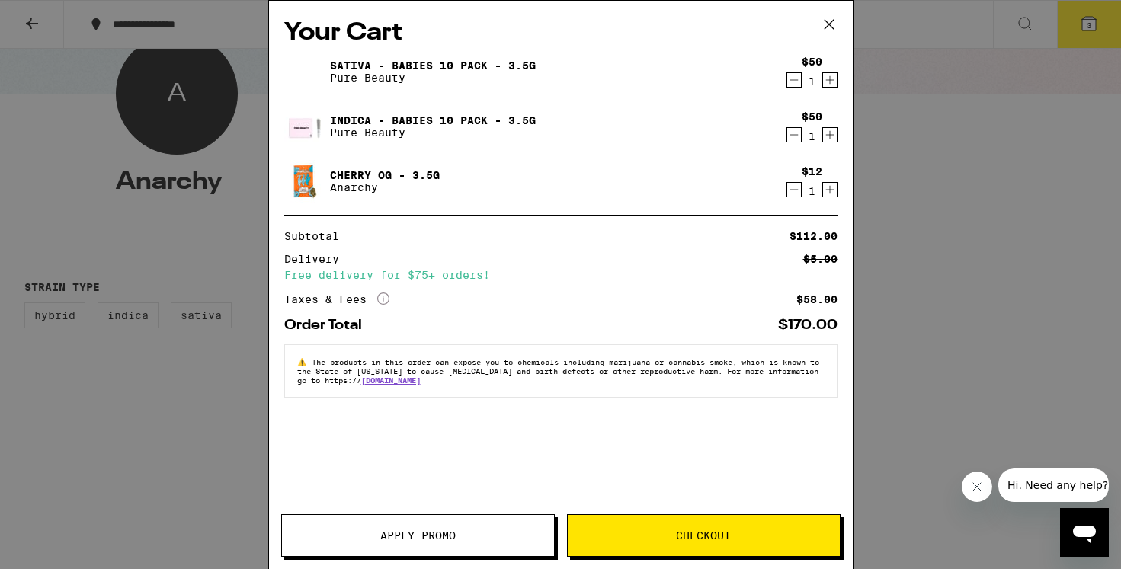
click at [729, 539] on span "Checkout" at bounding box center [703, 535] width 55 height 11
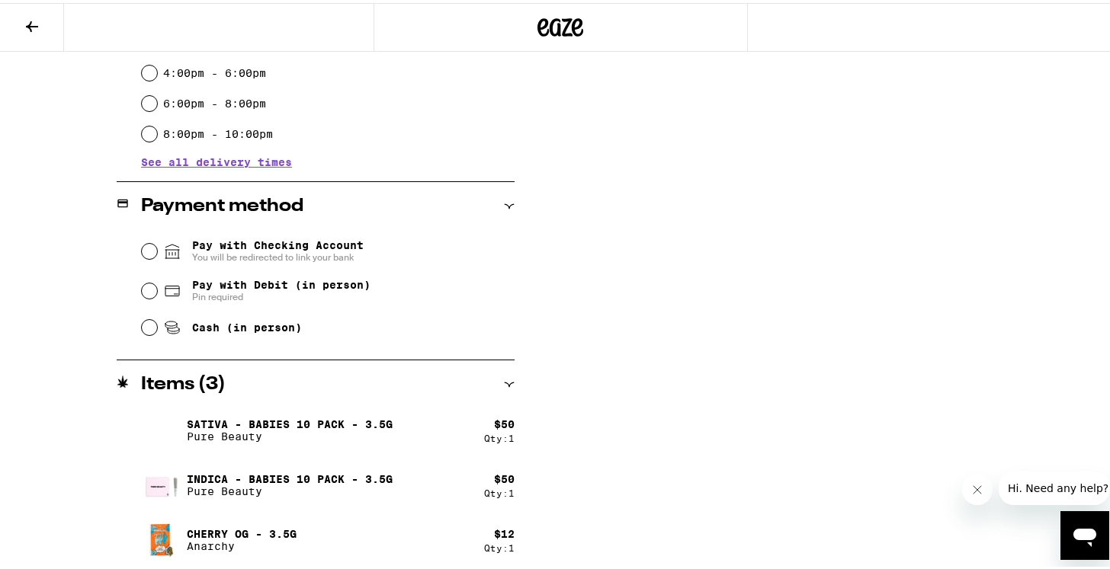
scroll to position [90, 0]
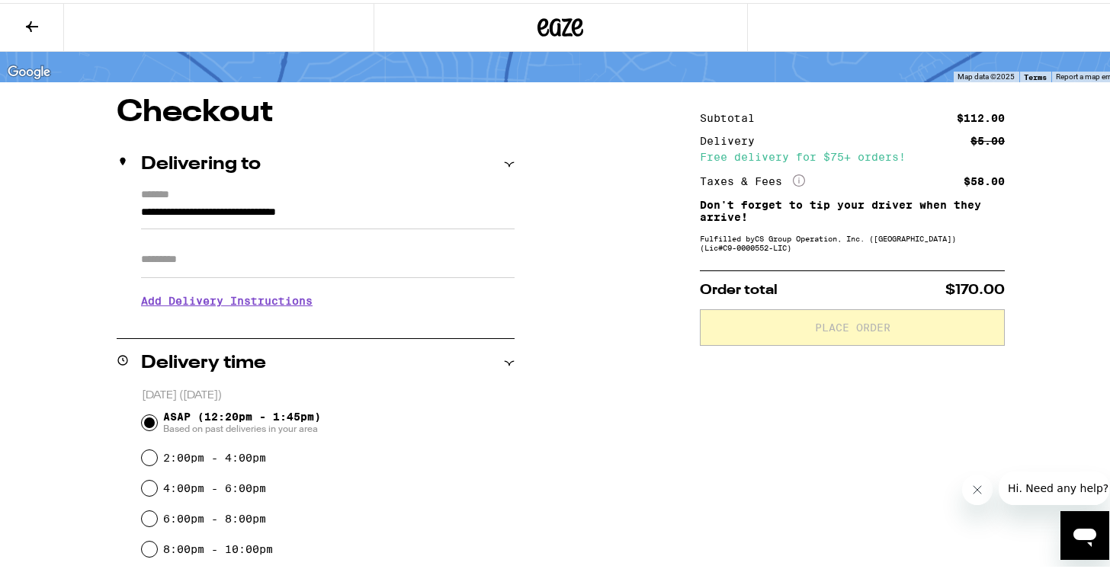
click at [31, 21] on icon at bounding box center [32, 23] width 18 height 18
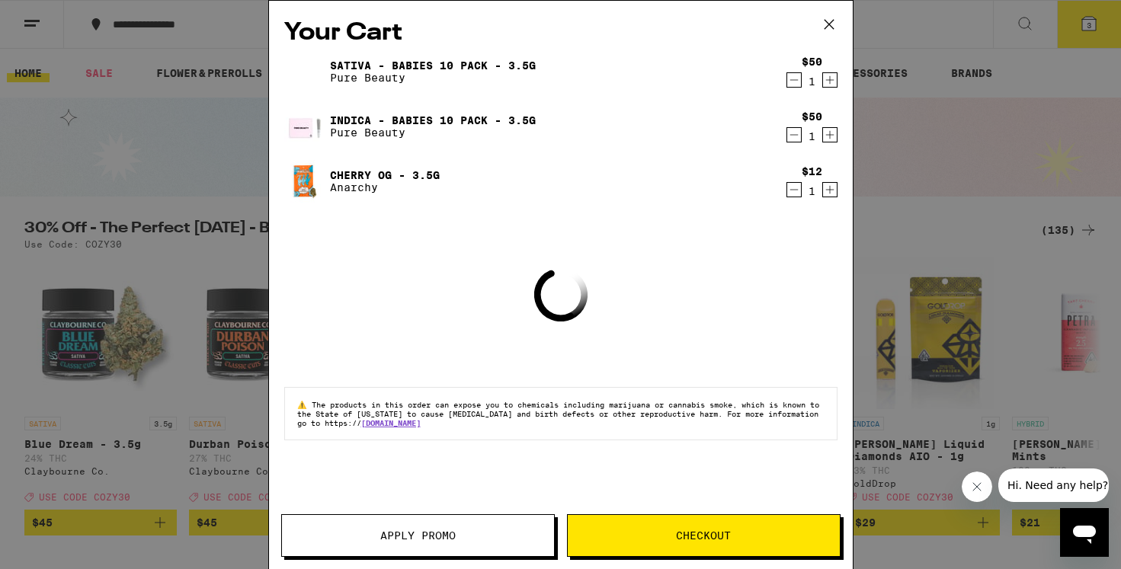
click at [454, 536] on span "Apply Promo" at bounding box center [417, 535] width 75 height 11
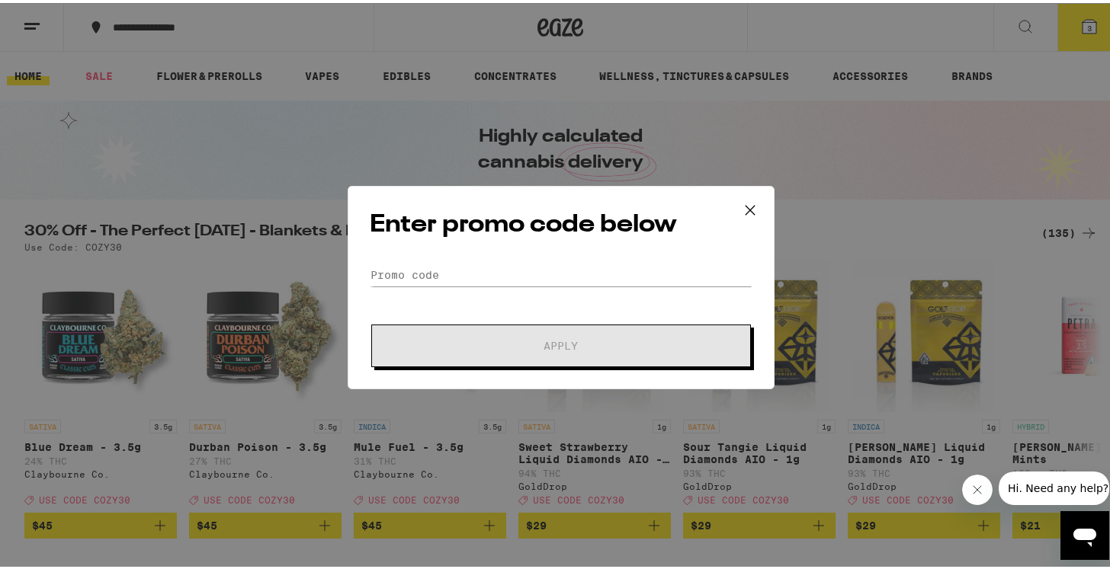
click at [447, 257] on div "Enter promo code below Promo Code Apply" at bounding box center [560, 284] width 427 height 203
click at [442, 270] on input "Promo Code" at bounding box center [561, 272] width 383 height 23
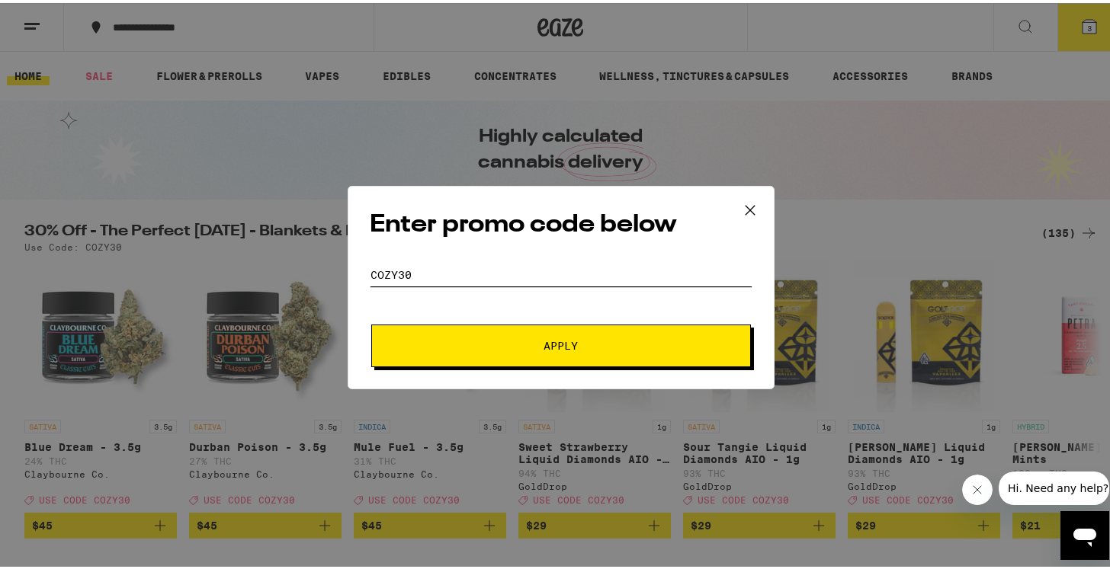
type input "COZY30"
click at [471, 347] on span "Apply" at bounding box center [561, 343] width 274 height 11
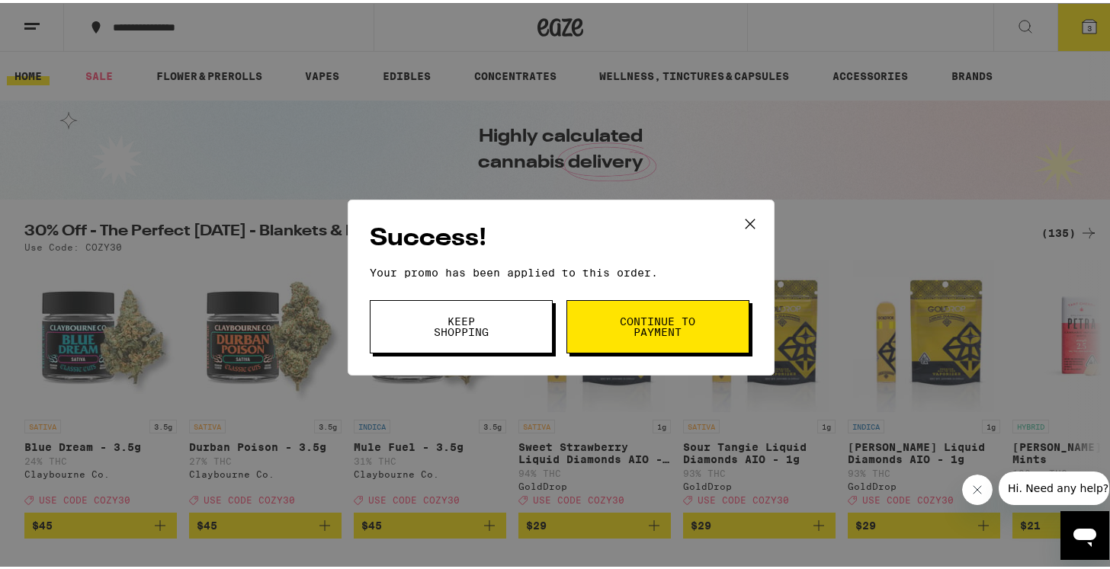
click at [710, 339] on button "Continue to payment" at bounding box center [657, 323] width 183 height 53
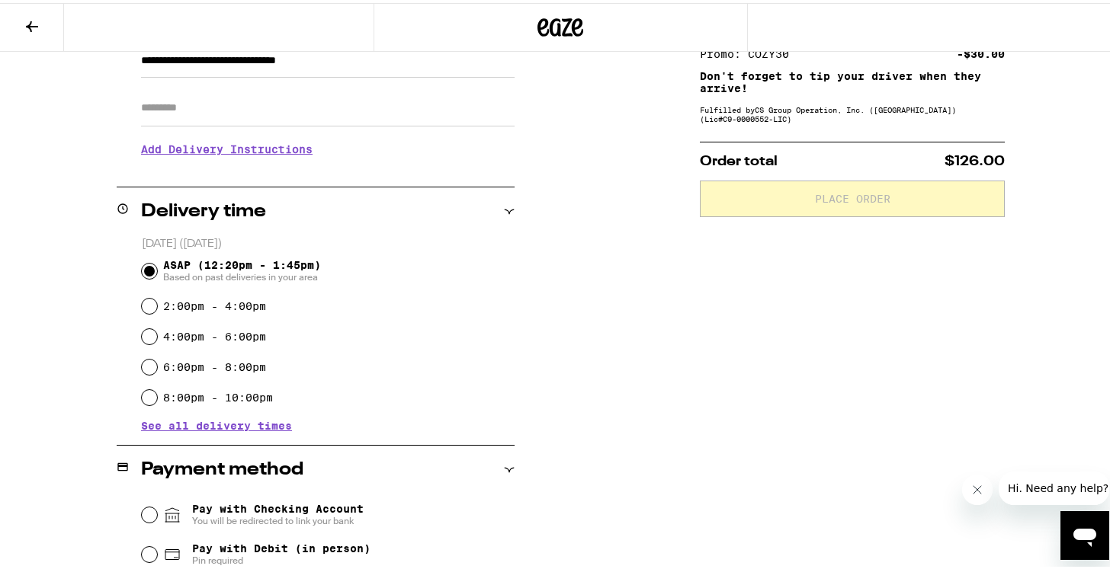
scroll to position [236, 0]
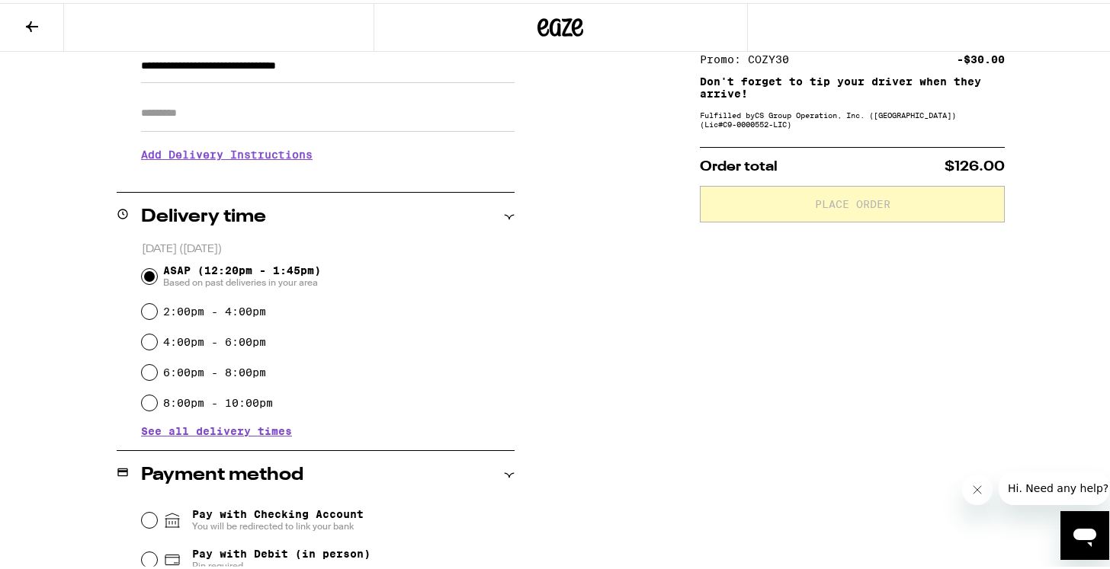
click at [247, 428] on span "See all delivery times" at bounding box center [216, 428] width 151 height 11
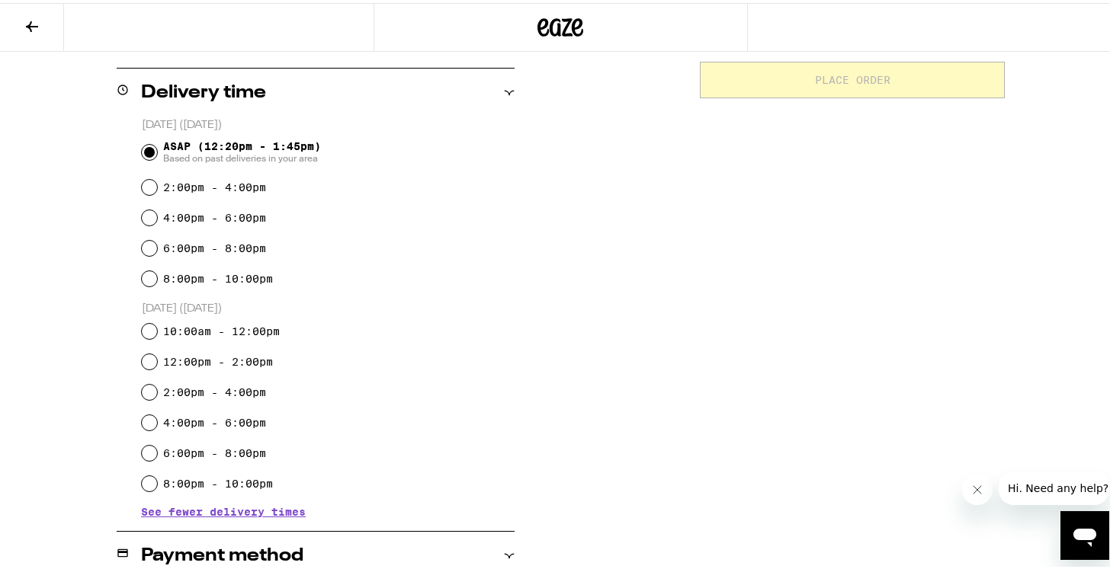
scroll to position [0, 0]
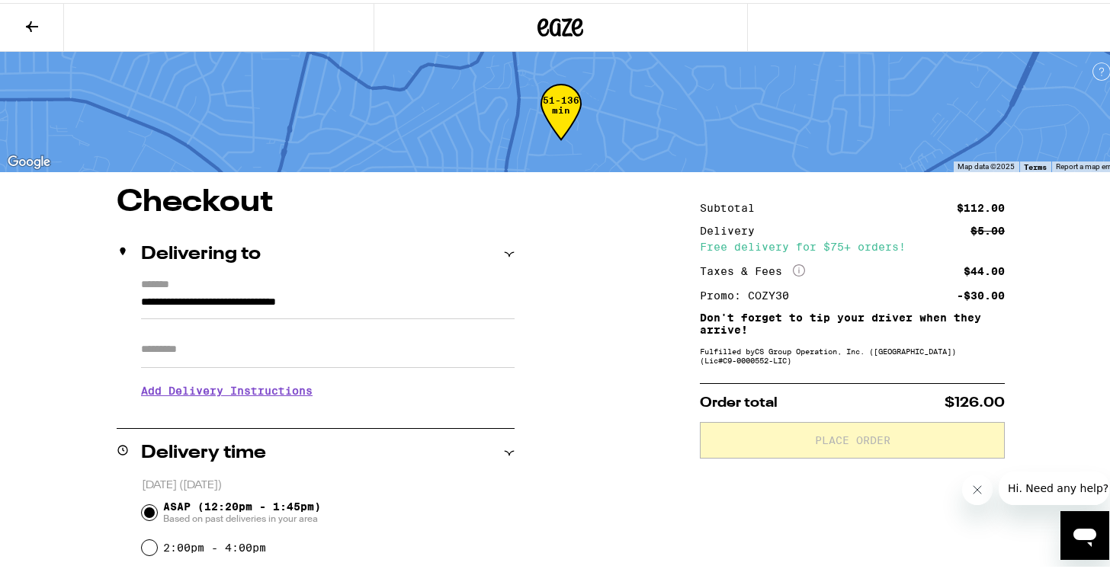
click at [52, 25] on button at bounding box center [32, 25] width 64 height 48
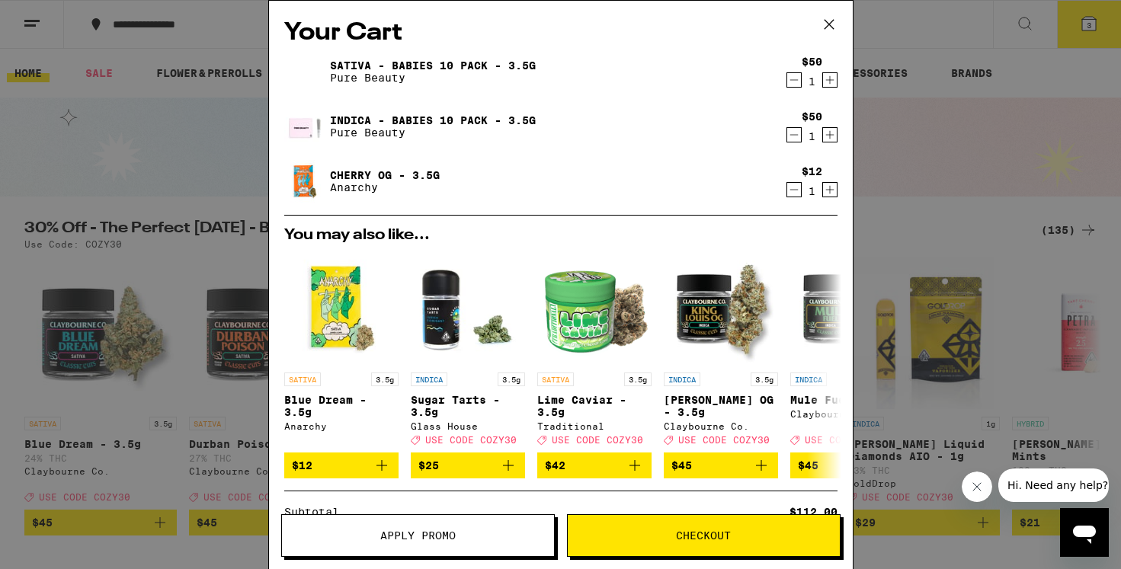
click at [787, 193] on icon "Decrement" at bounding box center [794, 190] width 14 height 18
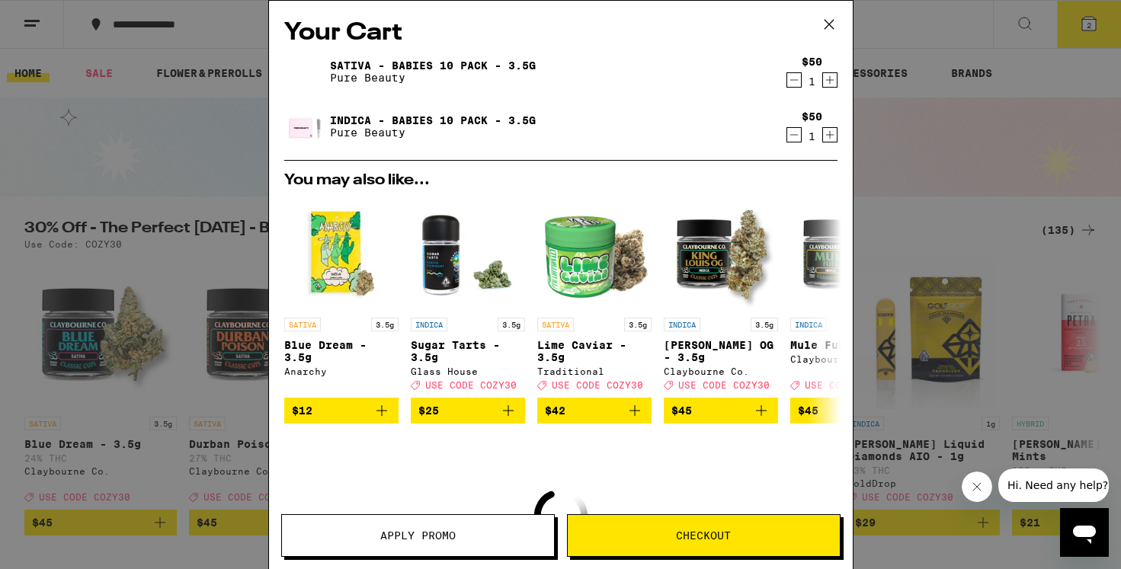
click at [461, 559] on div "Apply Promo Checkout" at bounding box center [561, 541] width 584 height 55
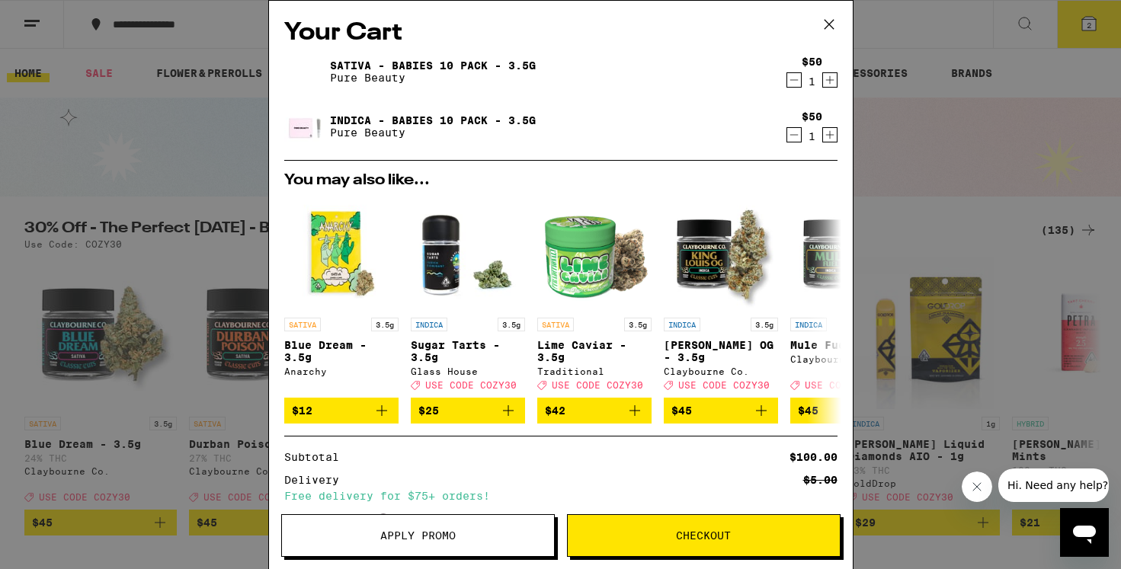
click at [458, 543] on button "Apply Promo" at bounding box center [418, 535] width 274 height 43
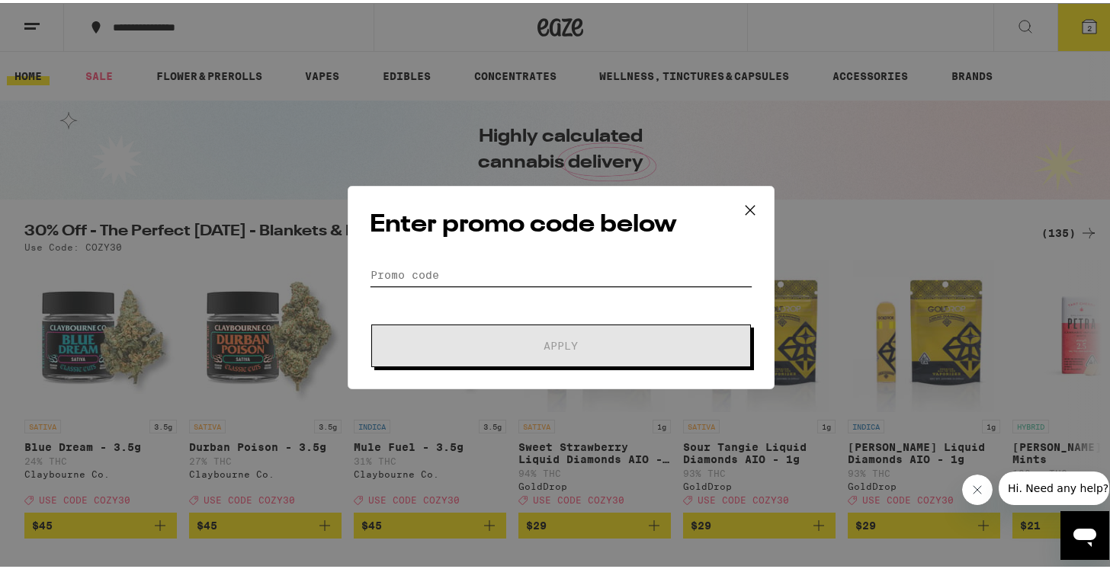
click at [485, 276] on input "Promo Code" at bounding box center [561, 272] width 383 height 23
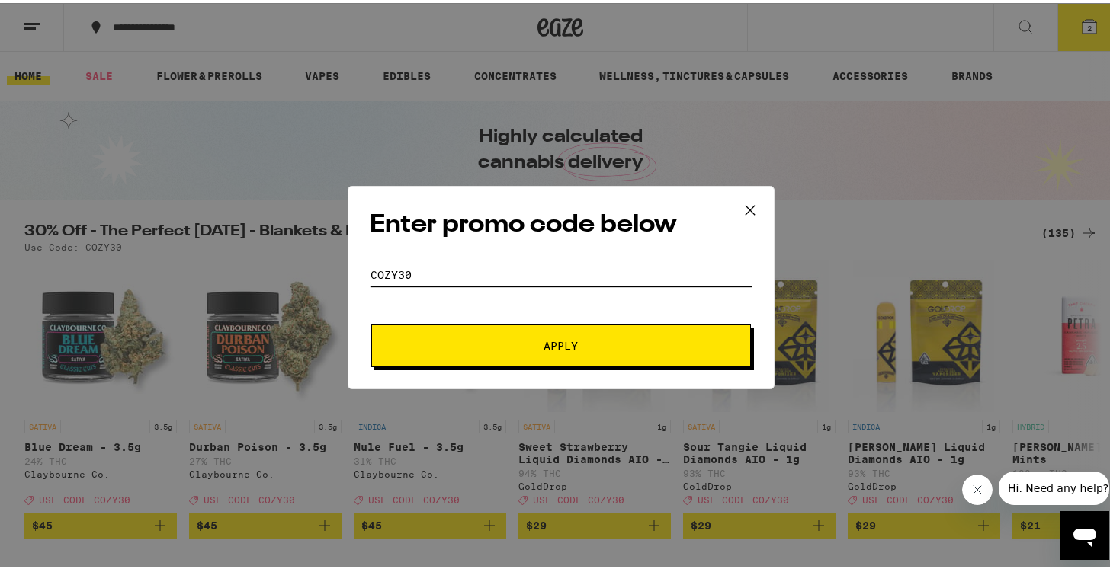
type input "COZY30"
click at [548, 345] on span "Apply" at bounding box center [560, 343] width 34 height 11
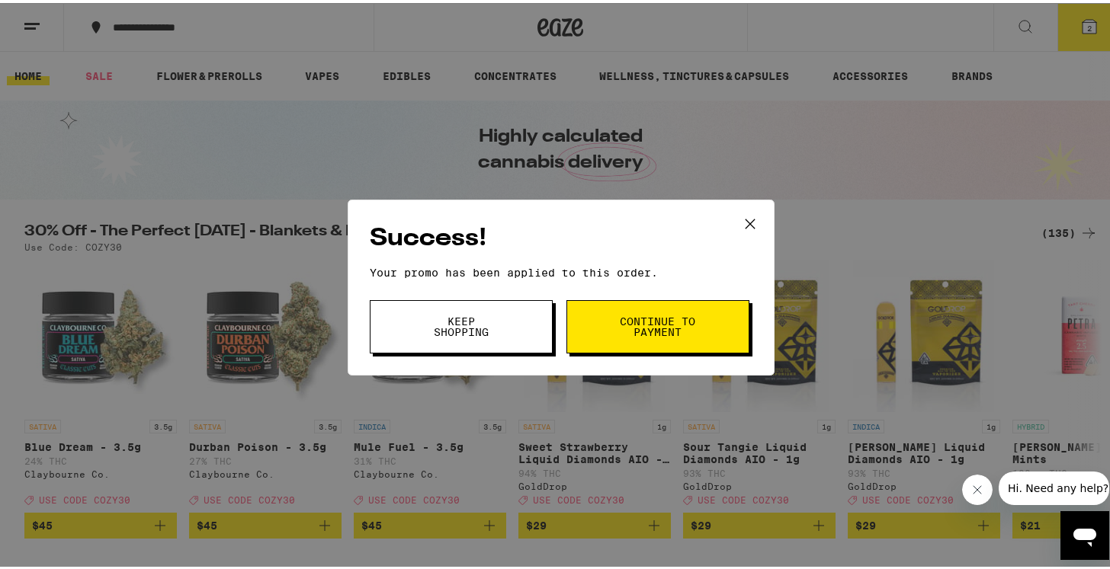
click at [661, 339] on button "Continue to payment" at bounding box center [657, 323] width 183 height 53
